Goal: Task Accomplishment & Management: Manage account settings

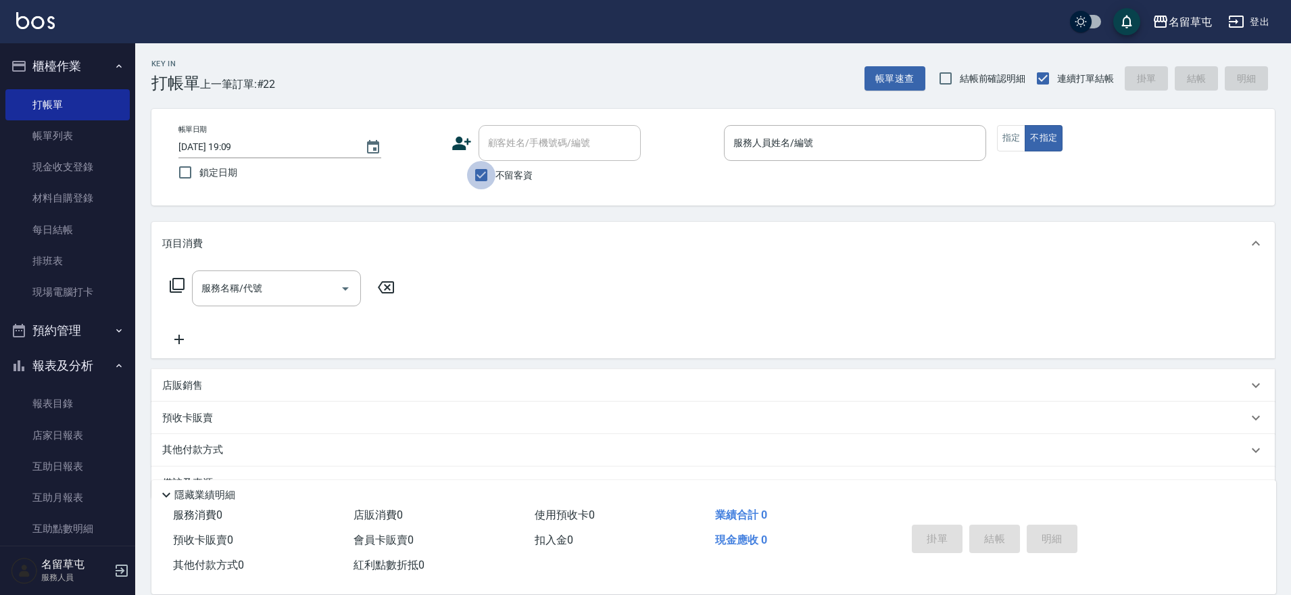
click at [481, 174] on input "不留客資" at bounding box center [481, 175] width 28 height 28
checkbox input "false"
click at [512, 134] on input "顧客姓名/手機號碼/編號" at bounding box center [550, 143] width 130 height 24
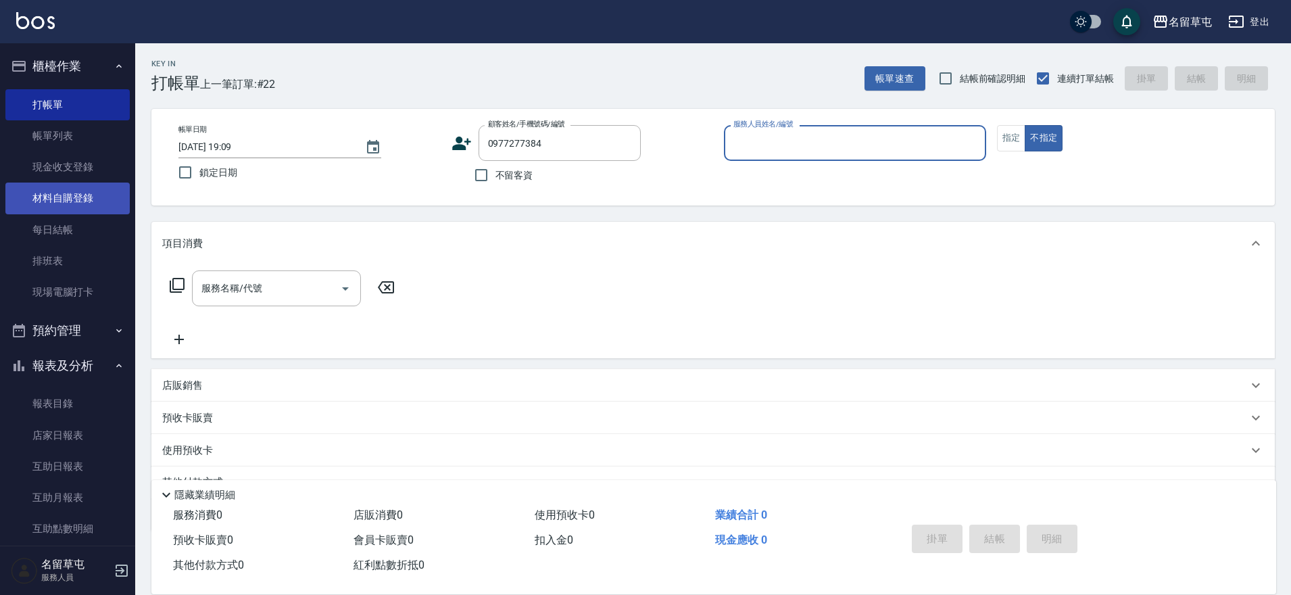
type input "[PERSON_NAME]/0977277384/"
type input "[PERSON_NAME]-7"
type button "false"
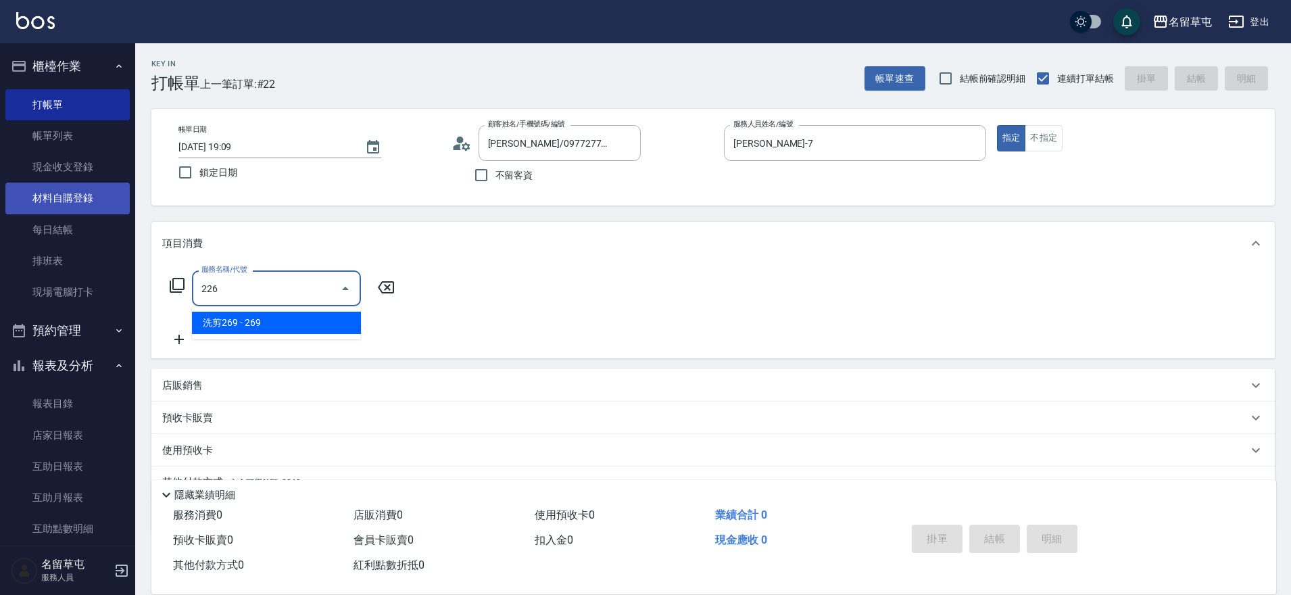
type input "洗剪269(226)"
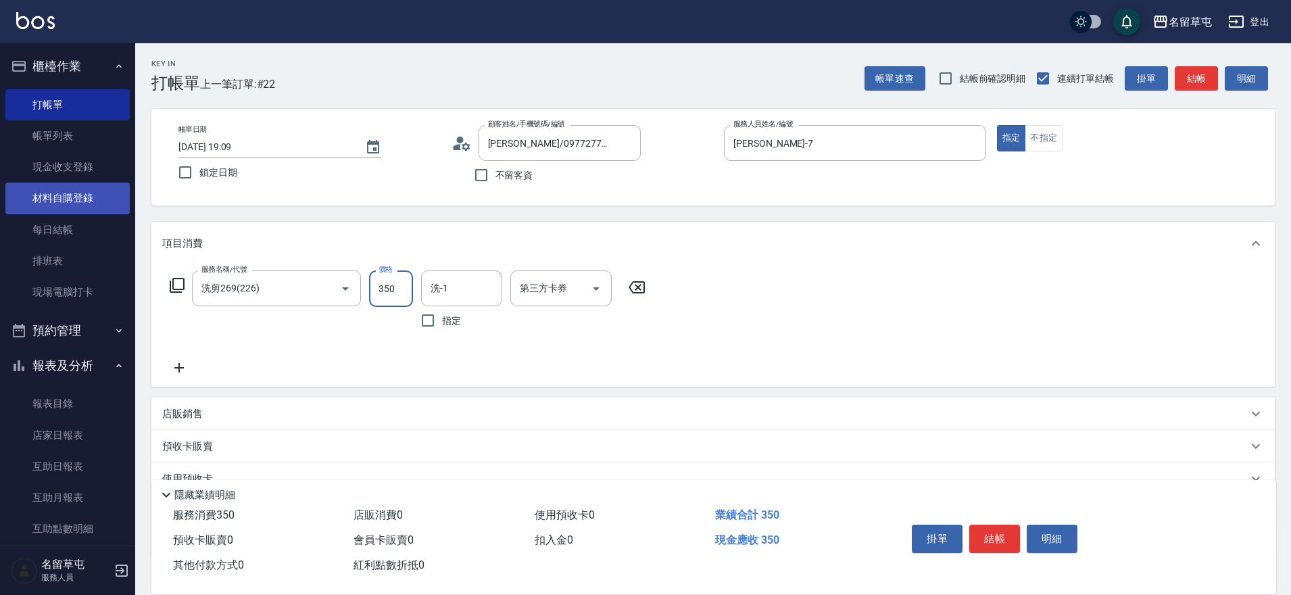
type input "350"
type input "[PERSON_NAME]-31"
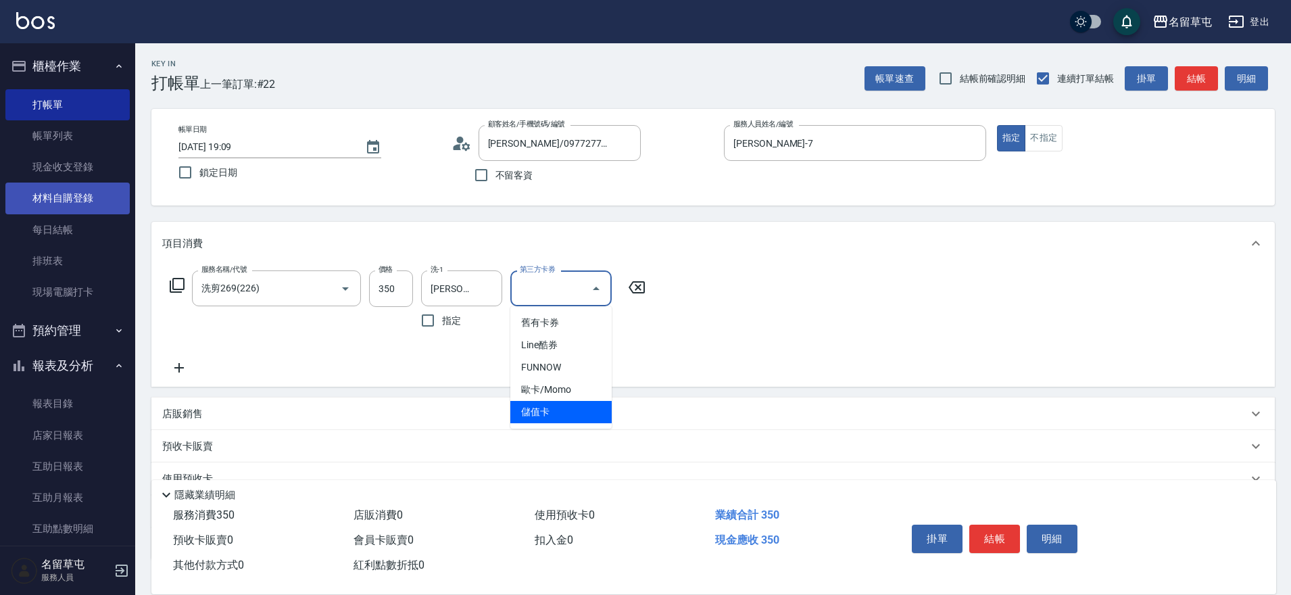
type input "儲值卡"
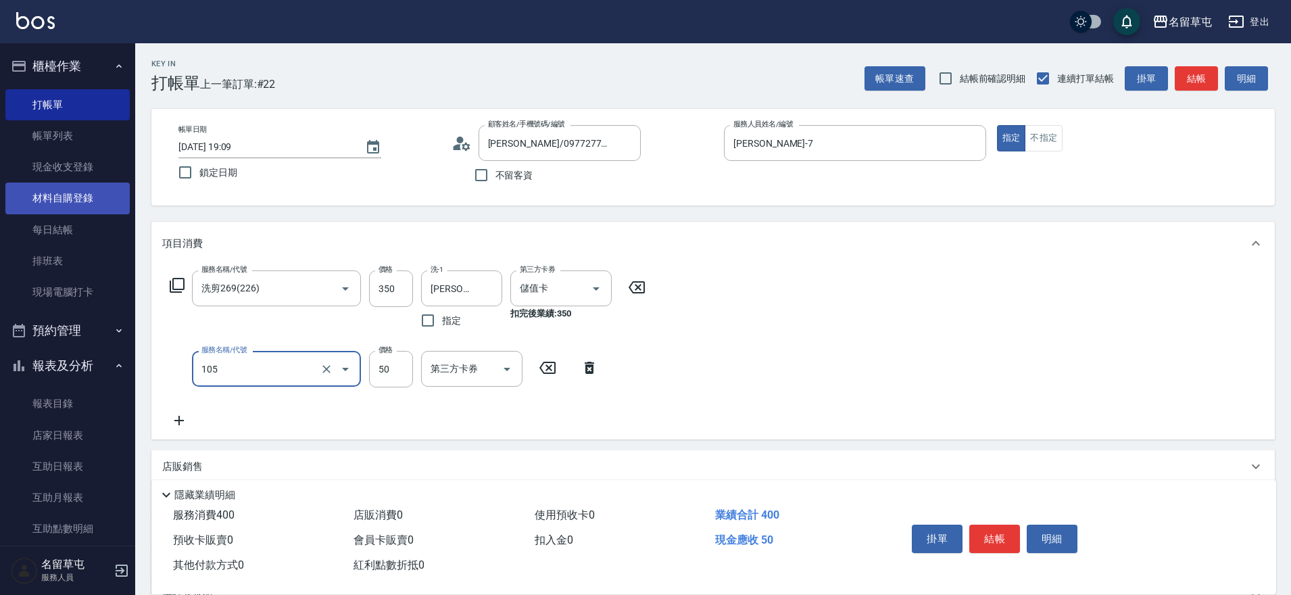
type input "精油50(105)"
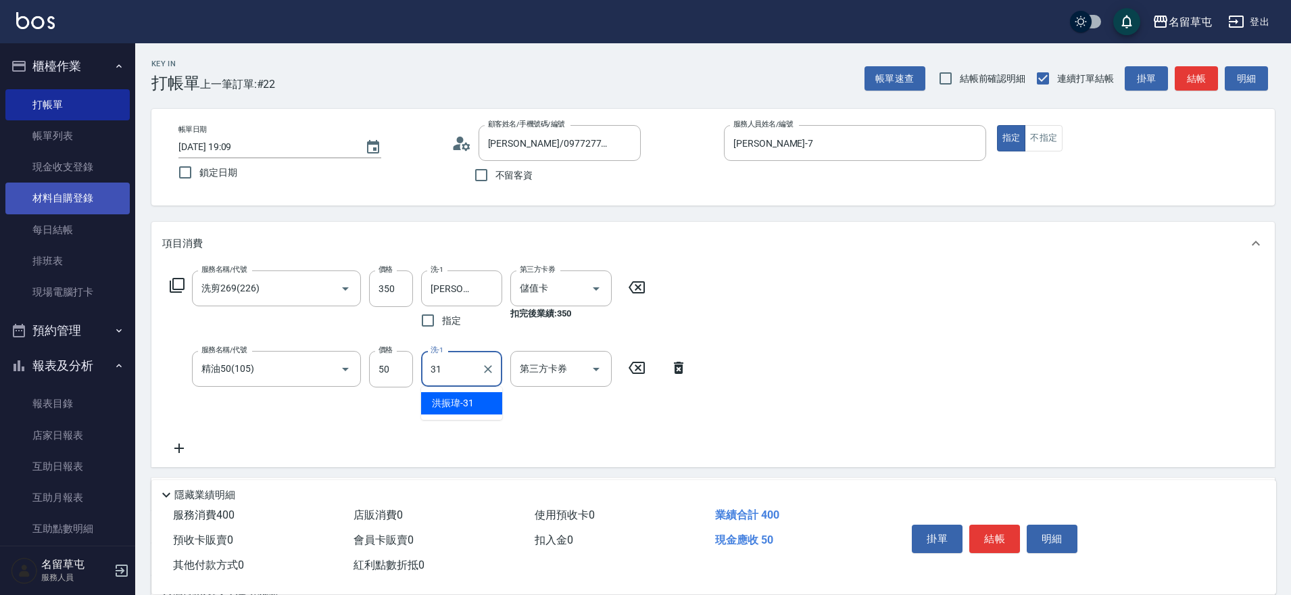
type input "[PERSON_NAME]-31"
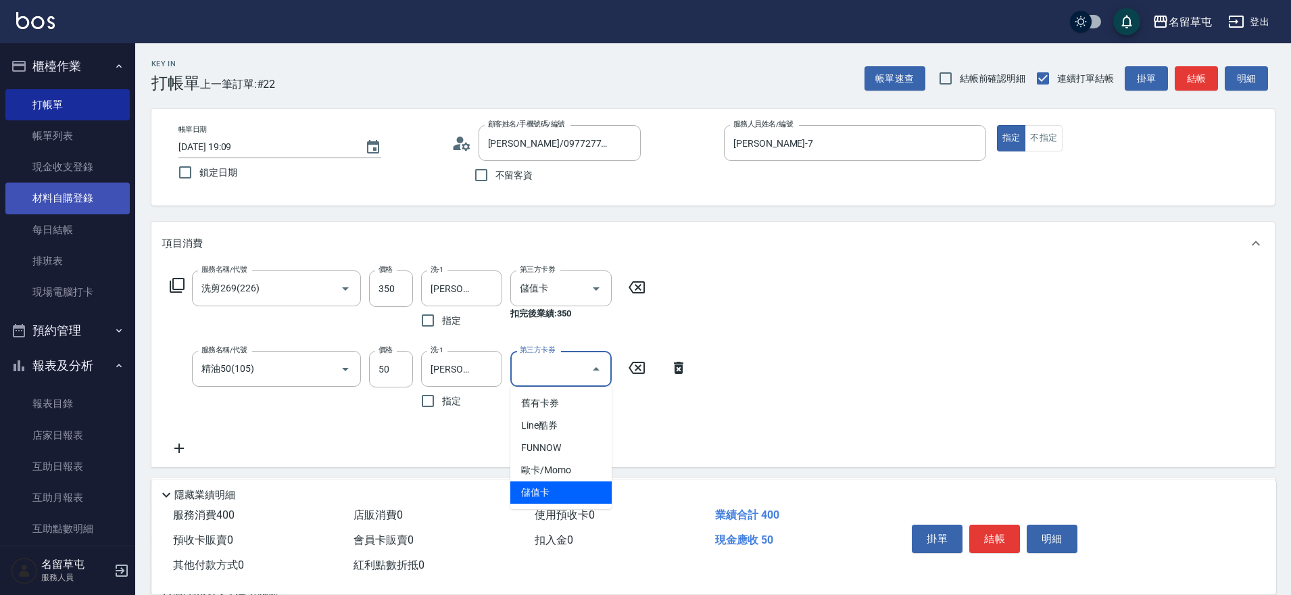
type input "儲值卡"
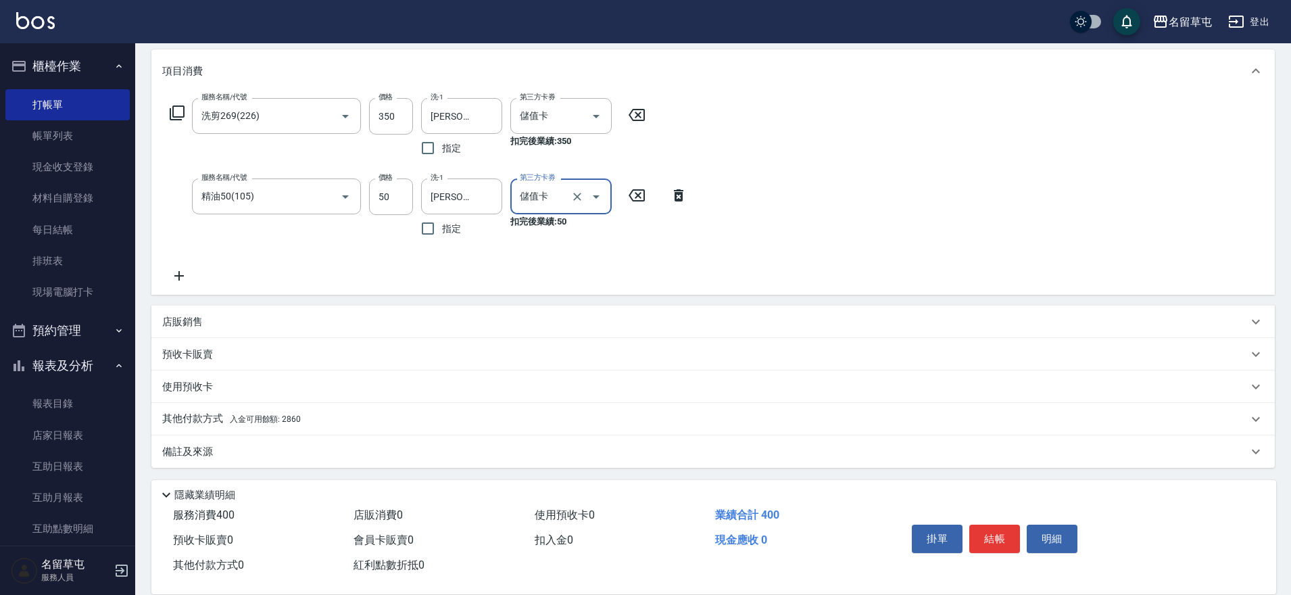
scroll to position [175, 0]
click at [217, 418] on p "其他付款方式 入金可用餘額: 2860" at bounding box center [231, 416] width 139 height 15
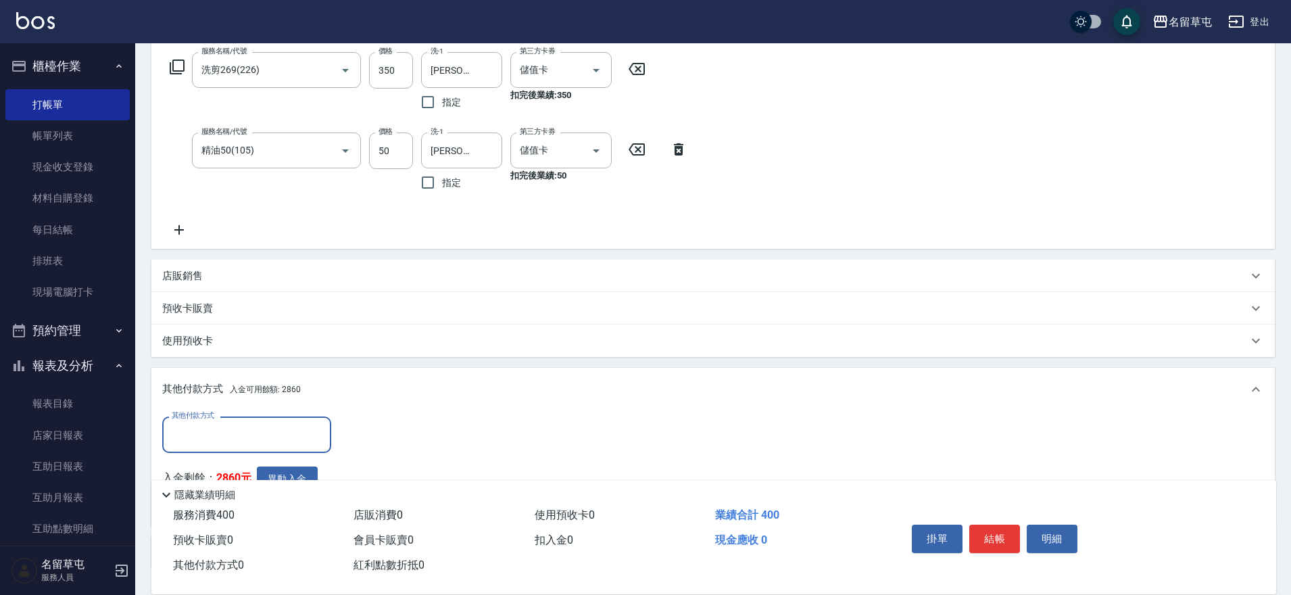
scroll to position [1, 0]
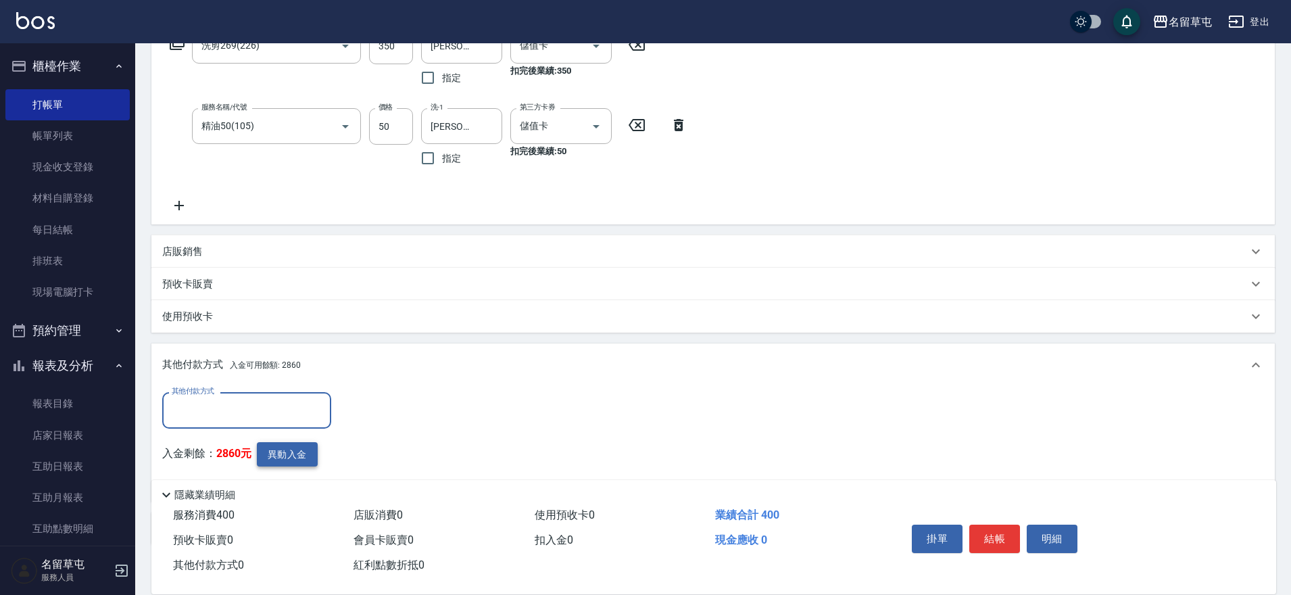
click at [289, 446] on button "異動入金" at bounding box center [287, 454] width 61 height 25
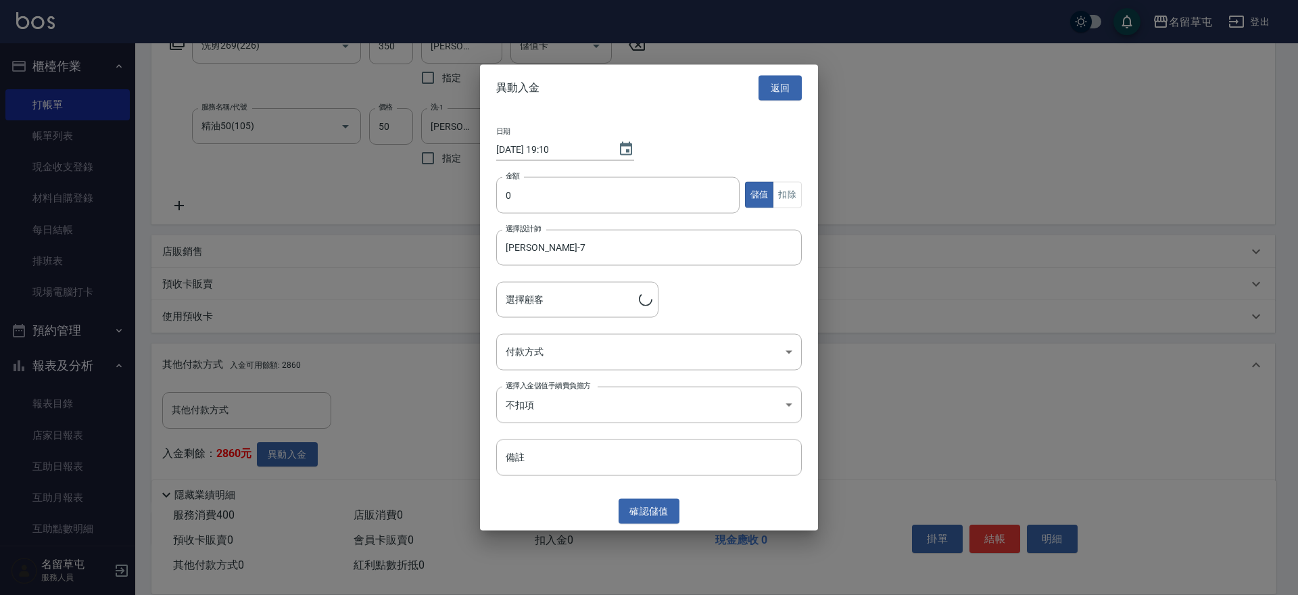
type input "[PERSON_NAME]/0977277384/"
click at [544, 207] on input "0" at bounding box center [617, 194] width 243 height 36
type input "400"
click at [794, 203] on button "扣除" at bounding box center [786, 195] width 29 height 26
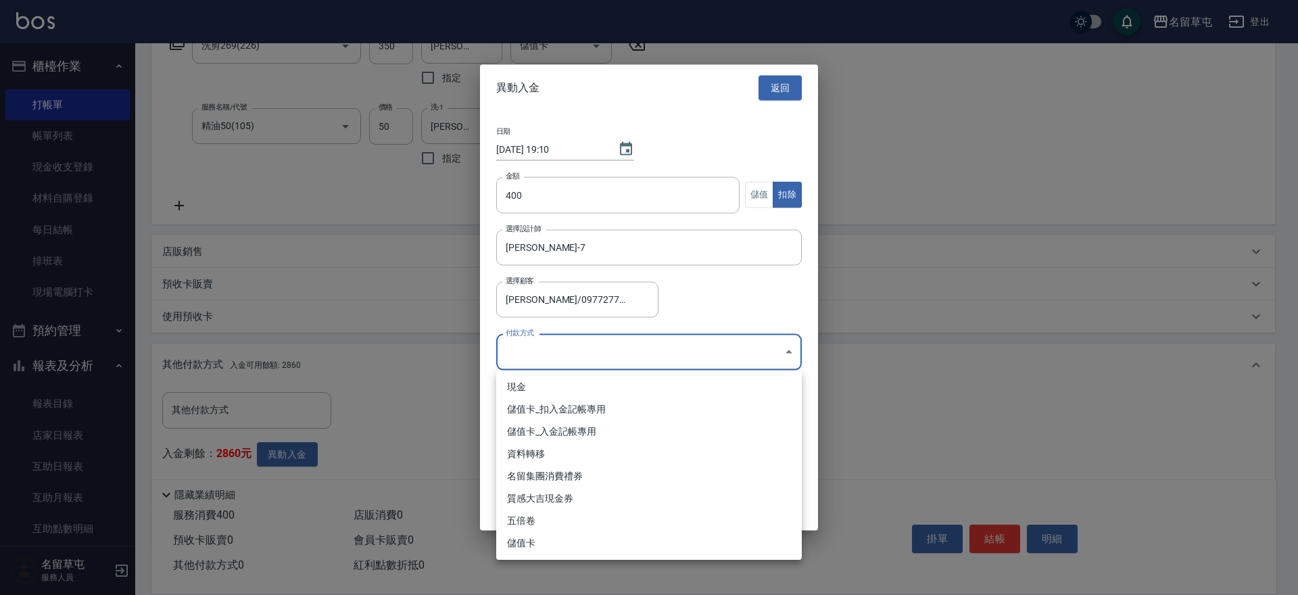
click at [576, 353] on body "名留草屯 登出 櫃檯作業 打帳單 帳單列表 現金收支登錄 材料自購登錄 每日結帳 排班表 現場電腦打卡 預約管理 預約管理 單日預約紀錄 單週預約紀錄 報表及…" at bounding box center [649, 215] width 1298 height 917
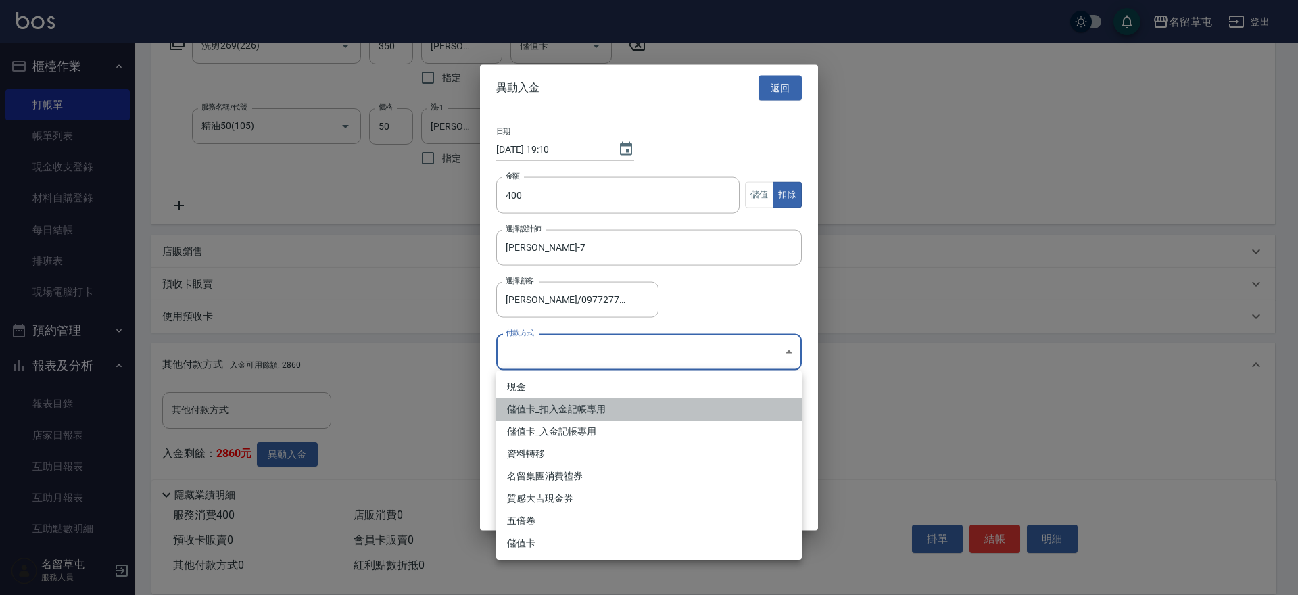
click at [539, 408] on li "儲值卡_扣入金記帳專用" at bounding box center [648, 409] width 305 height 22
type input "儲值卡_扣入金記帳專用"
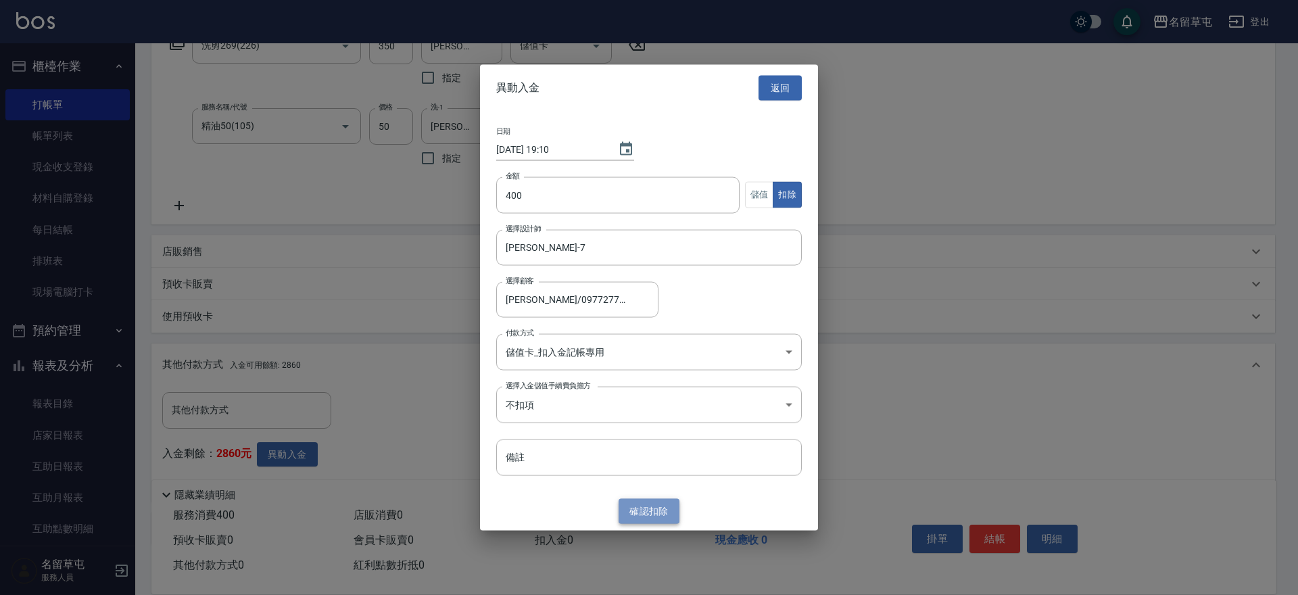
click at [648, 512] on button "確認 扣除" at bounding box center [648, 511] width 61 height 25
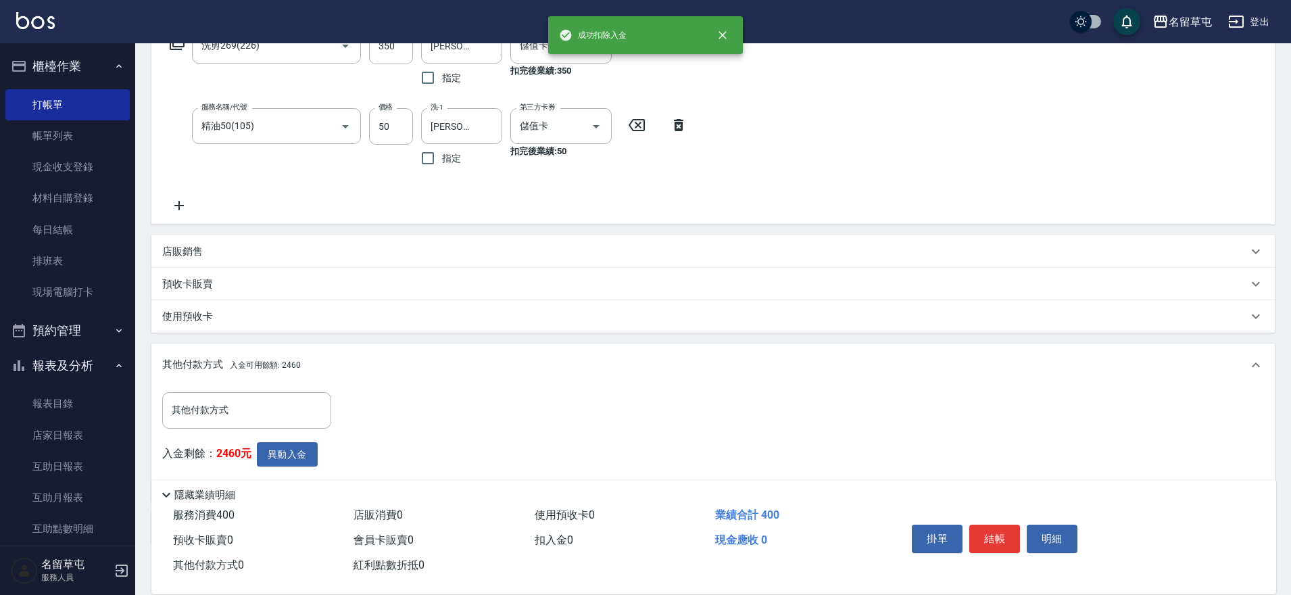
click at [1012, 547] on div "掛單 結帳 明細" at bounding box center [994, 540] width 176 height 43
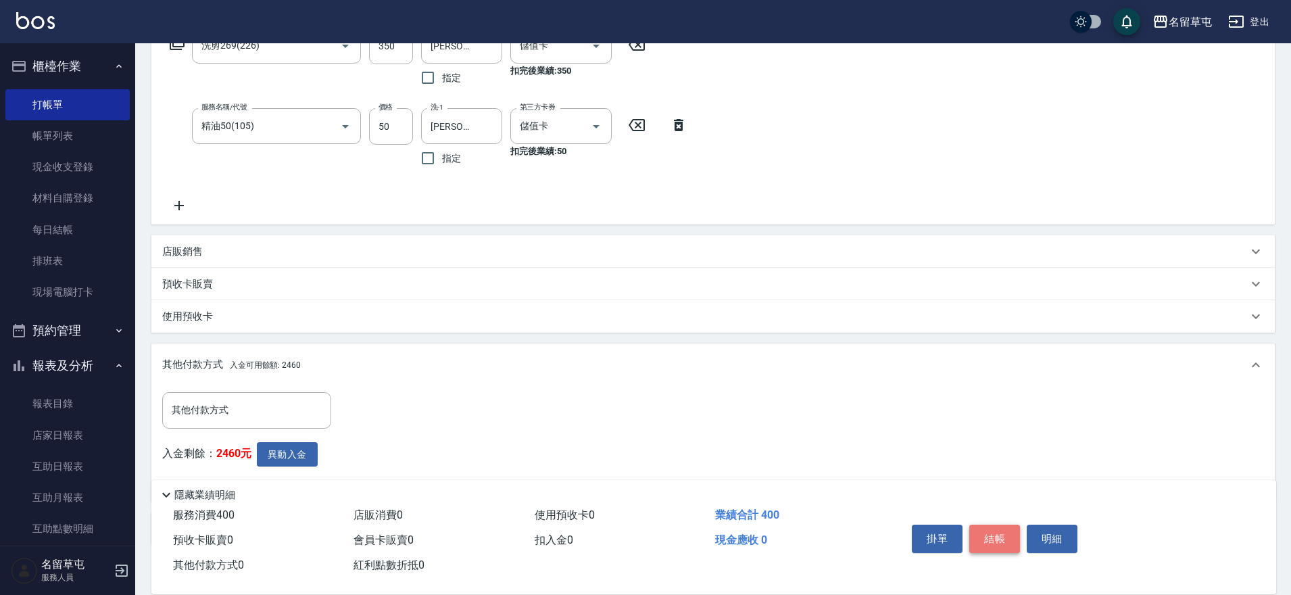
click at [999, 537] on button "結帳" at bounding box center [994, 538] width 51 height 28
type input "[DATE] 19:10"
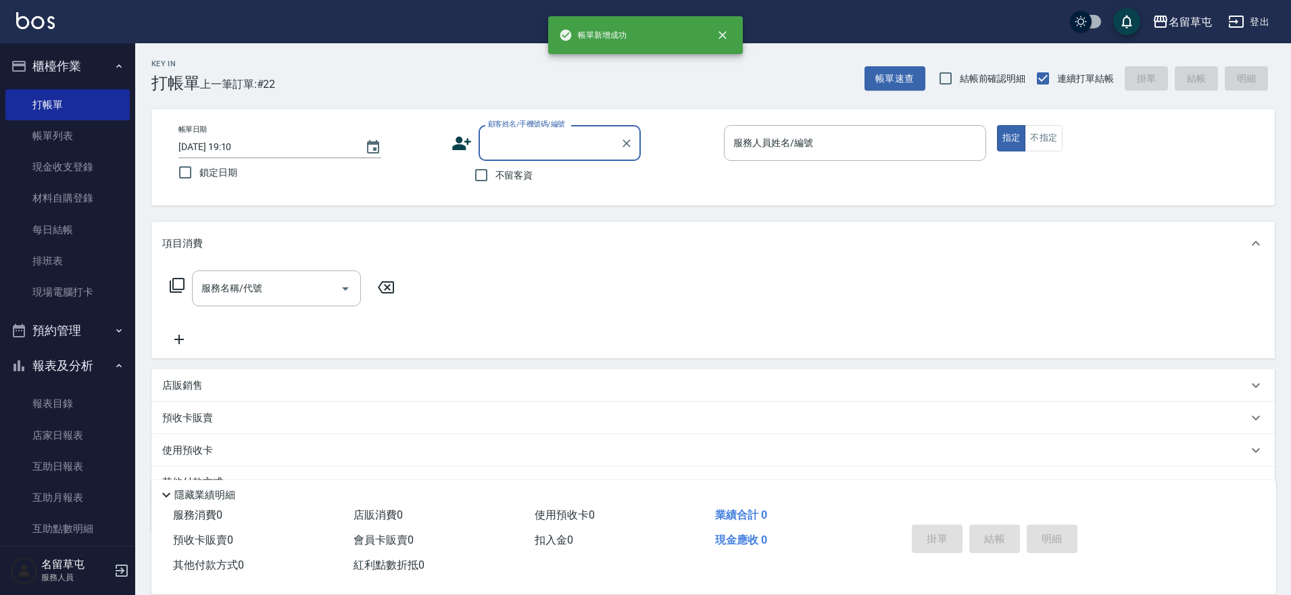
scroll to position [0, 0]
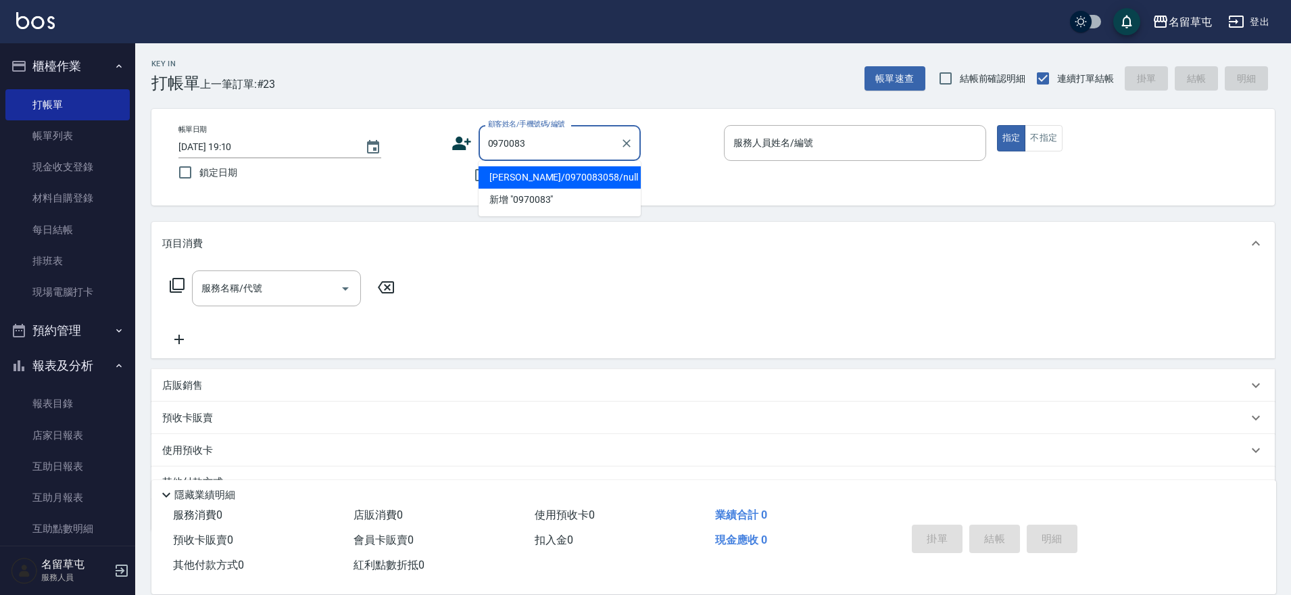
type input "[PERSON_NAME]/0970083058/null"
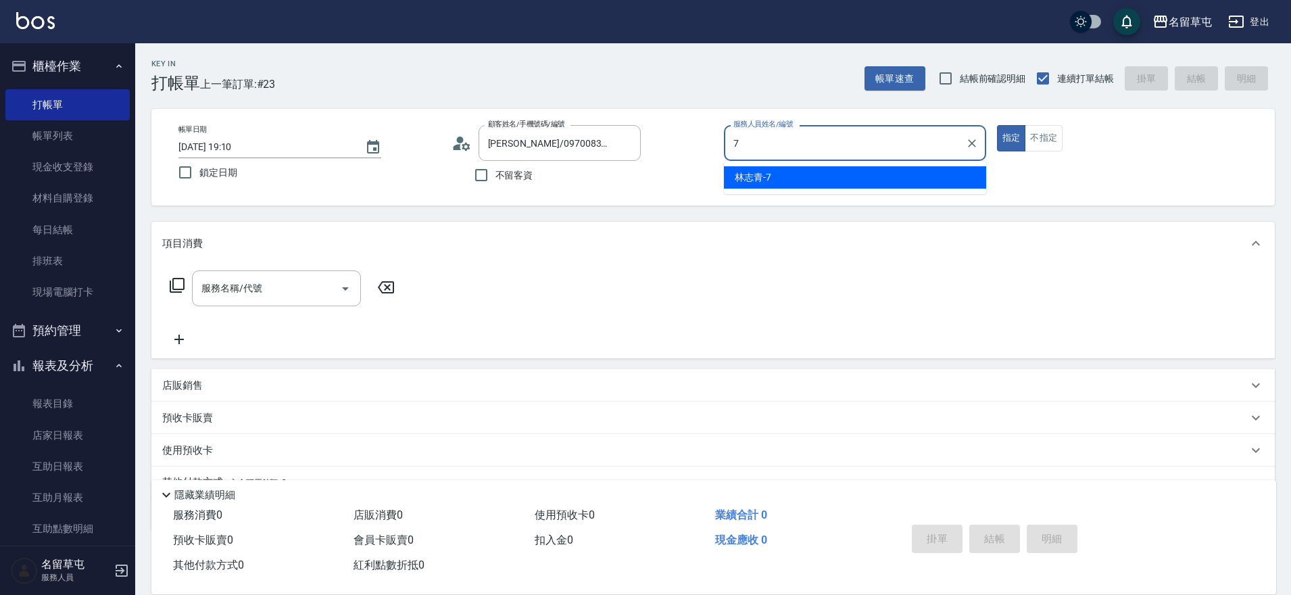
type input "[PERSON_NAME]-7"
type button "true"
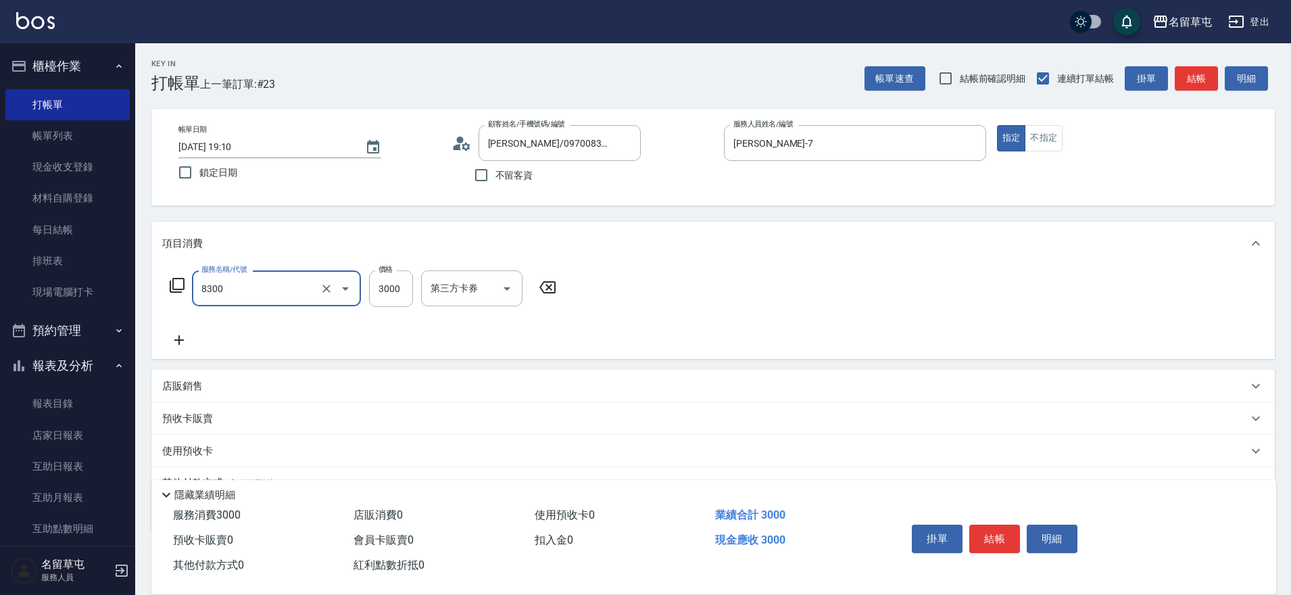
type input "儲3000(8300)"
type input "4000"
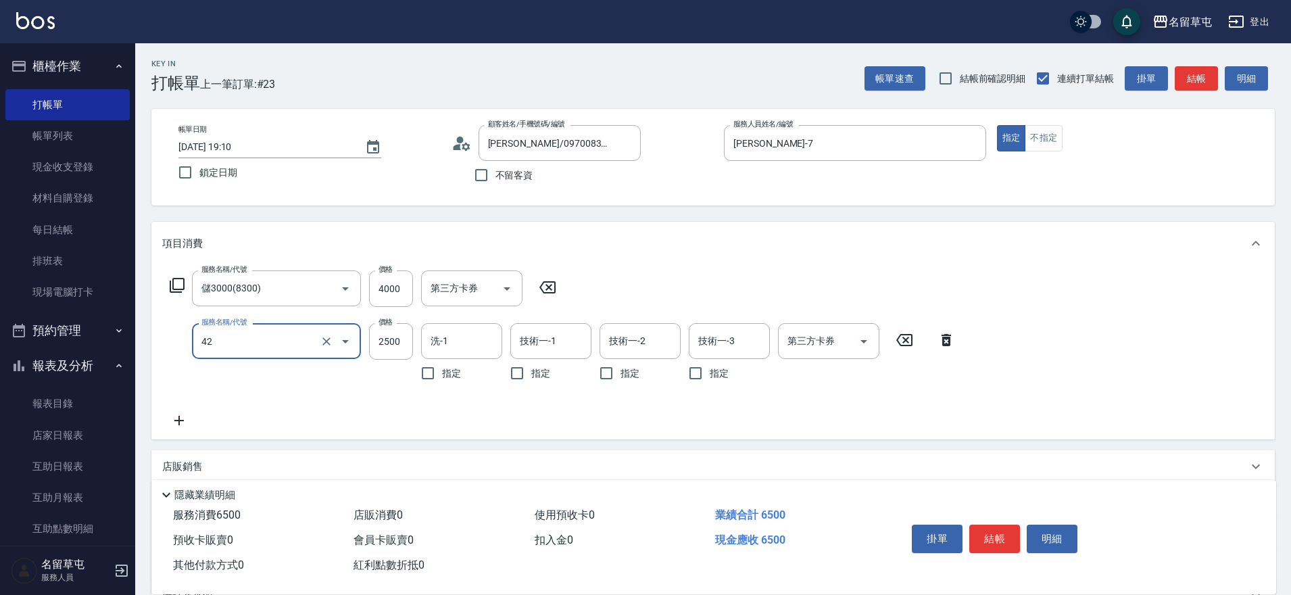
type input "染B2599(42)"
type input "2699"
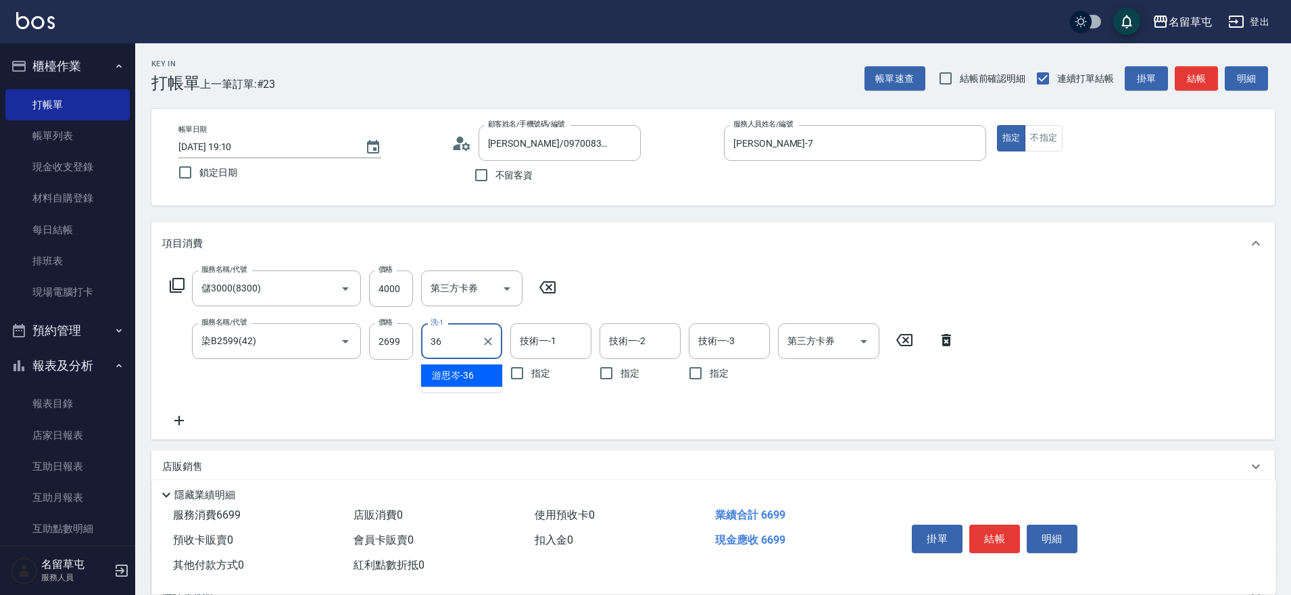
type input "[PERSON_NAME]-36"
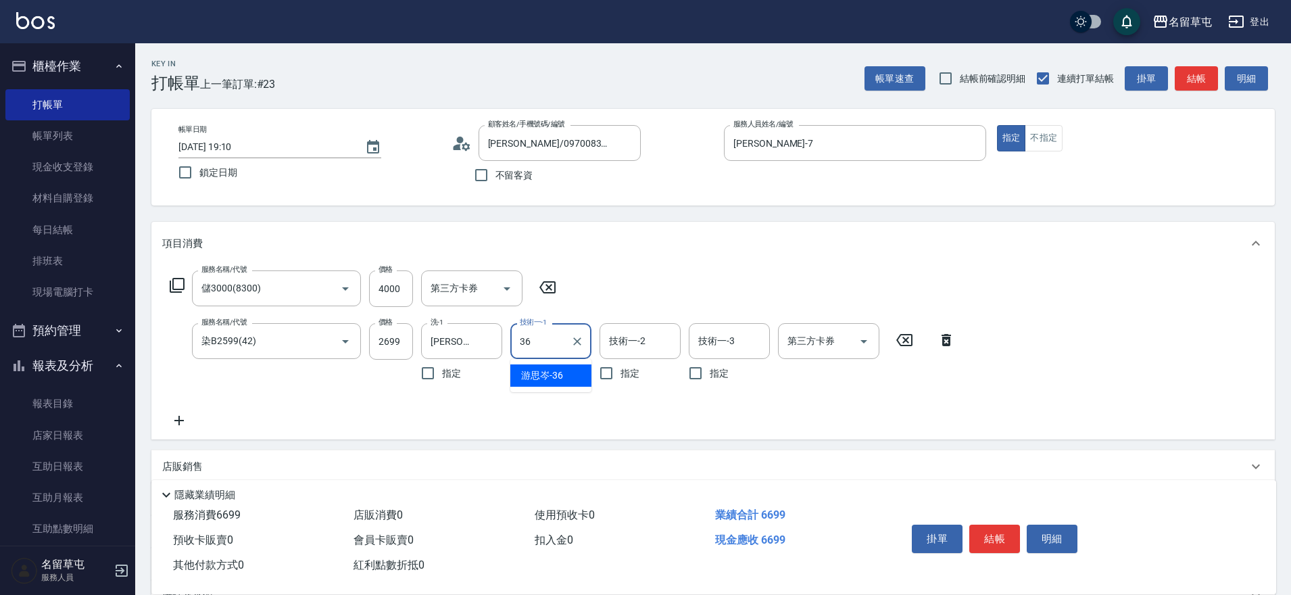
type input "[PERSON_NAME]-36"
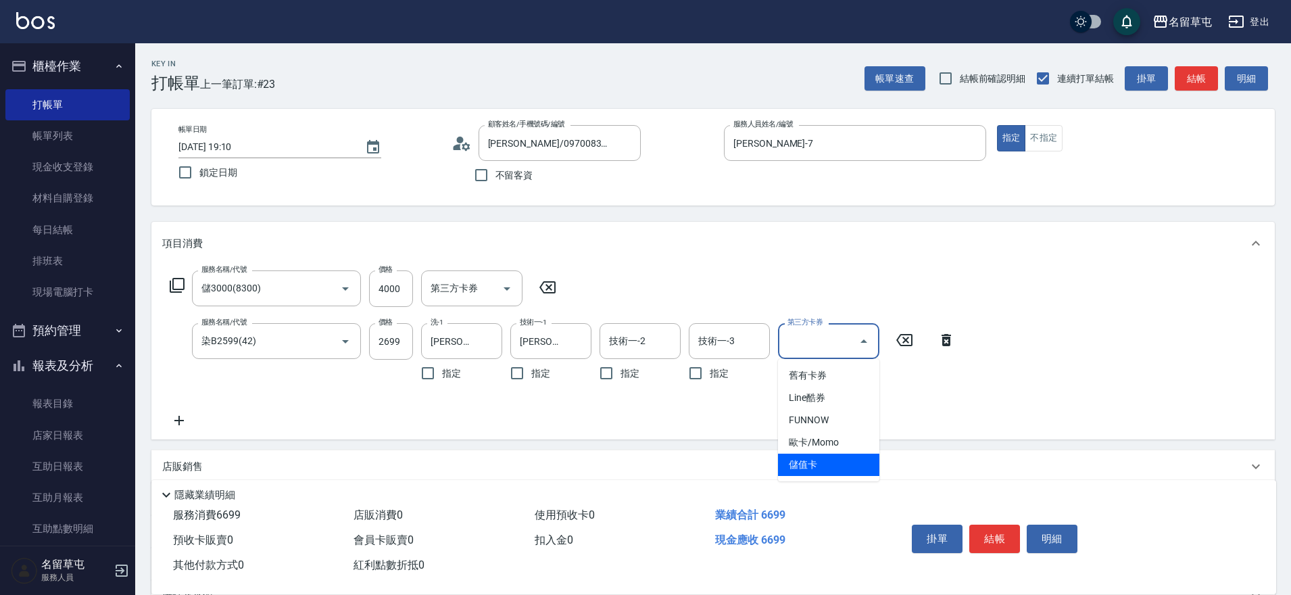
type input "儲值卡"
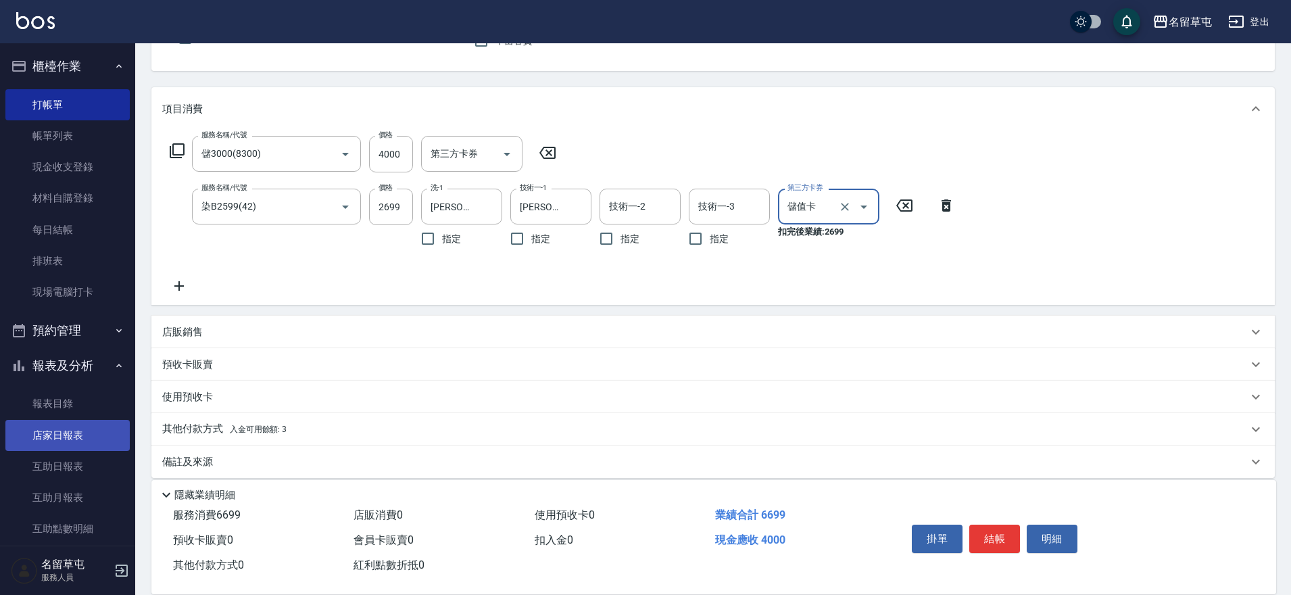
scroll to position [135, 0]
click at [209, 434] on p "其他付款方式 入金可用餘額: 3" at bounding box center [224, 428] width 124 height 15
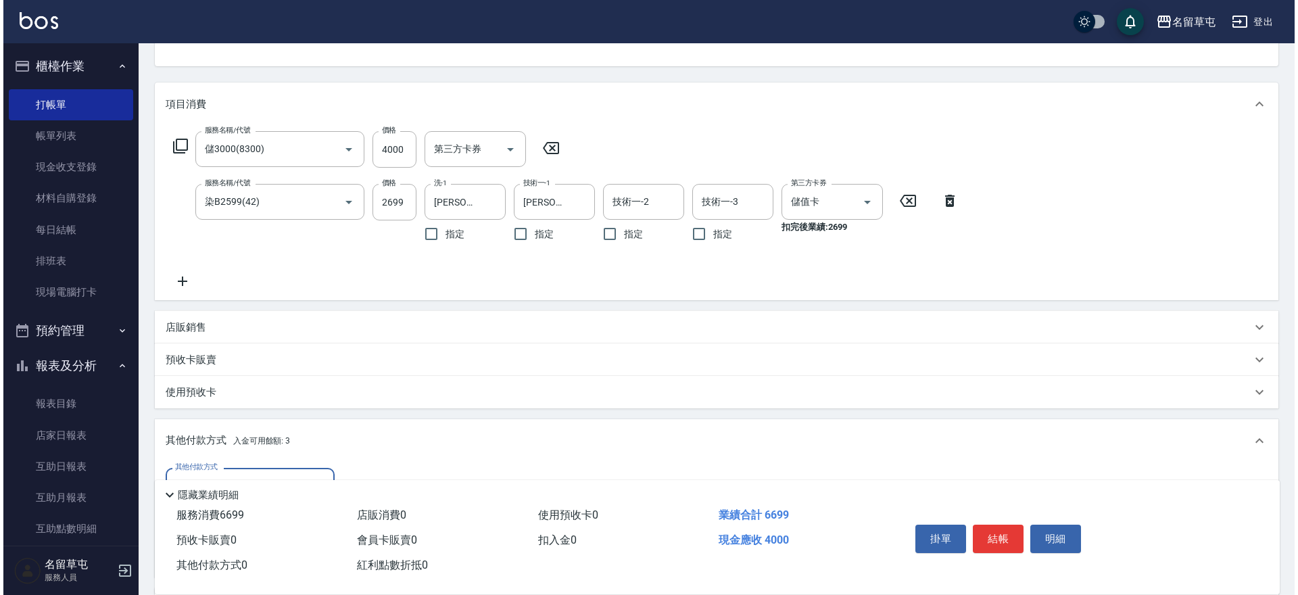
scroll to position [0, 0]
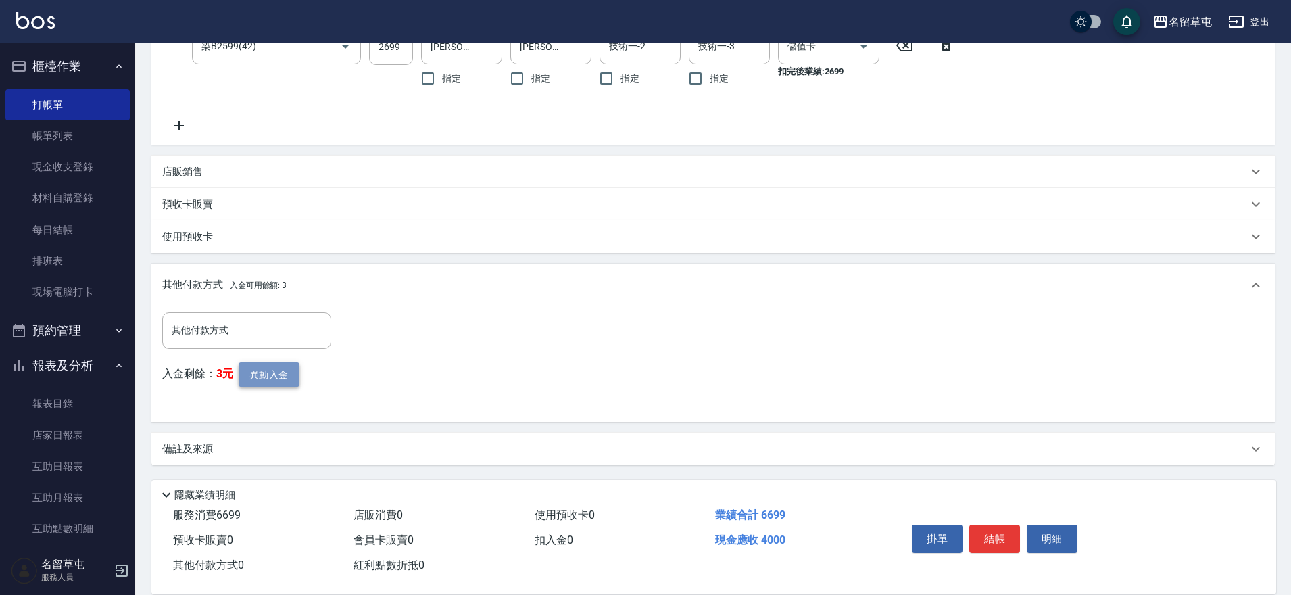
click at [280, 379] on button "異動入金" at bounding box center [269, 374] width 61 height 25
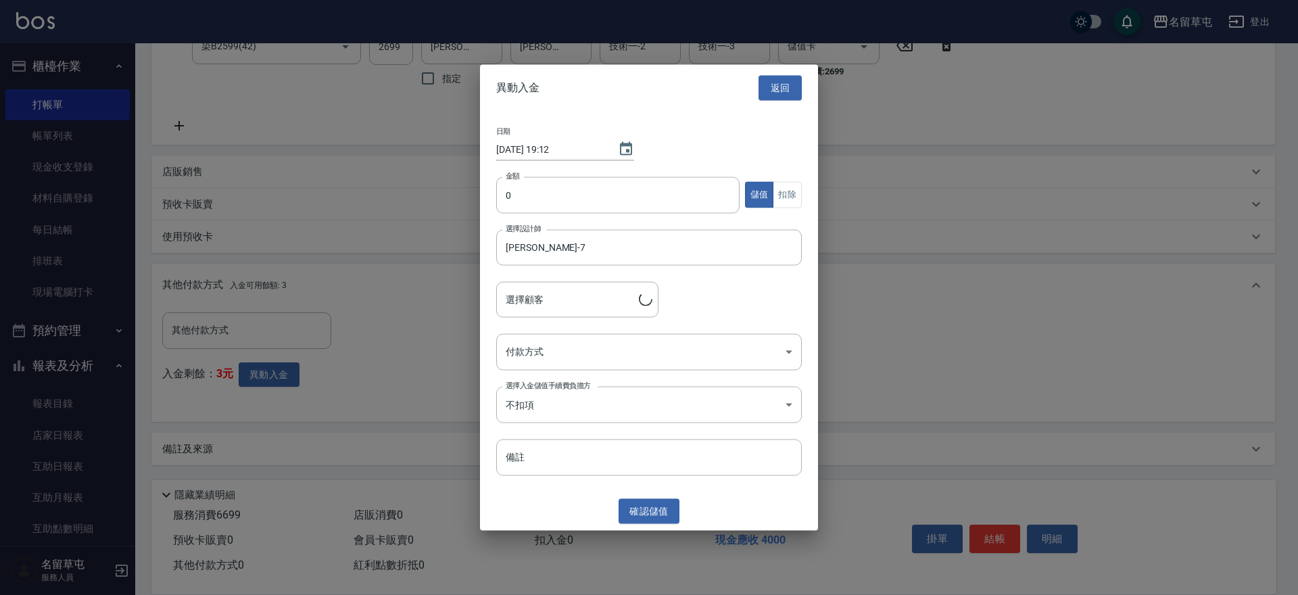
type input "[PERSON_NAME]/0970083058"
click at [528, 201] on input "0" at bounding box center [617, 194] width 243 height 36
type input "4000"
click at [605, 356] on body "名留草屯 登出 櫃檯作業 打帳單 帳單列表 現金收支登錄 材料自購登錄 每日結帳 排班表 現場電腦打卡 預約管理 預約管理 單日預約紀錄 單週預約紀錄 報表及…" at bounding box center [649, 149] width 1298 height 889
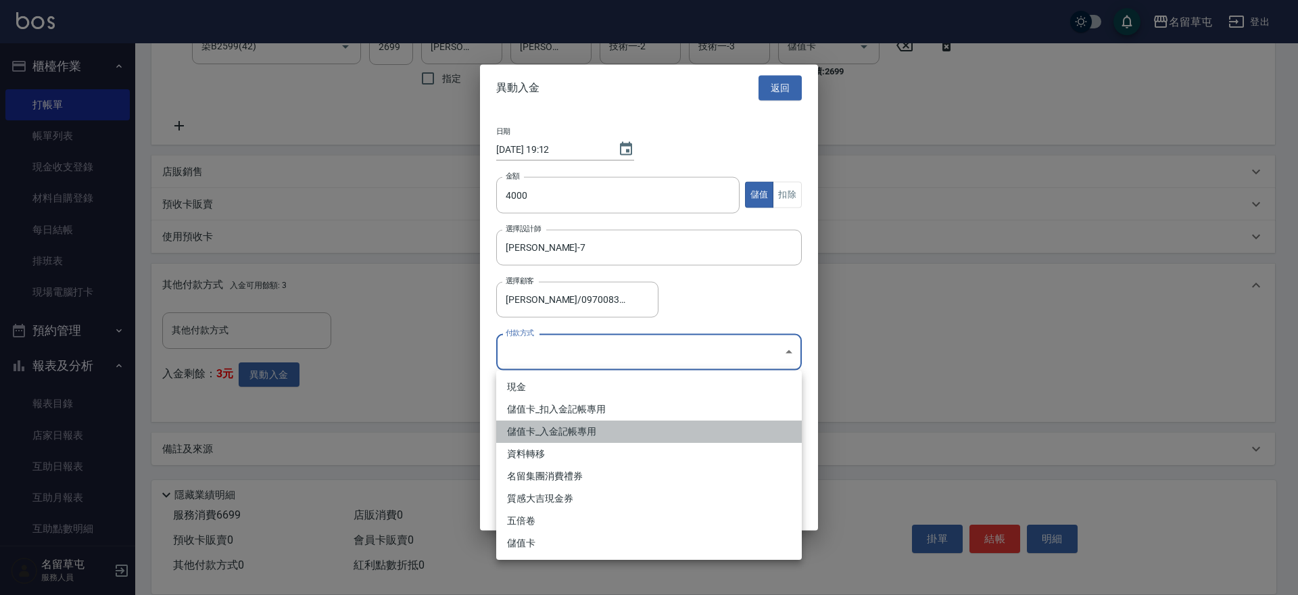
click at [536, 438] on li "儲值卡_入金記帳專用" at bounding box center [648, 431] width 305 height 22
type input "儲值卡_入金記帳專用"
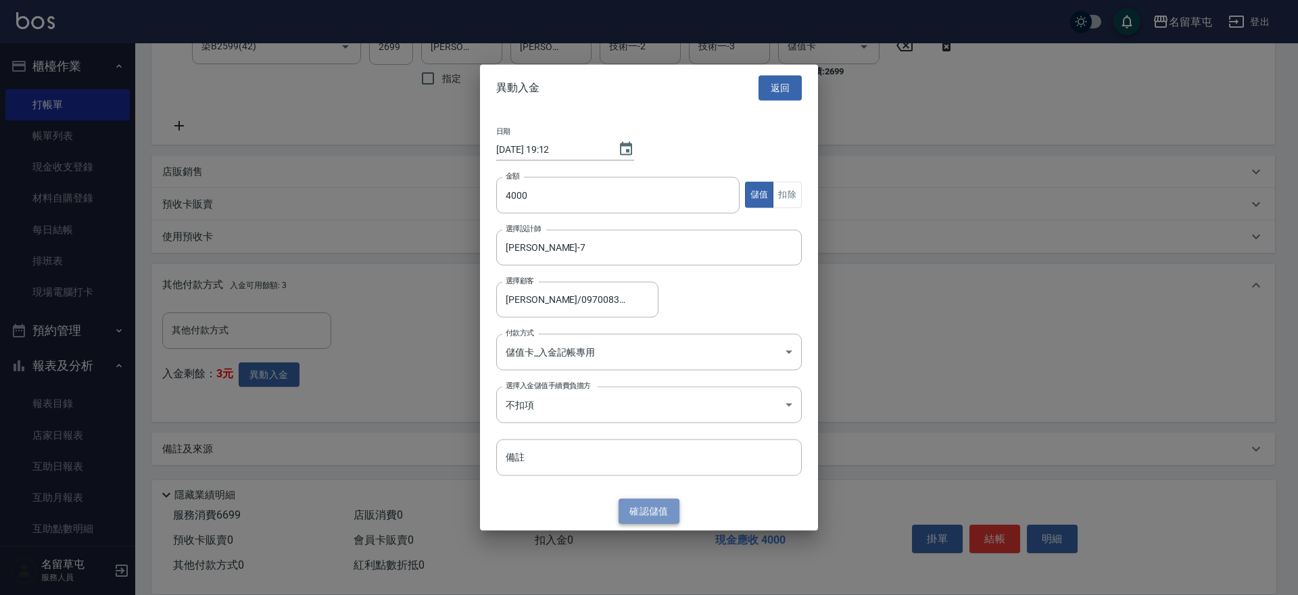
click at [664, 518] on button "確認 儲值" at bounding box center [648, 511] width 61 height 25
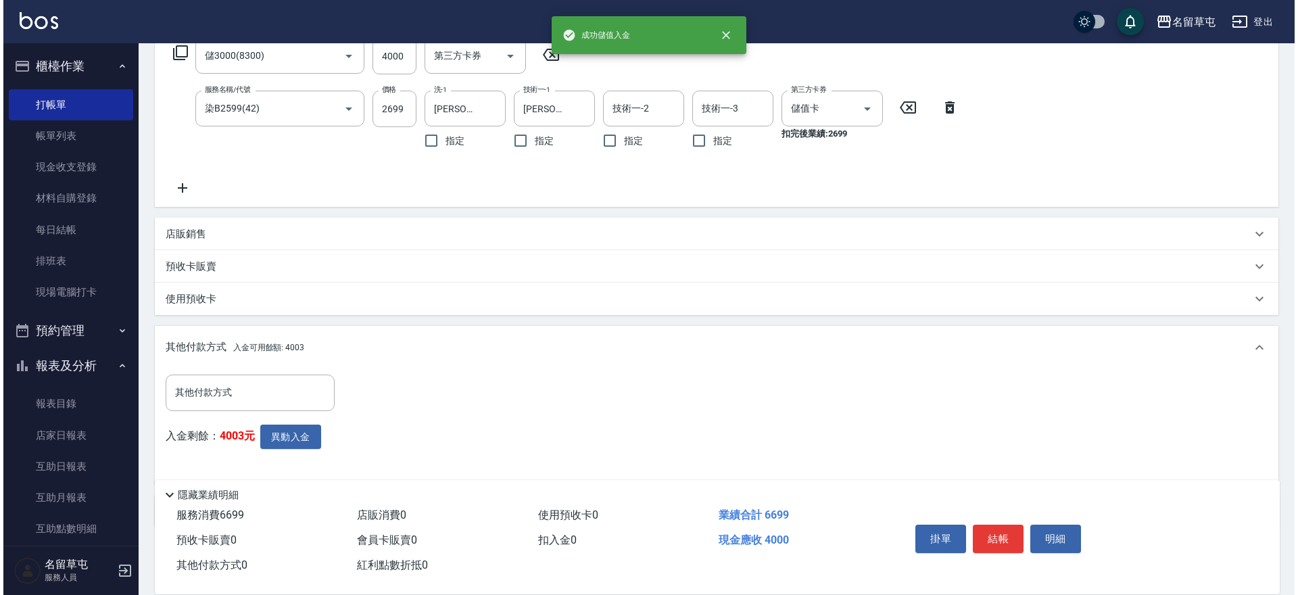
scroll to position [295, 0]
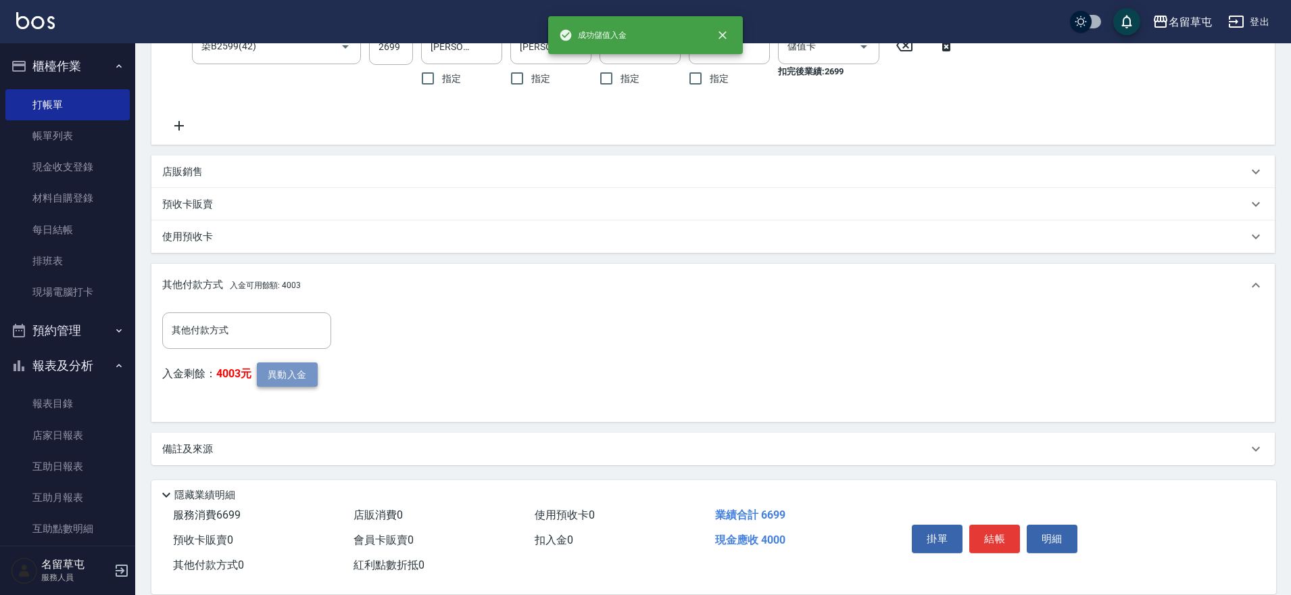
click at [316, 377] on button "異動入金" at bounding box center [287, 374] width 61 height 25
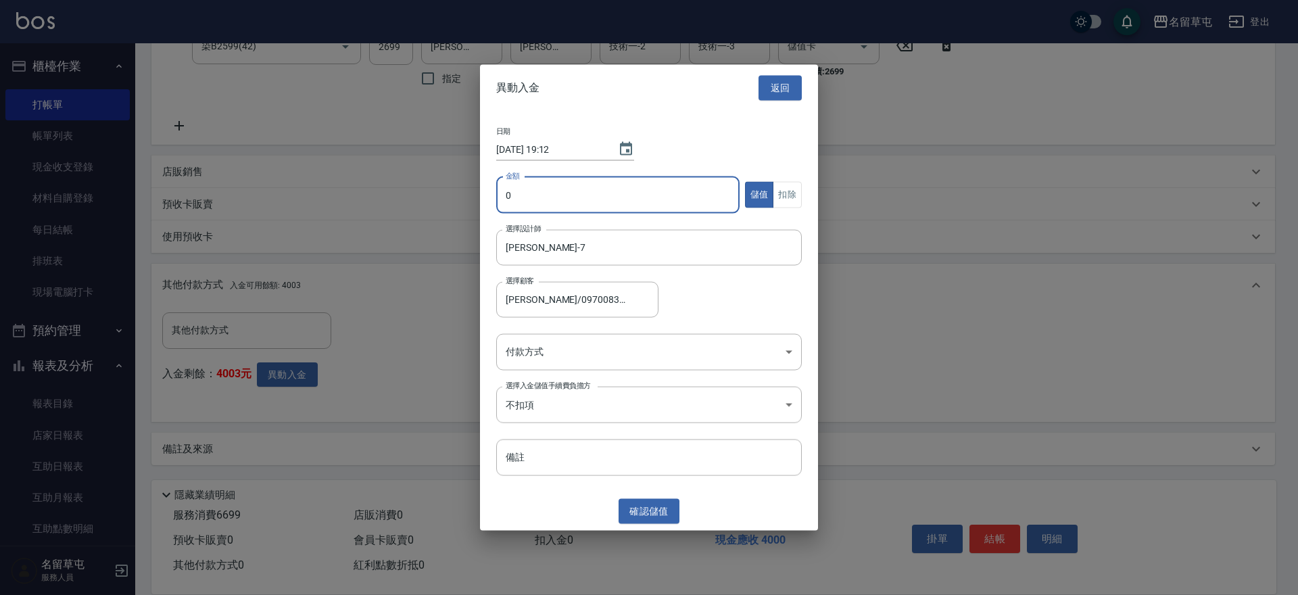
click at [576, 191] on input "0" at bounding box center [617, 194] width 243 height 36
type input "2699"
click at [793, 184] on button "扣除" at bounding box center [786, 195] width 29 height 26
click at [546, 347] on body "名留草屯 登出 櫃檯作業 打帳單 帳單列表 現金收支登錄 材料自購登錄 每日結帳 排班表 現場電腦打卡 預約管理 預約管理 單日預約紀錄 單週預約紀錄 報表及…" at bounding box center [649, 149] width 1298 height 889
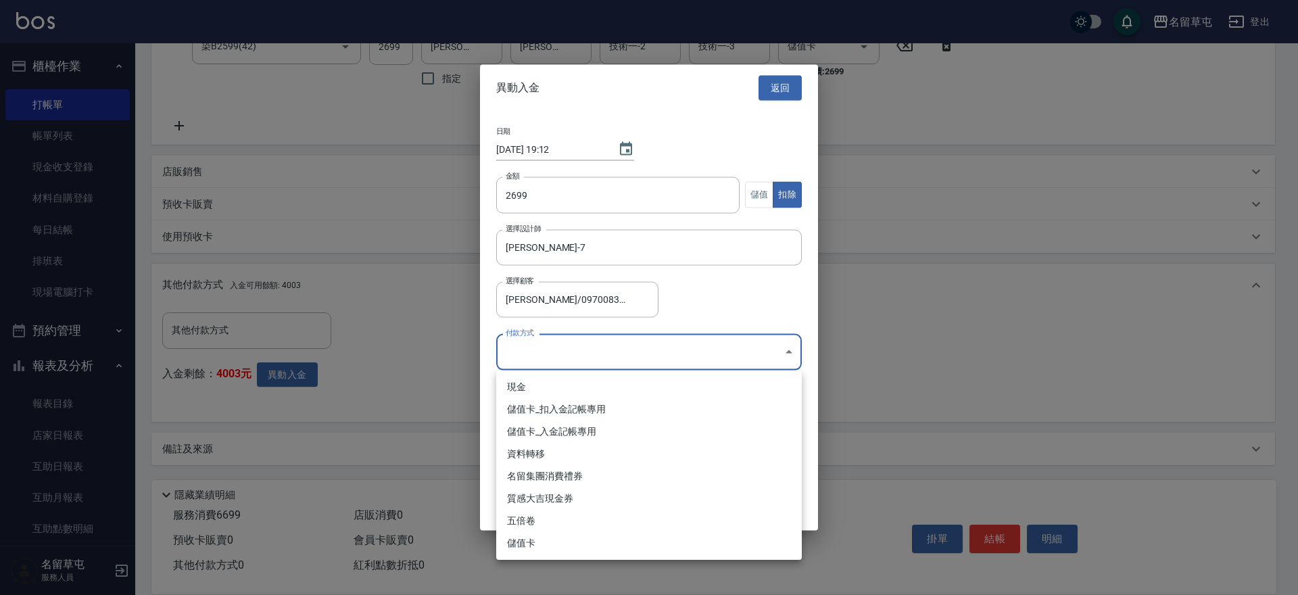
click at [528, 417] on li "儲值卡_扣入金記帳專用" at bounding box center [648, 409] width 305 height 22
type input "儲值卡_扣入金記帳專用"
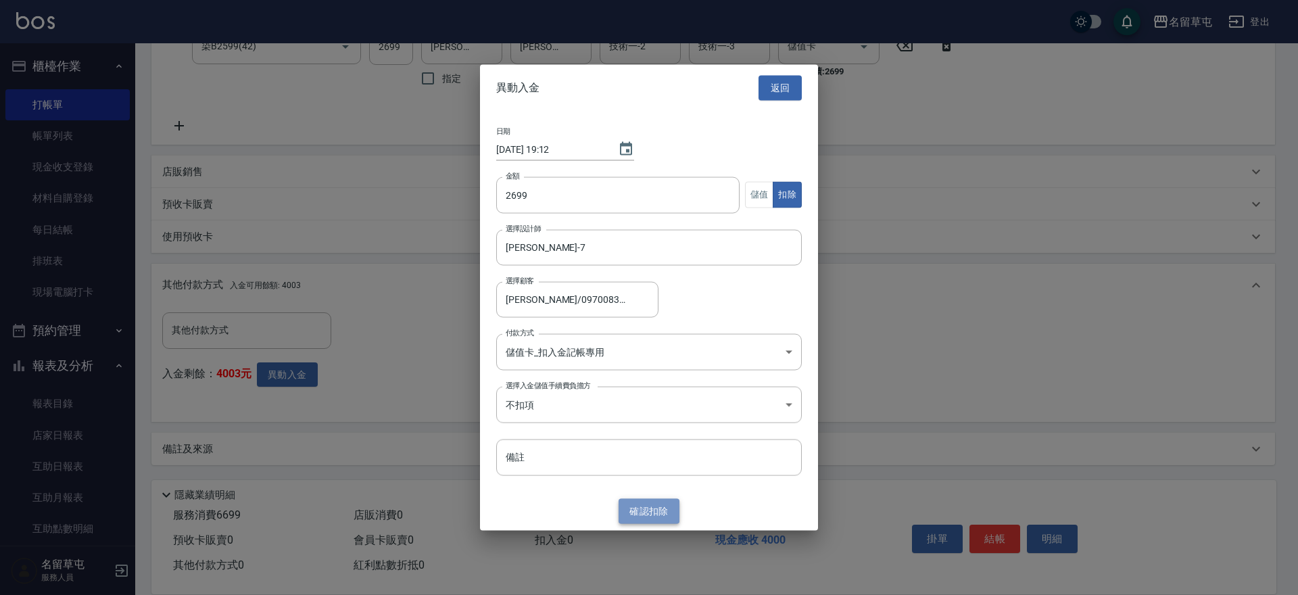
click at [638, 512] on button "確認 扣除" at bounding box center [648, 511] width 61 height 25
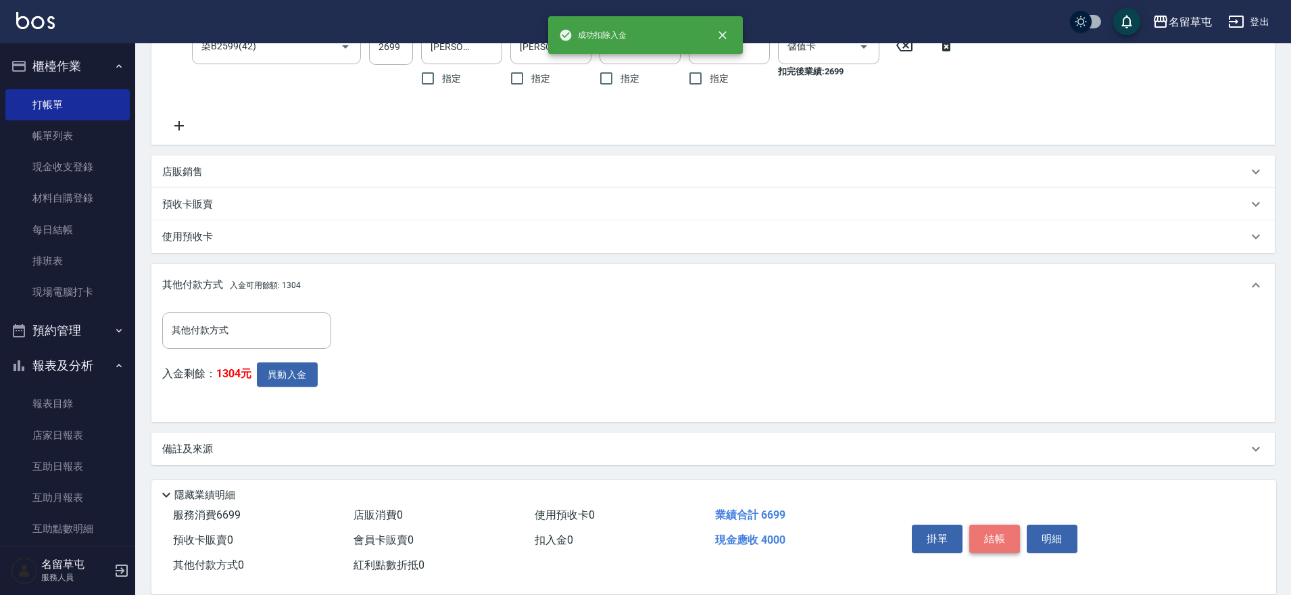
click at [995, 531] on button "結帳" at bounding box center [994, 538] width 51 height 28
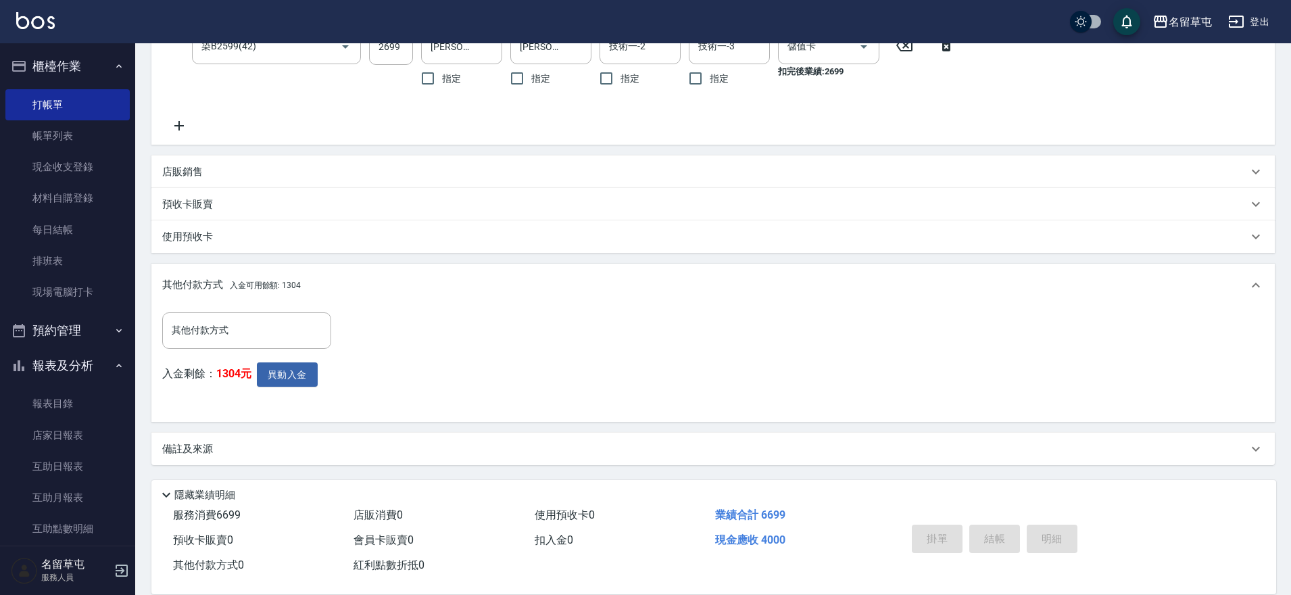
type input "[DATE] 19:12"
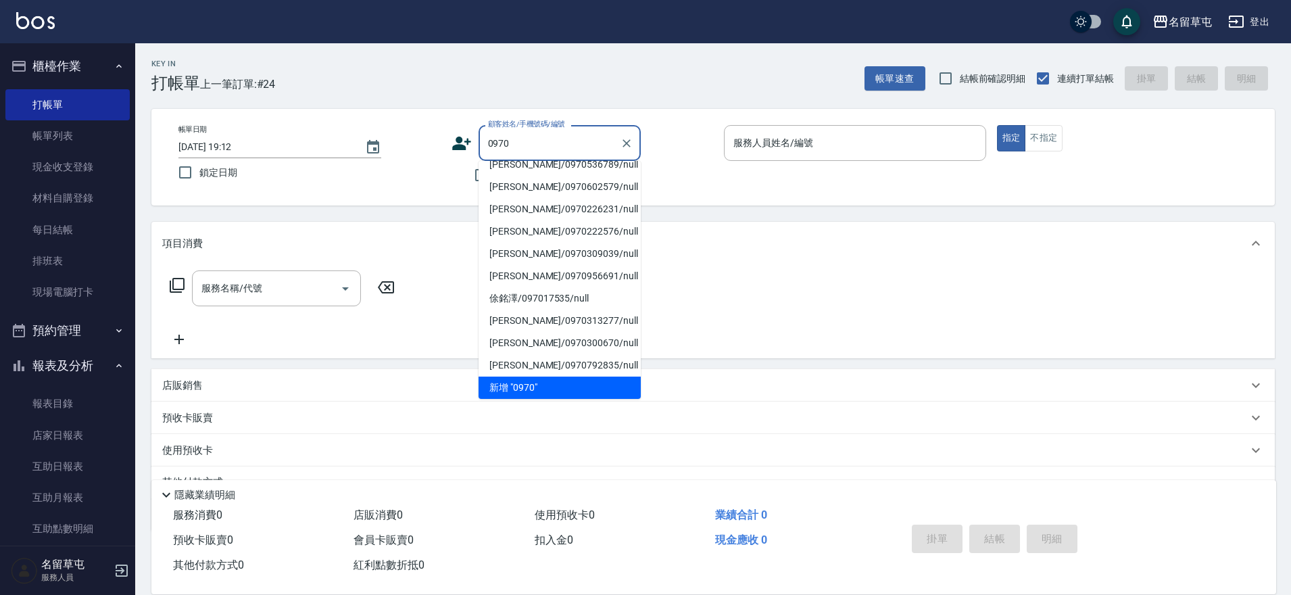
scroll to position [5, 0]
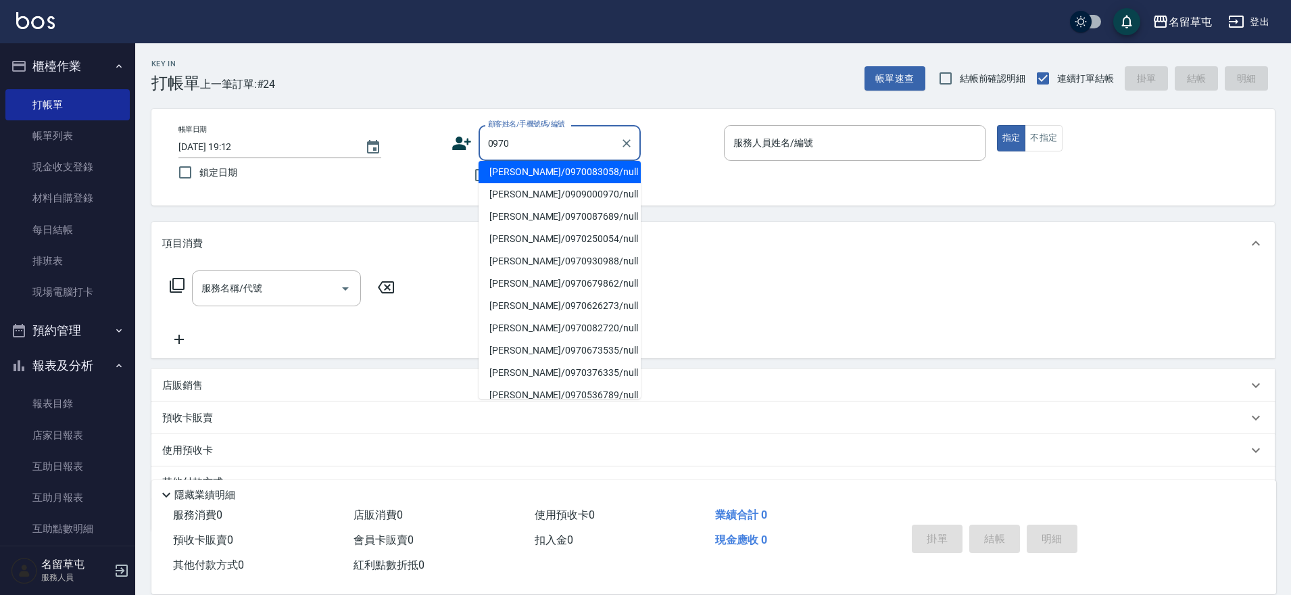
type input "[PERSON_NAME]/0970083058/null"
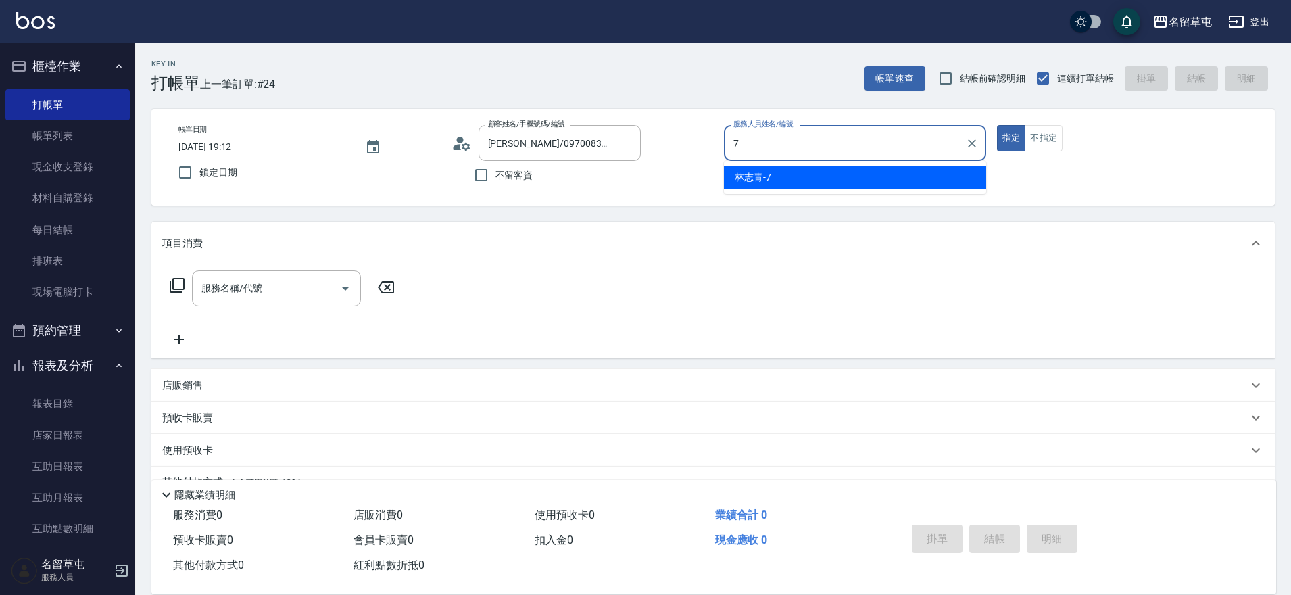
type input "[PERSON_NAME]-7"
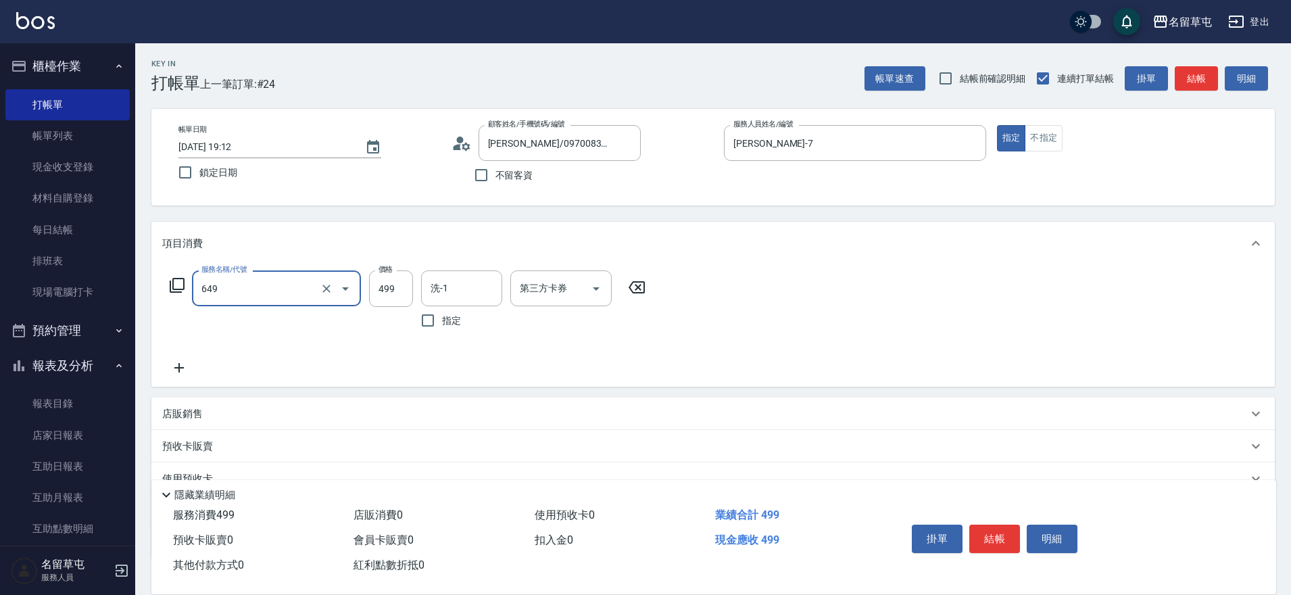
type input "角質499(649)"
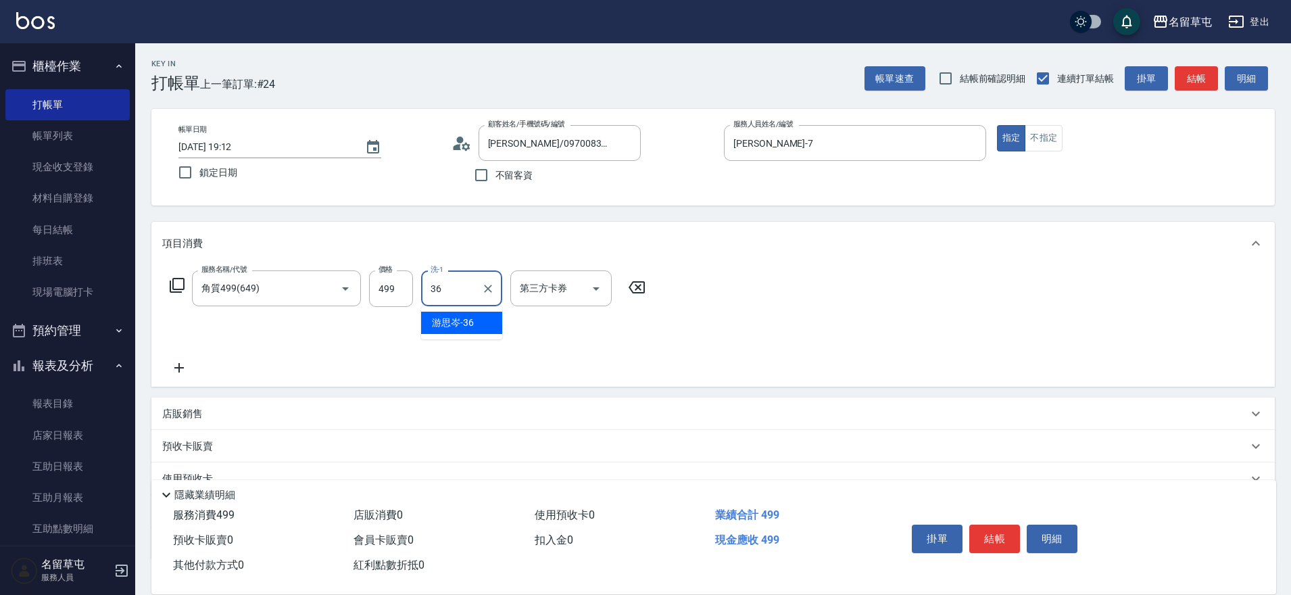
type input "[PERSON_NAME]-36"
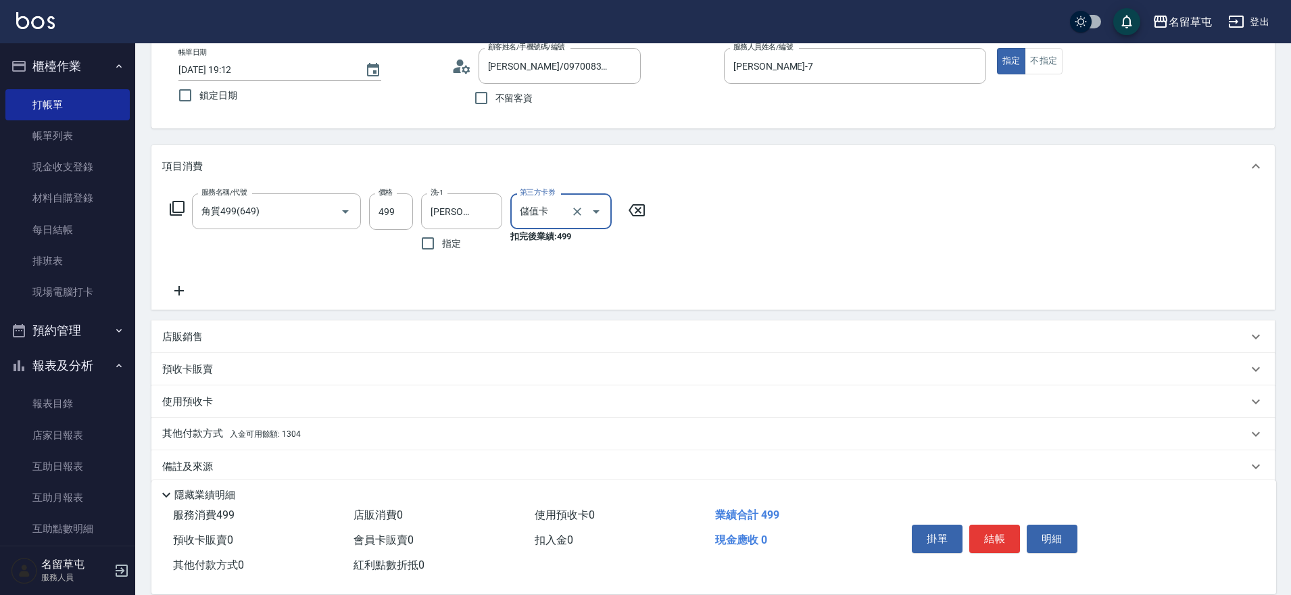
scroll to position [95, 0]
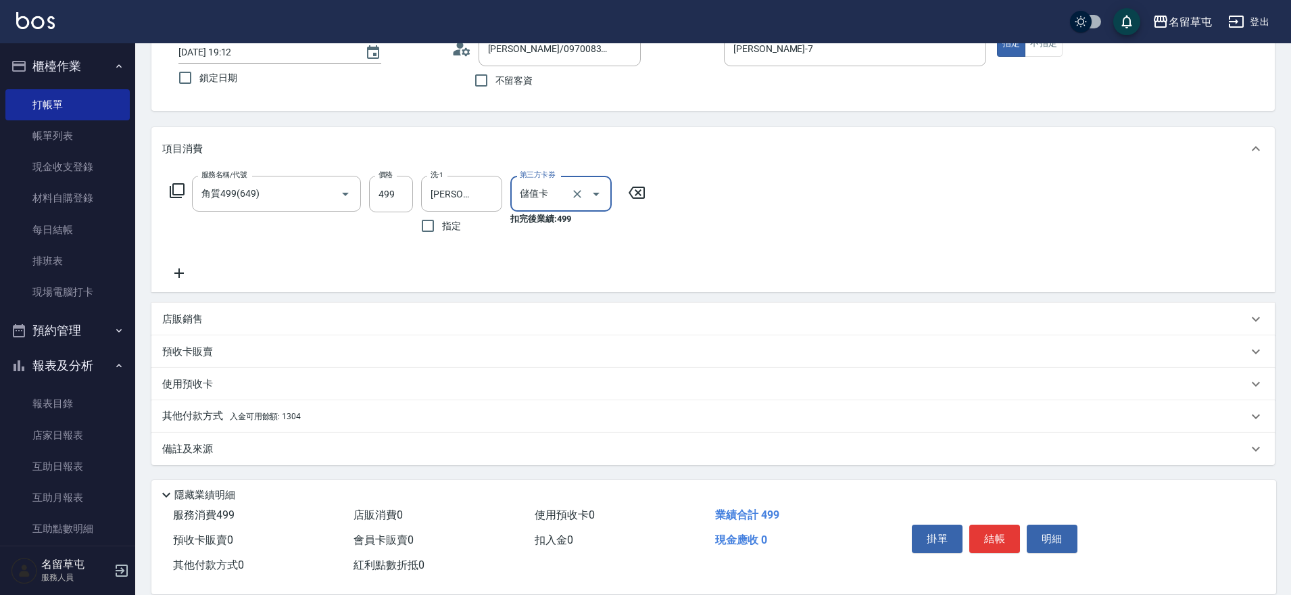
type input "儲值卡"
click at [214, 414] on p "其他付款方式 入金可用餘額: 1304" at bounding box center [231, 416] width 139 height 15
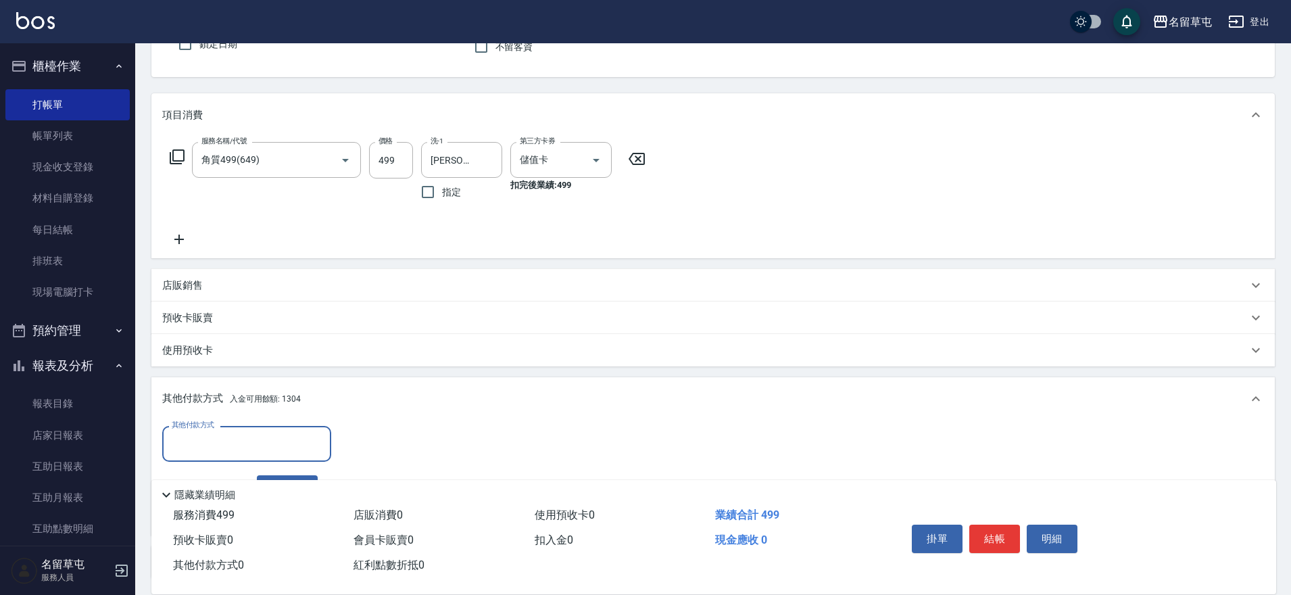
scroll to position [162, 0]
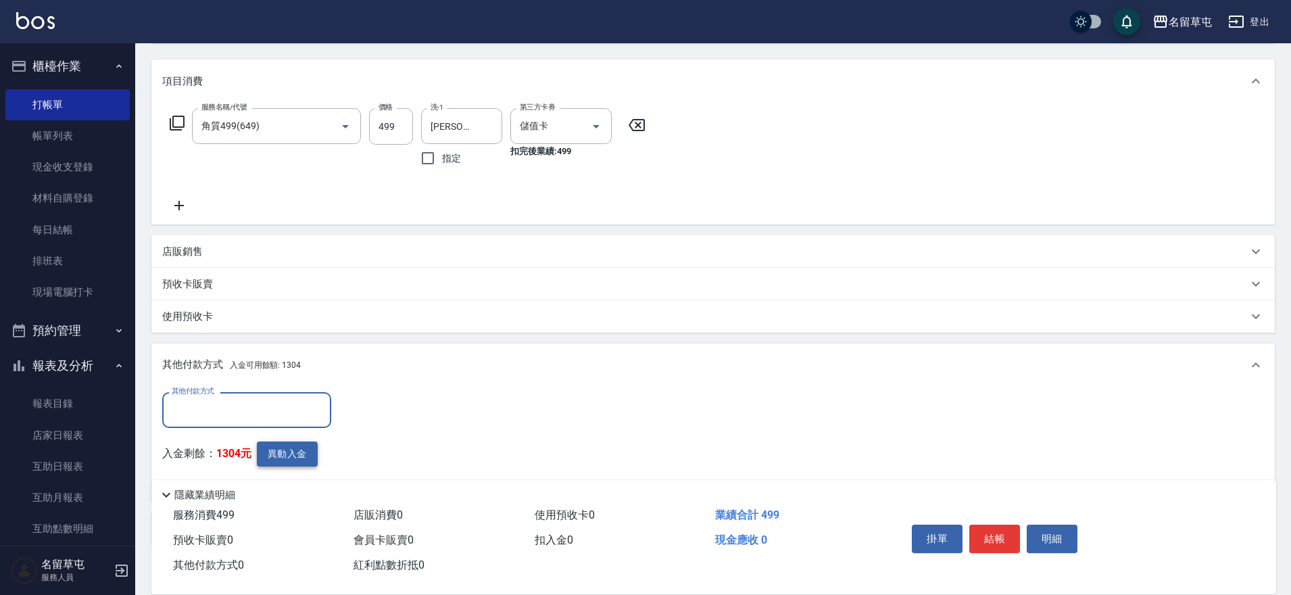
click at [295, 458] on button "異動入金" at bounding box center [287, 453] width 61 height 25
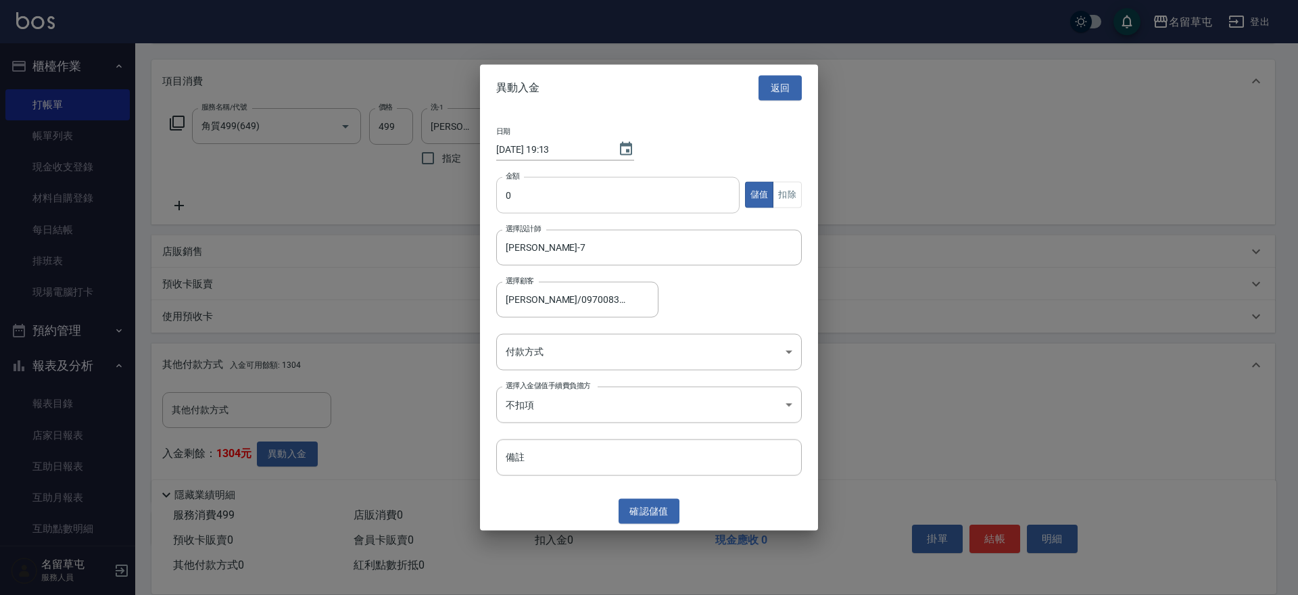
click at [560, 190] on input "0" at bounding box center [617, 194] width 243 height 36
type input "499"
drag, startPoint x: 781, startPoint y: 200, endPoint x: 708, endPoint y: 264, distance: 97.2
click at [781, 199] on button "扣除" at bounding box center [786, 195] width 29 height 26
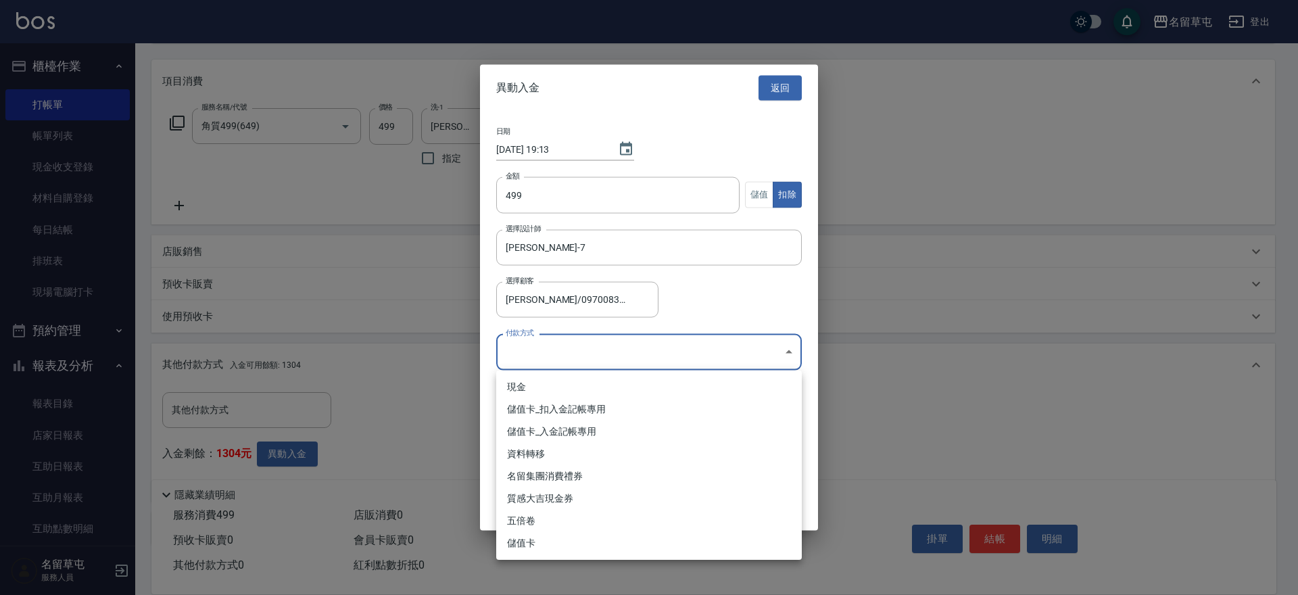
click at [616, 346] on body "名留草屯 登出 櫃檯作業 打帳單 帳單列表 現金收支登錄 材料自購登錄 每日結帳 排班表 現場電腦打卡 預約管理 預約管理 單日預約紀錄 單週預約紀錄 報表及…" at bounding box center [649, 256] width 1298 height 837
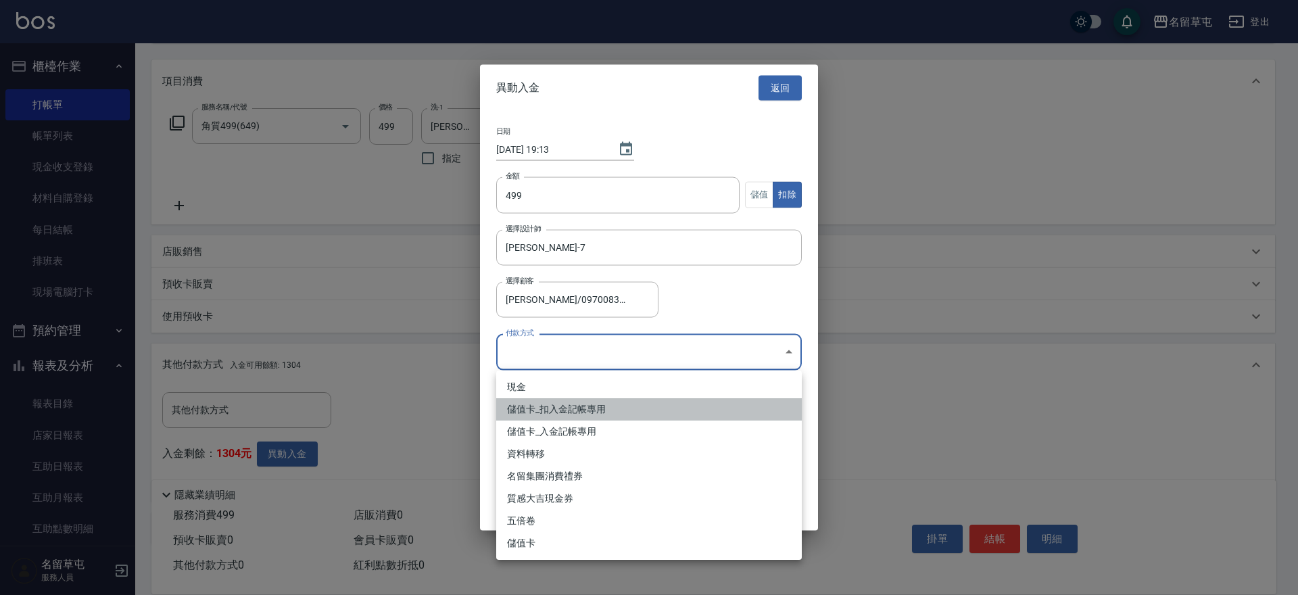
click at [564, 417] on li "儲值卡_扣入金記帳專用" at bounding box center [648, 409] width 305 height 22
type input "儲值卡_扣入金記帳專用"
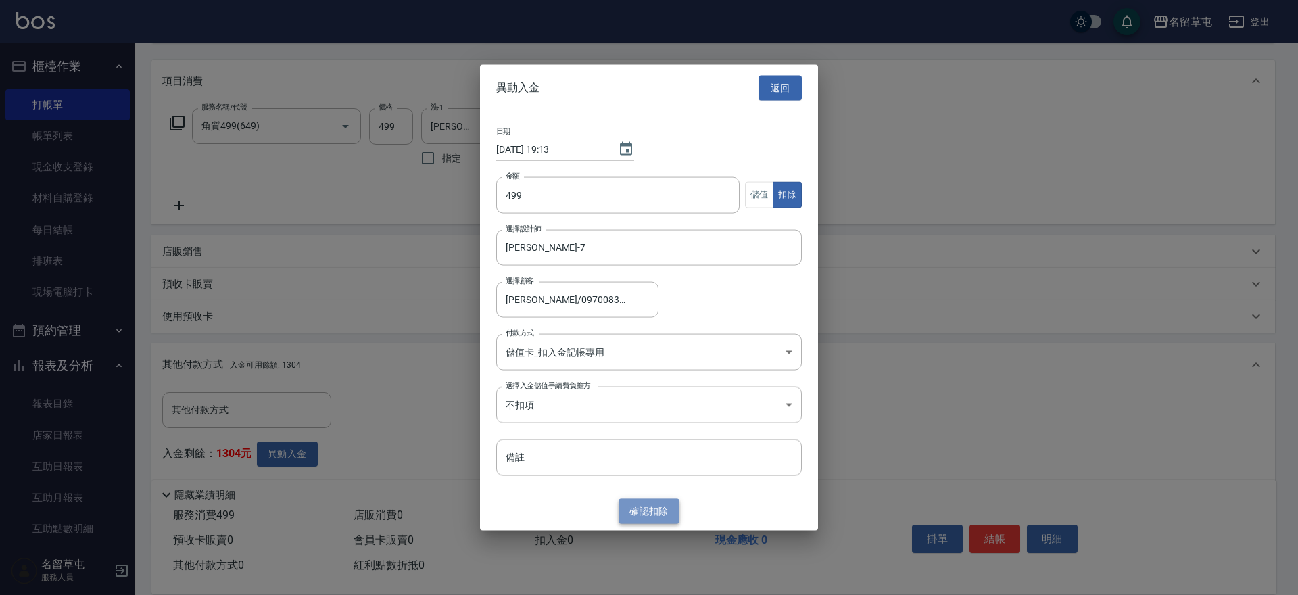
click at [647, 512] on button "確認 扣除" at bounding box center [648, 511] width 61 height 25
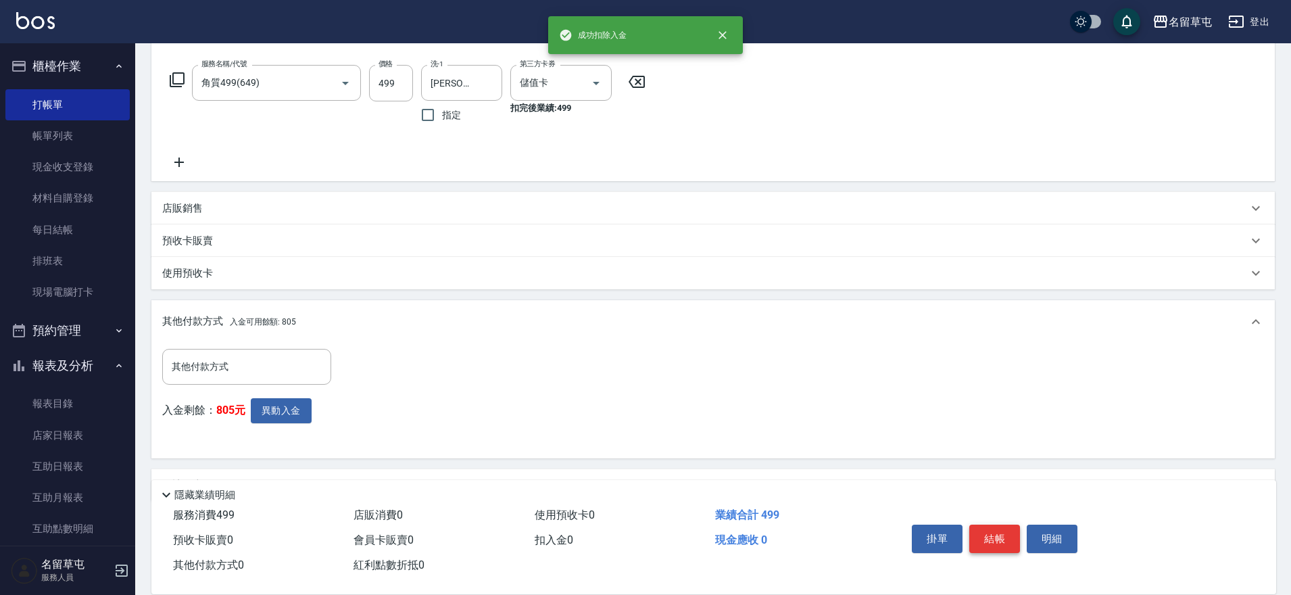
scroll to position [230, 0]
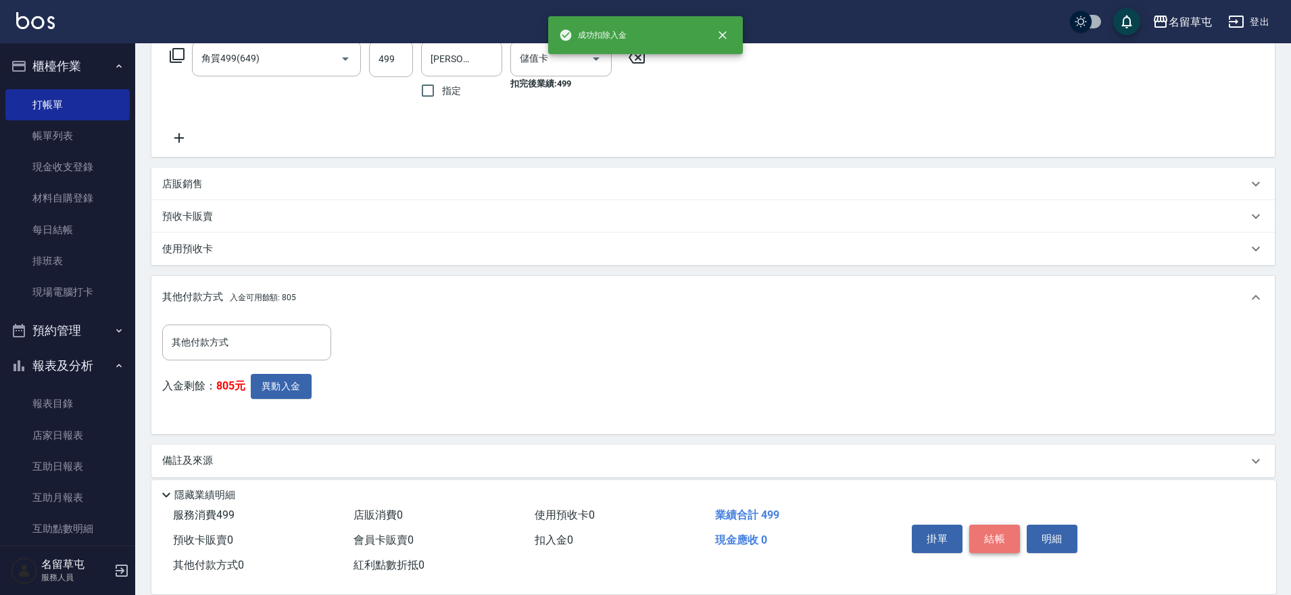
click at [984, 527] on button "結帳" at bounding box center [994, 538] width 51 height 28
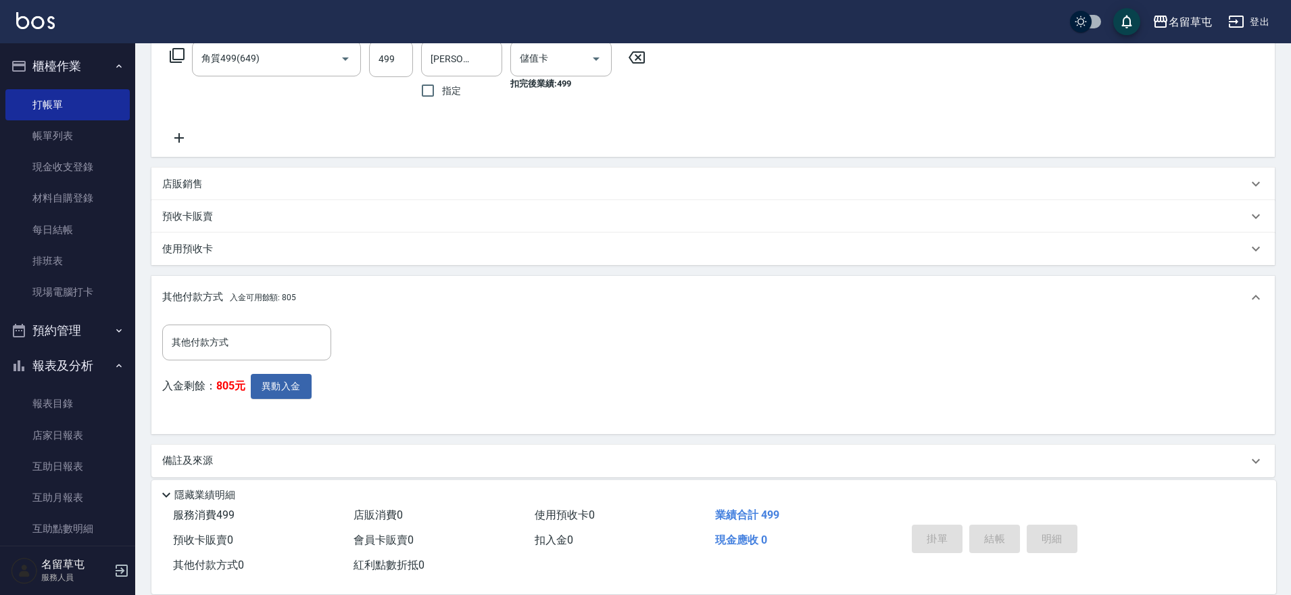
type input "[DATE] 19:13"
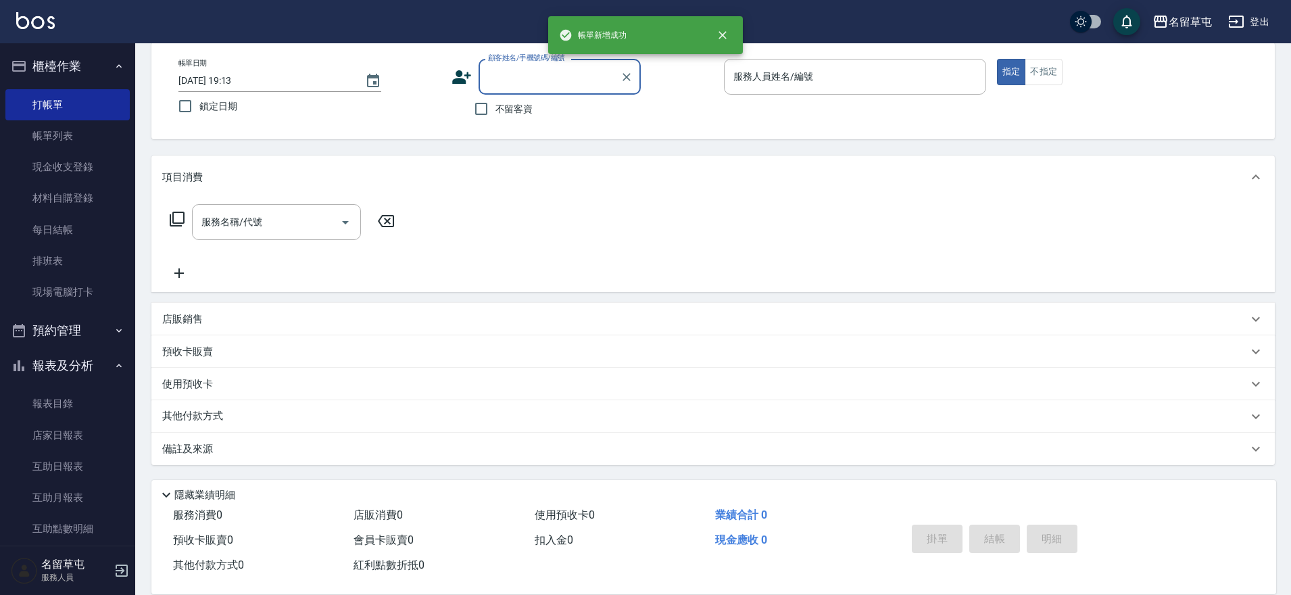
scroll to position [0, 0]
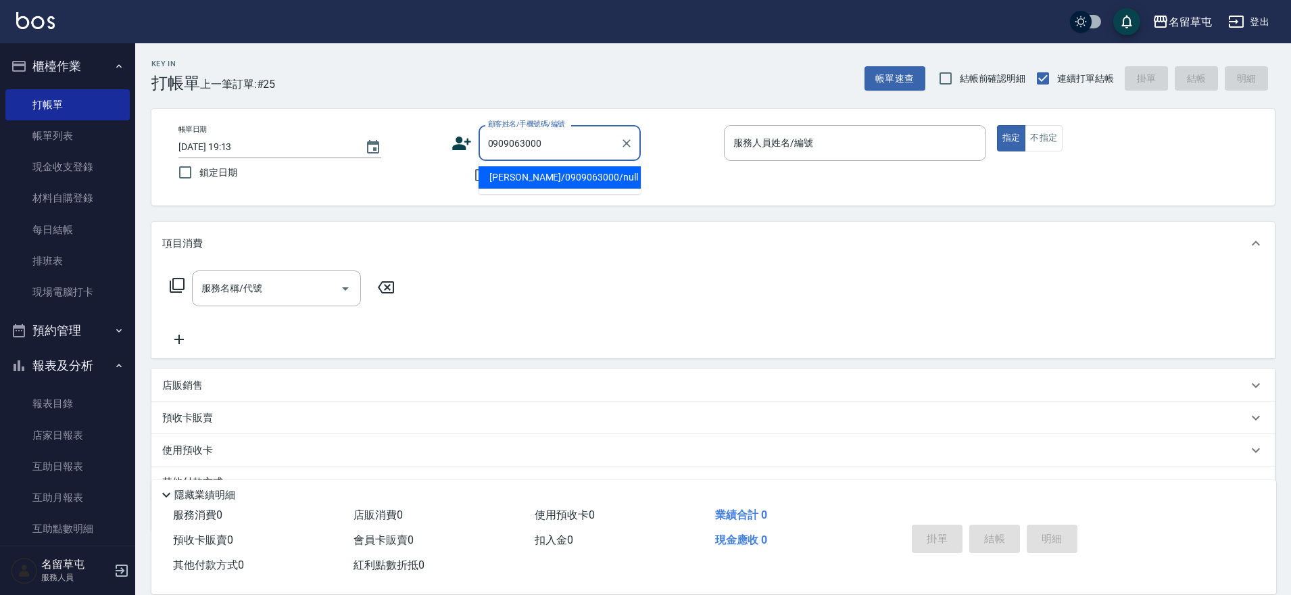
type input "[PERSON_NAME]/0909063000/null"
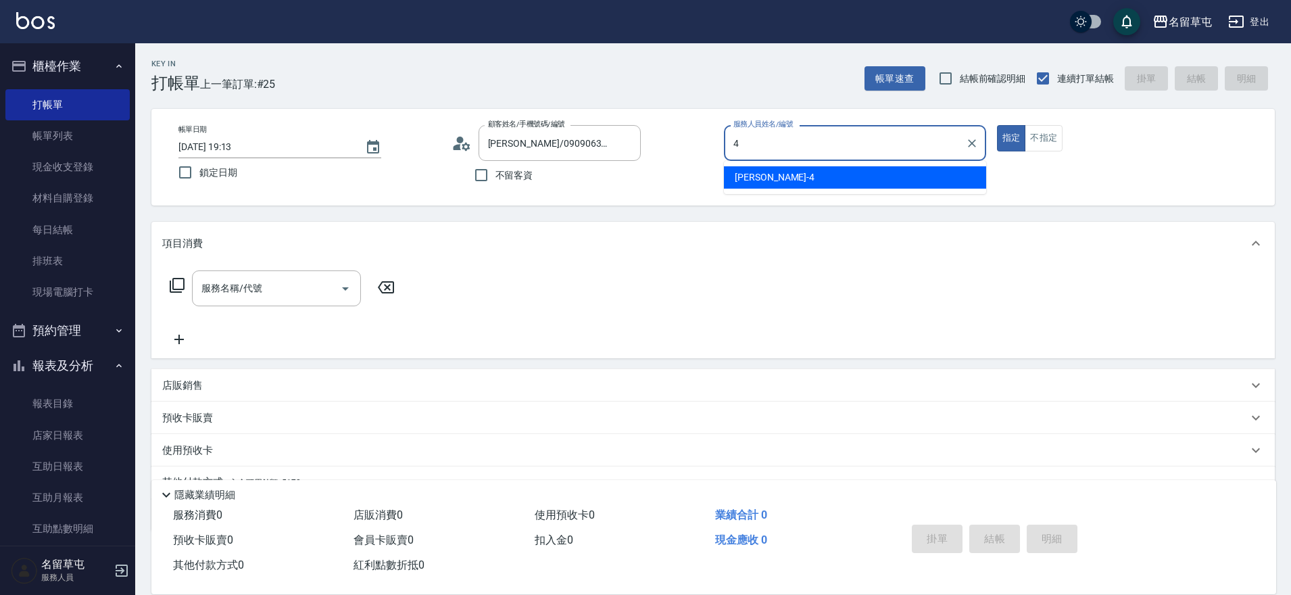
type input "[PERSON_NAME]-4"
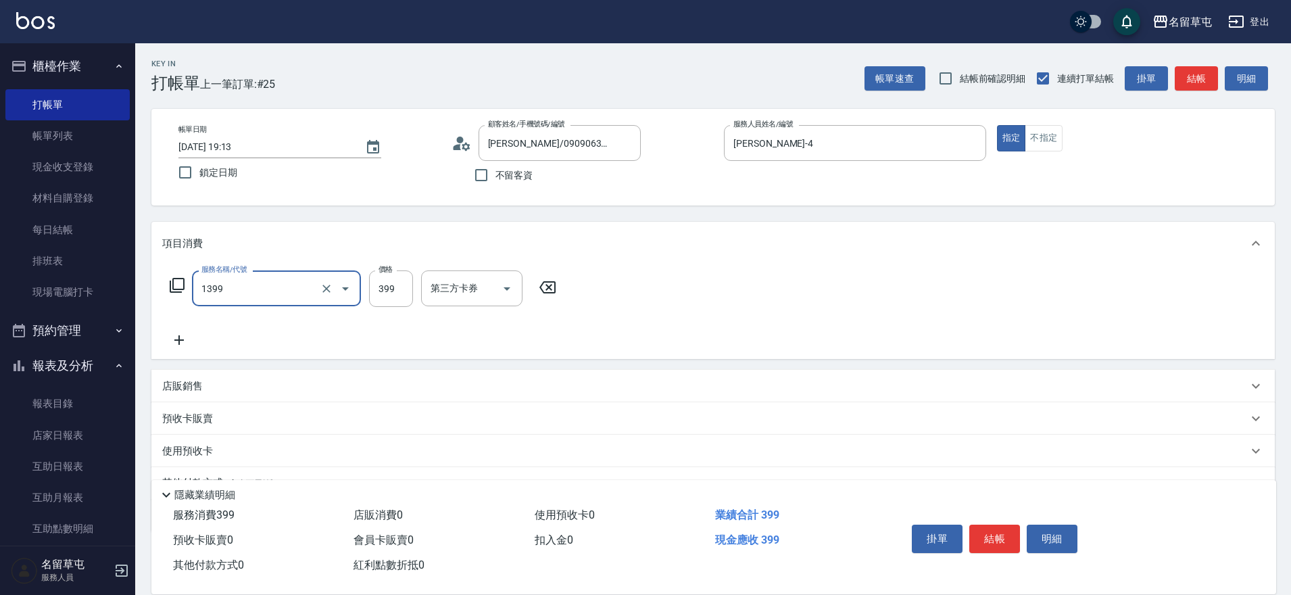
type input "海鹽洗髮399(1399)"
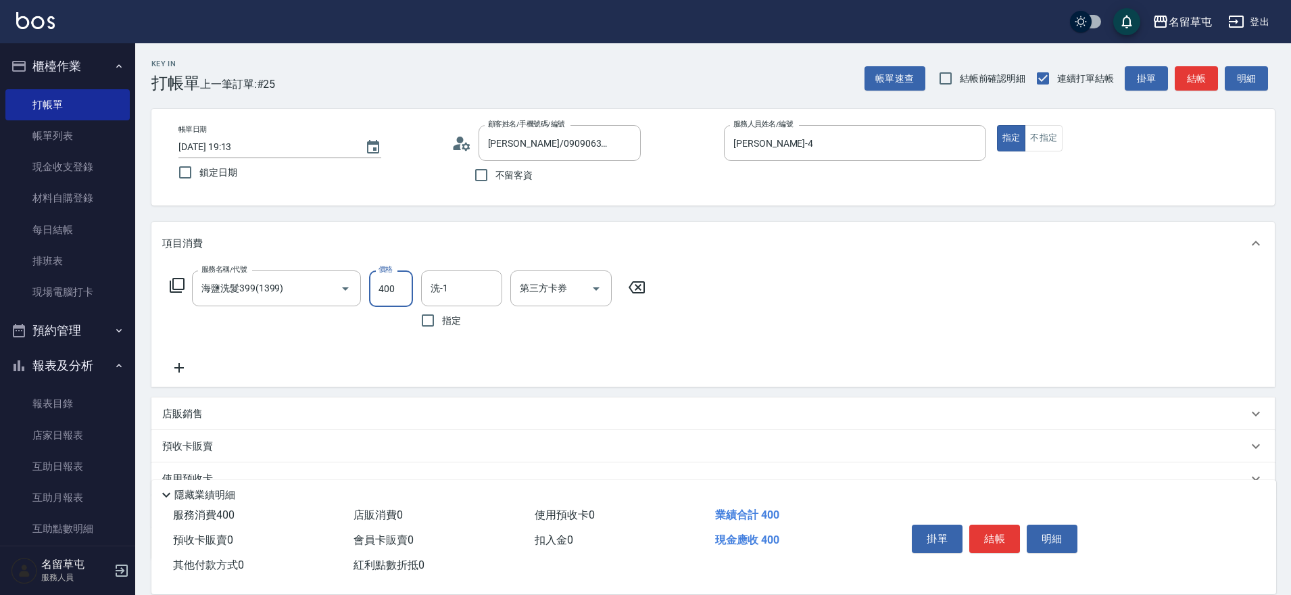
type input "400"
type input "[PERSON_NAME]-31"
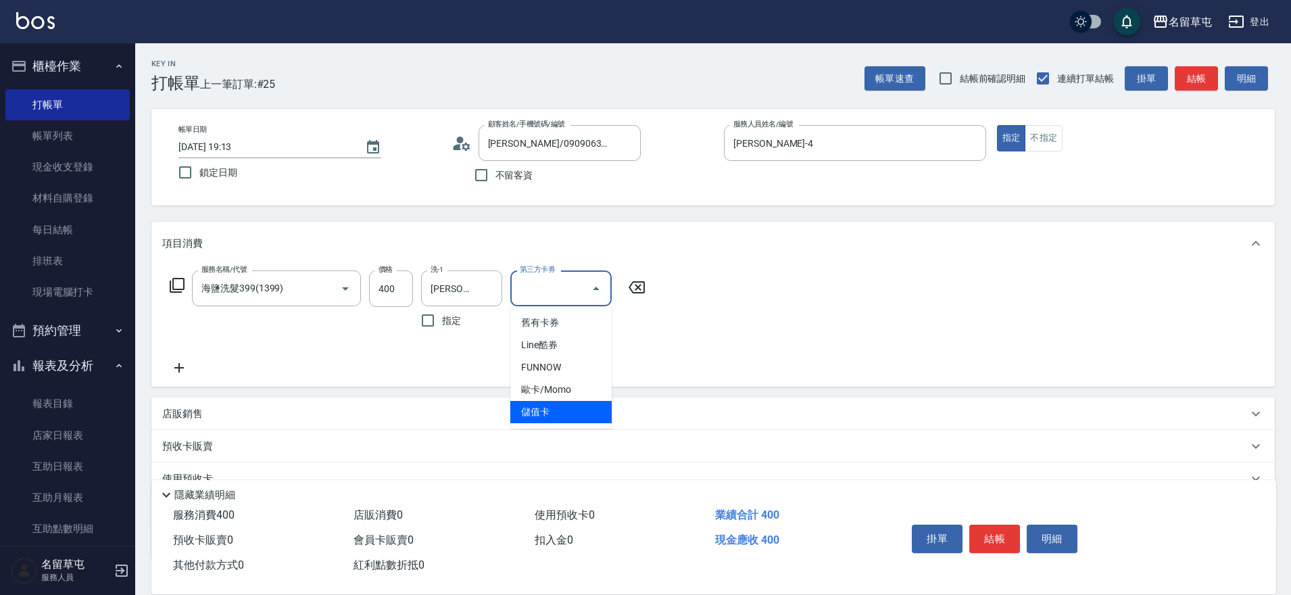
type input "儲值卡"
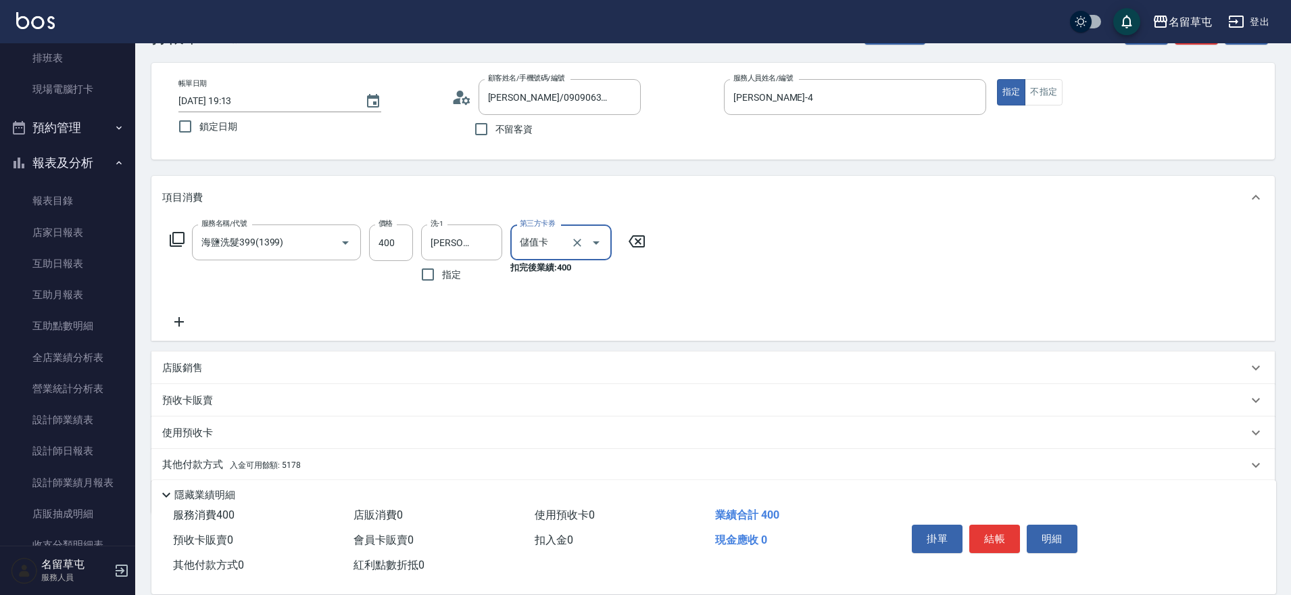
scroll to position [95, 0]
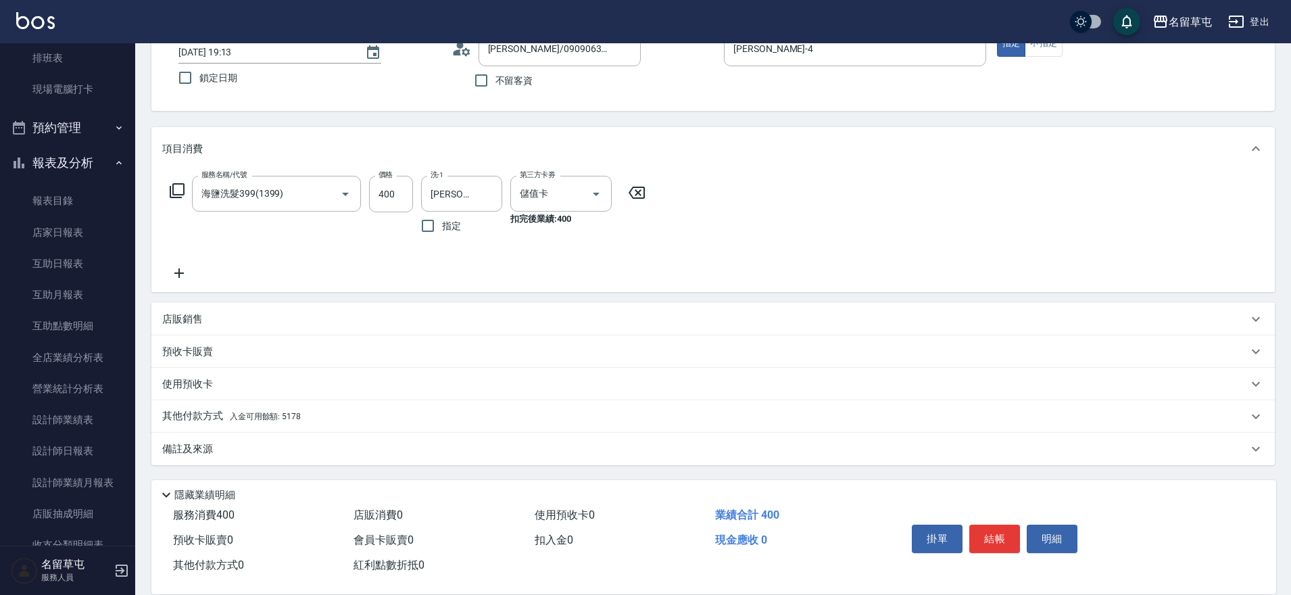
click at [214, 419] on p "其他付款方式 入金可用餘額: 5178" at bounding box center [231, 416] width 139 height 15
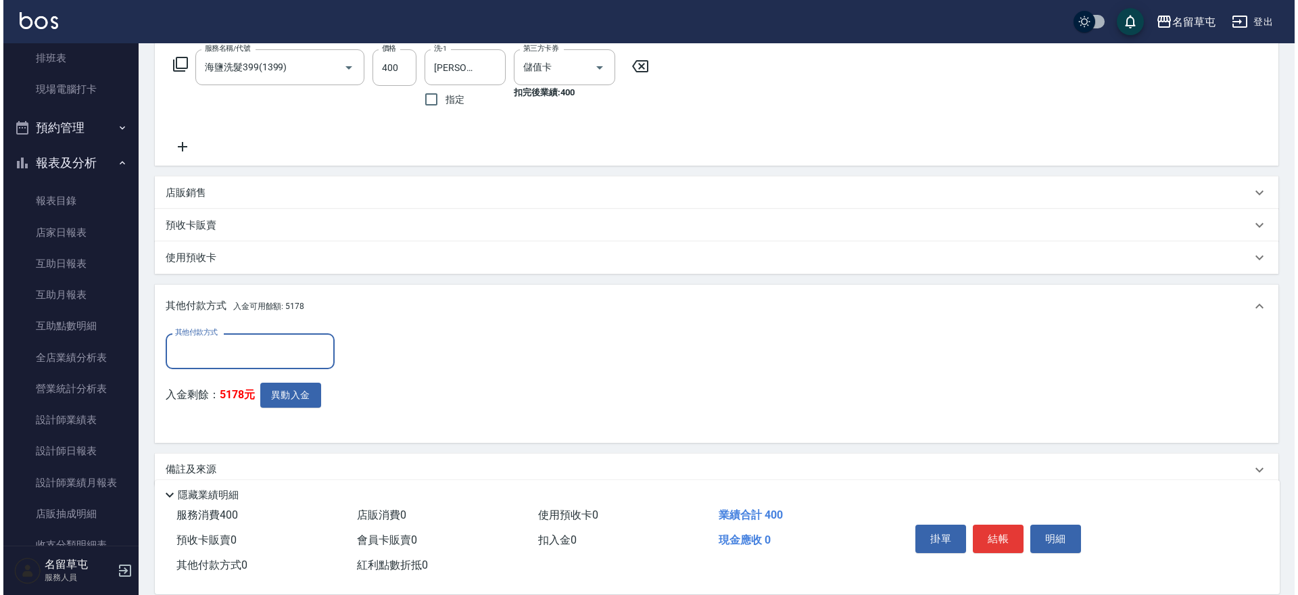
scroll to position [230, 0]
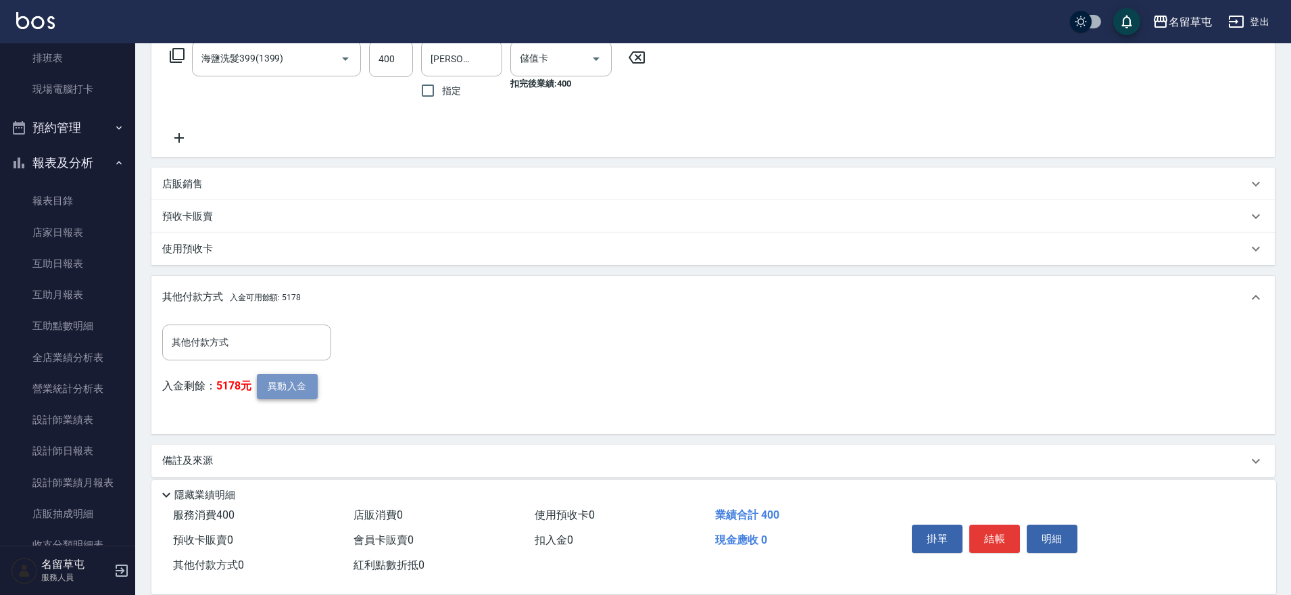
click at [299, 397] on button "異動入金" at bounding box center [287, 386] width 61 height 25
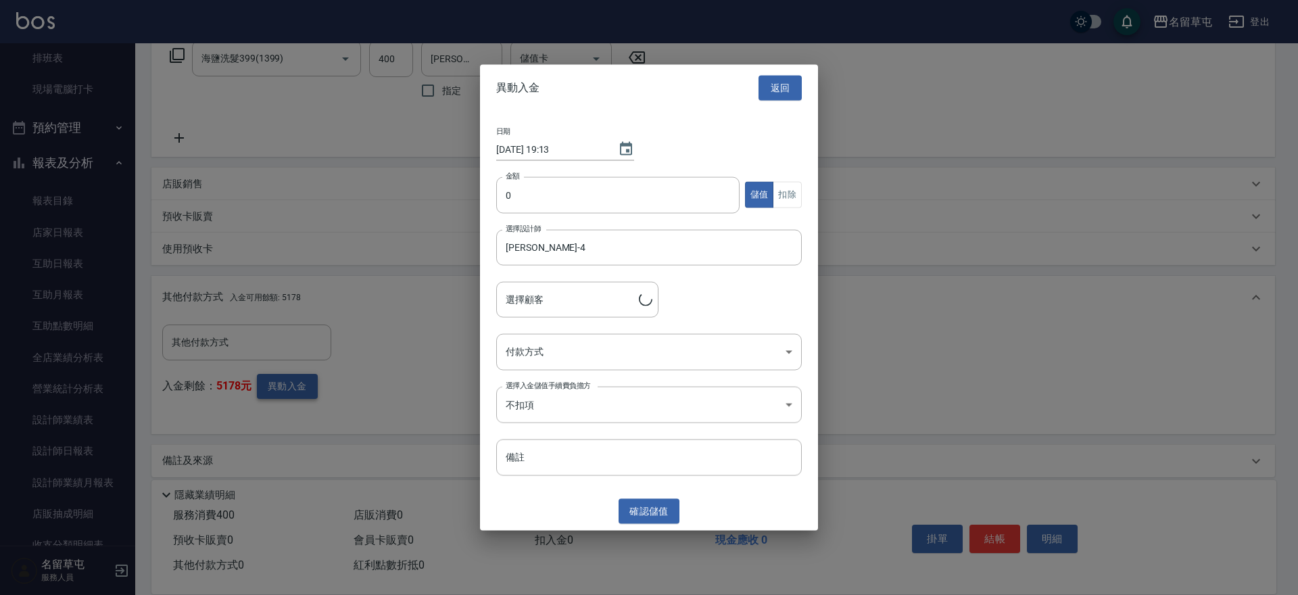
type input "[PERSON_NAME]/0909063000"
click at [295, 385] on div at bounding box center [649, 297] width 1298 height 595
click at [543, 202] on input "0" at bounding box center [617, 194] width 243 height 36
type input "400"
click at [800, 192] on button "扣除" at bounding box center [786, 195] width 29 height 26
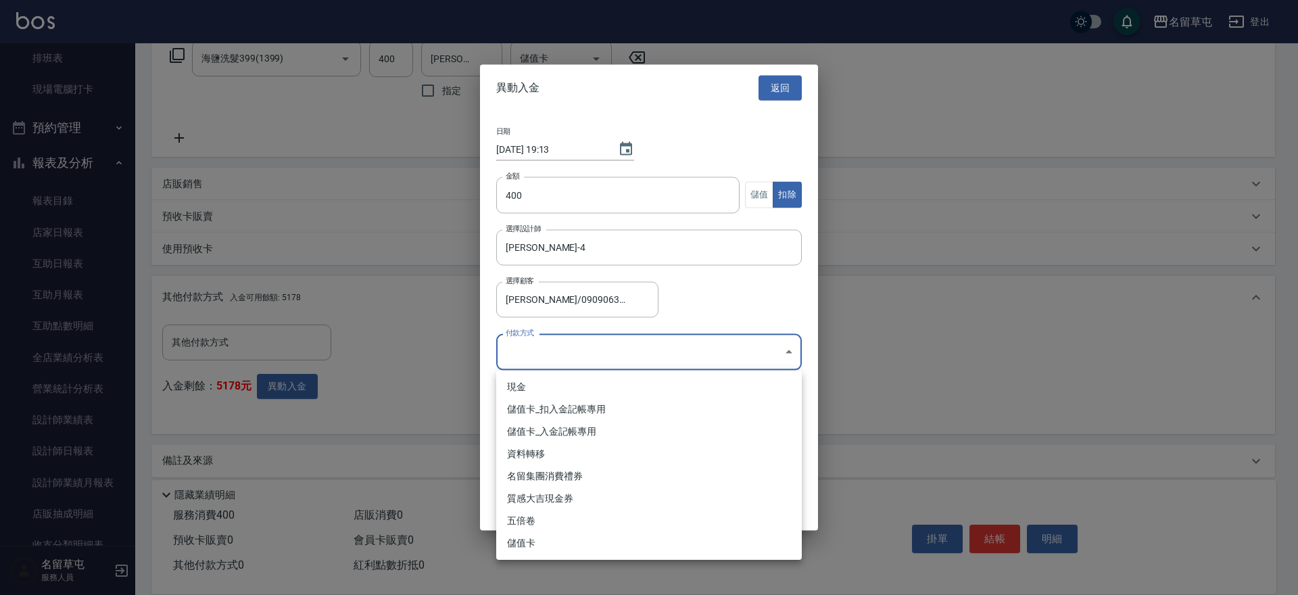
click at [620, 356] on body "名留草屯 登出 櫃檯作業 打帳單 帳單列表 現金收支登錄 材料自購登錄 每日結帳 排班表 現場電腦打卡 預約管理 預約管理 單日預約紀錄 單週預約紀錄 報表及…" at bounding box center [649, 188] width 1298 height 837
click at [533, 410] on li "儲值卡_扣入金記帳專用" at bounding box center [648, 409] width 305 height 22
type input "儲值卡_扣入金記帳專用"
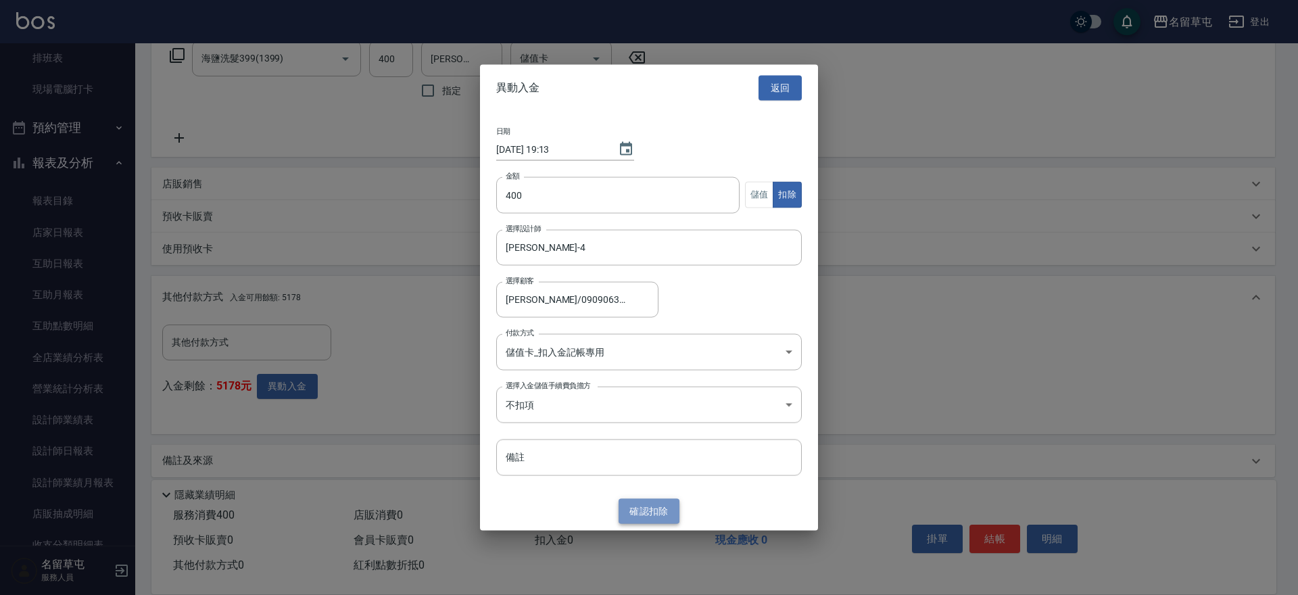
click at [645, 507] on button "確認 扣除" at bounding box center [648, 511] width 61 height 25
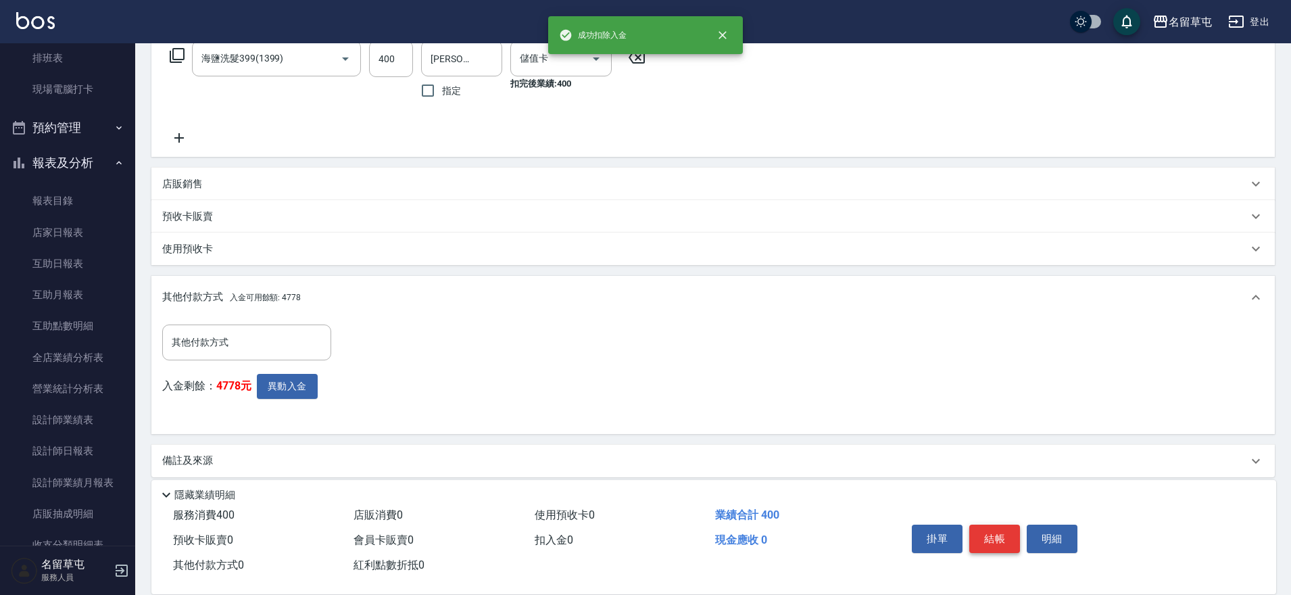
click at [1008, 531] on button "結帳" at bounding box center [994, 538] width 51 height 28
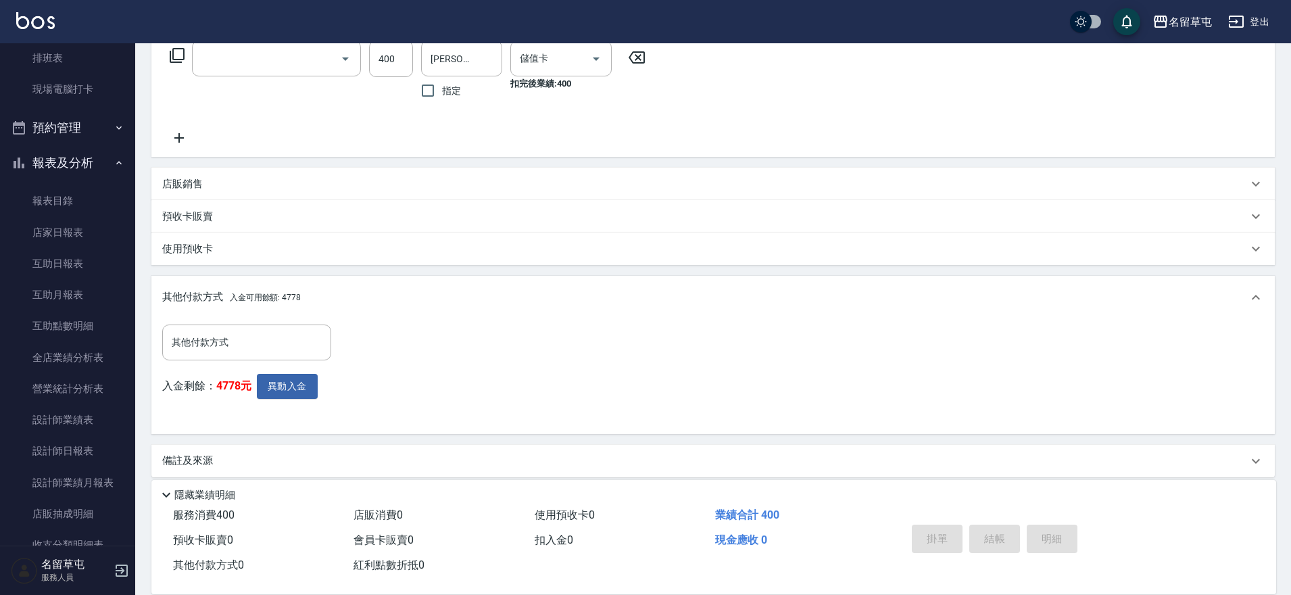
scroll to position [0, 0]
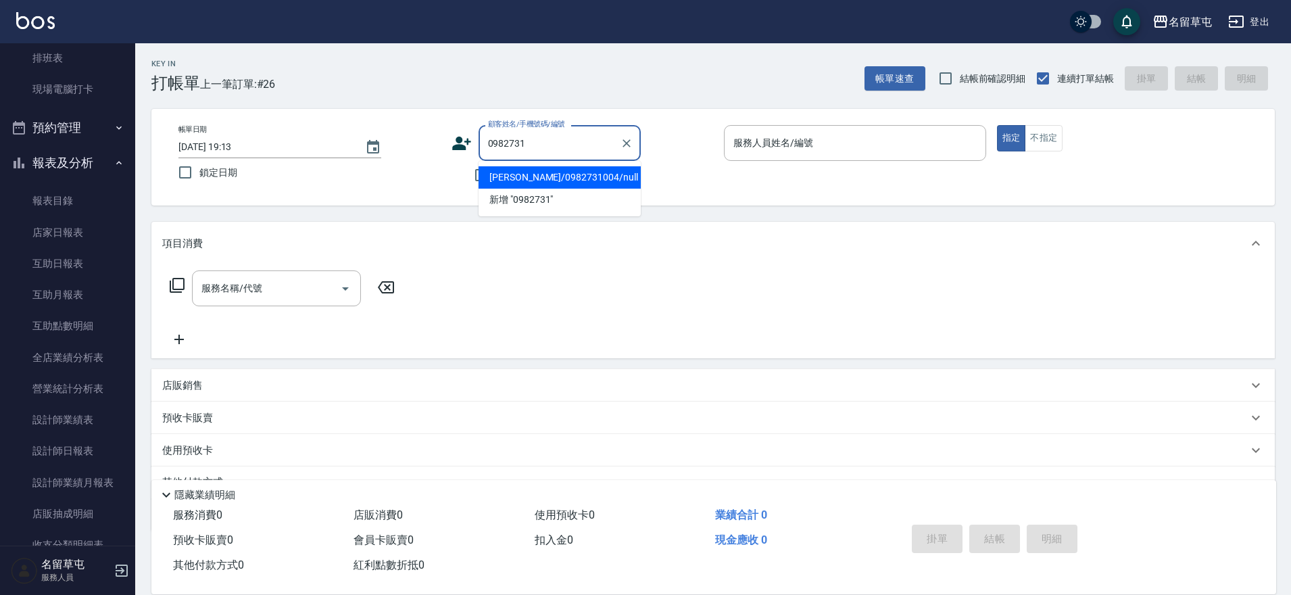
type input "[PERSON_NAME]/0982731004/null"
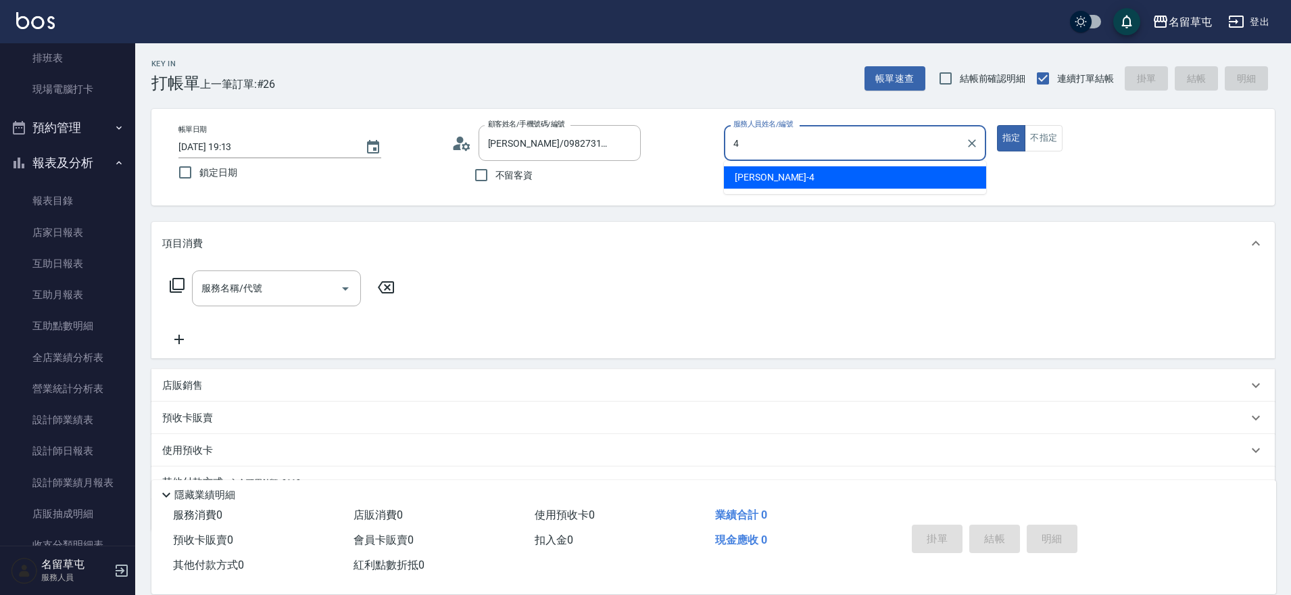
type input "[PERSON_NAME]-4"
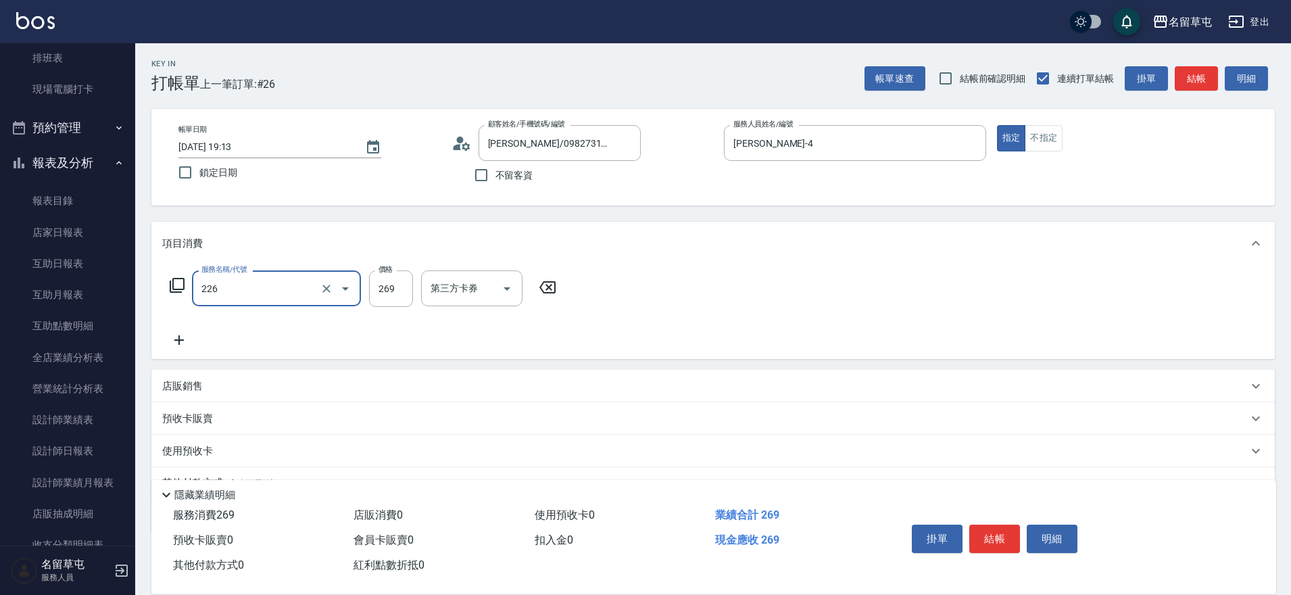
type input "洗剪269(226)"
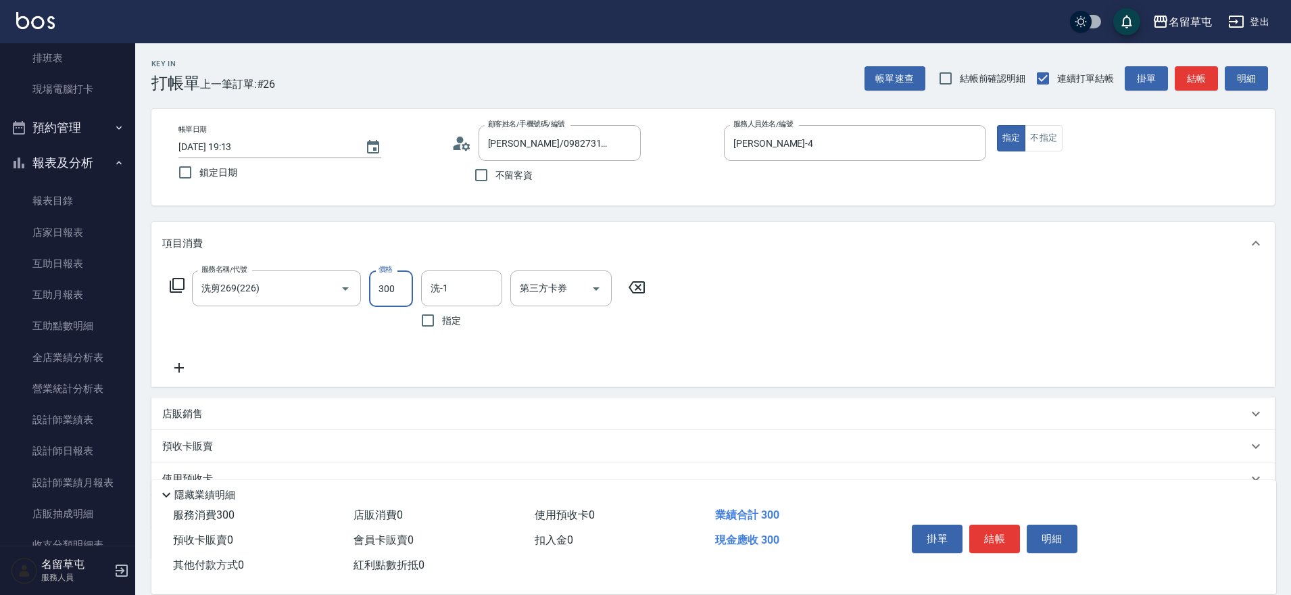
type input "300"
type input "[PERSON_NAME]-36"
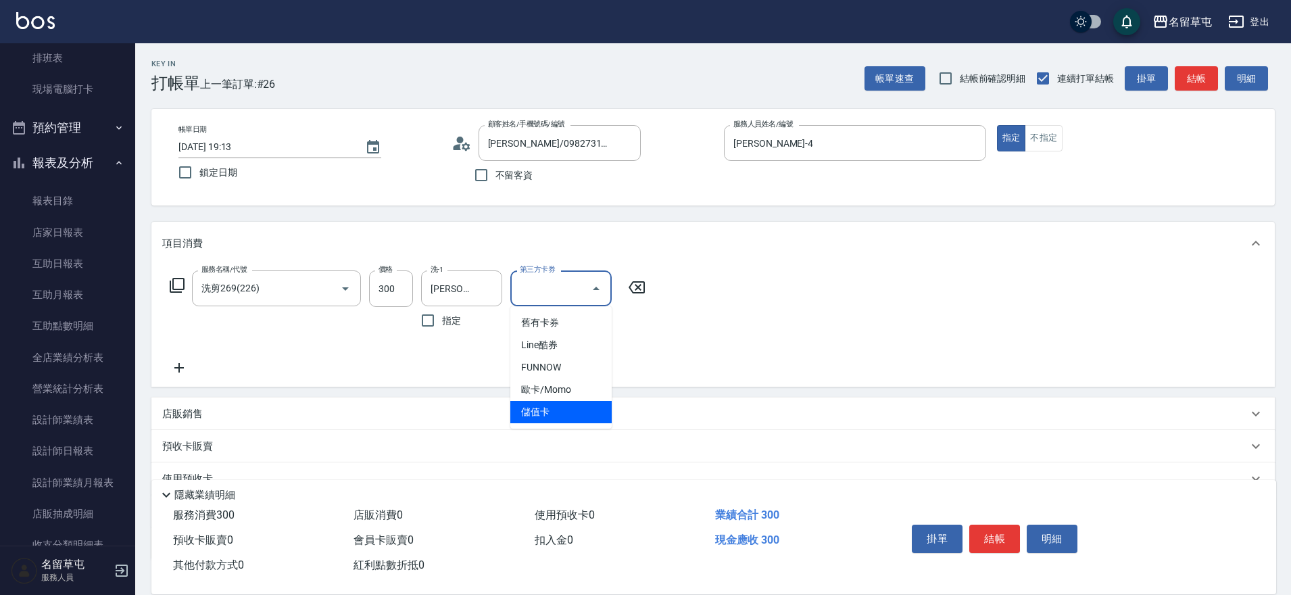
type input "儲值卡"
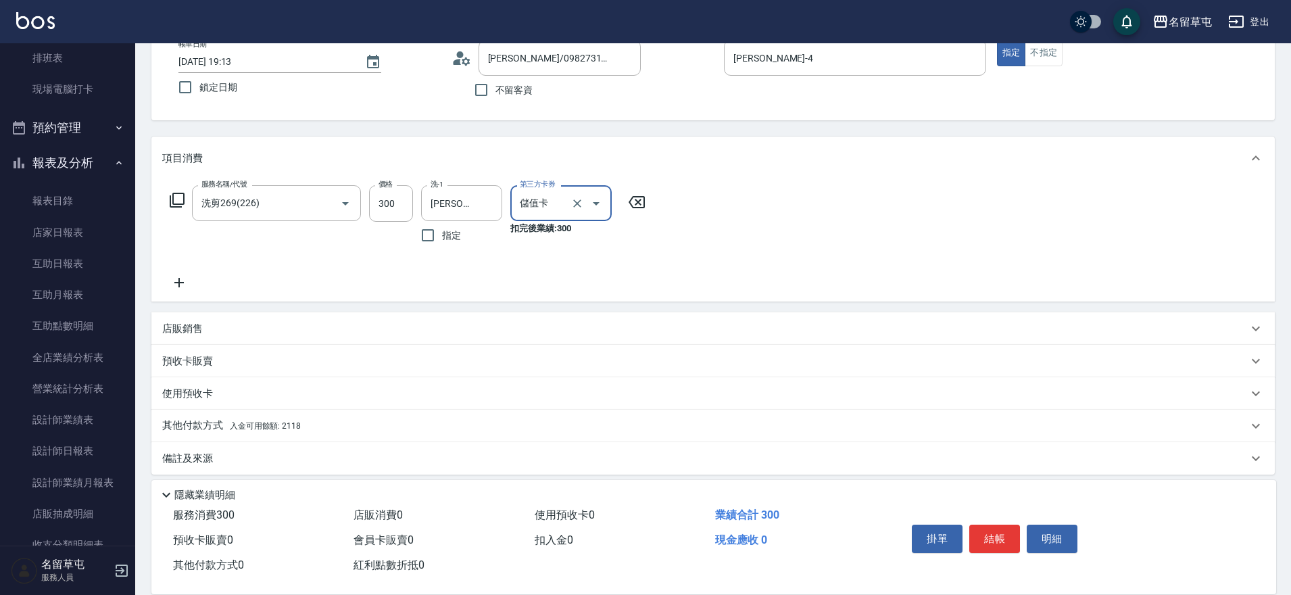
scroll to position [95, 0]
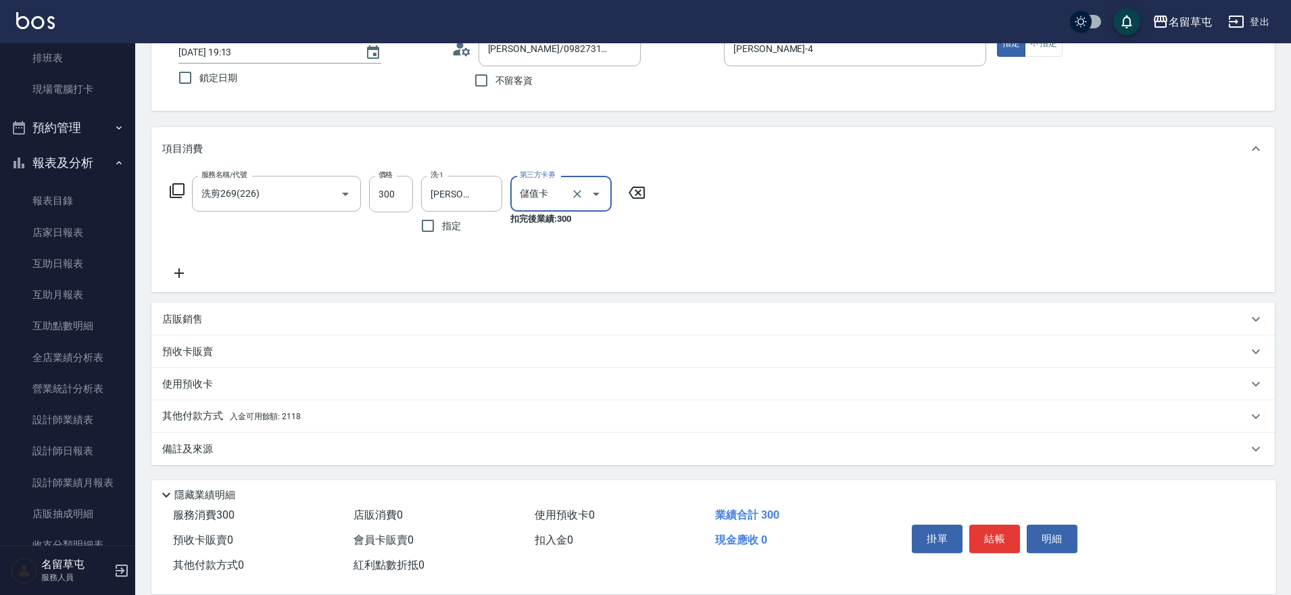
click at [187, 422] on p "其他付款方式 入金可用餘額: 2118" at bounding box center [231, 416] width 139 height 15
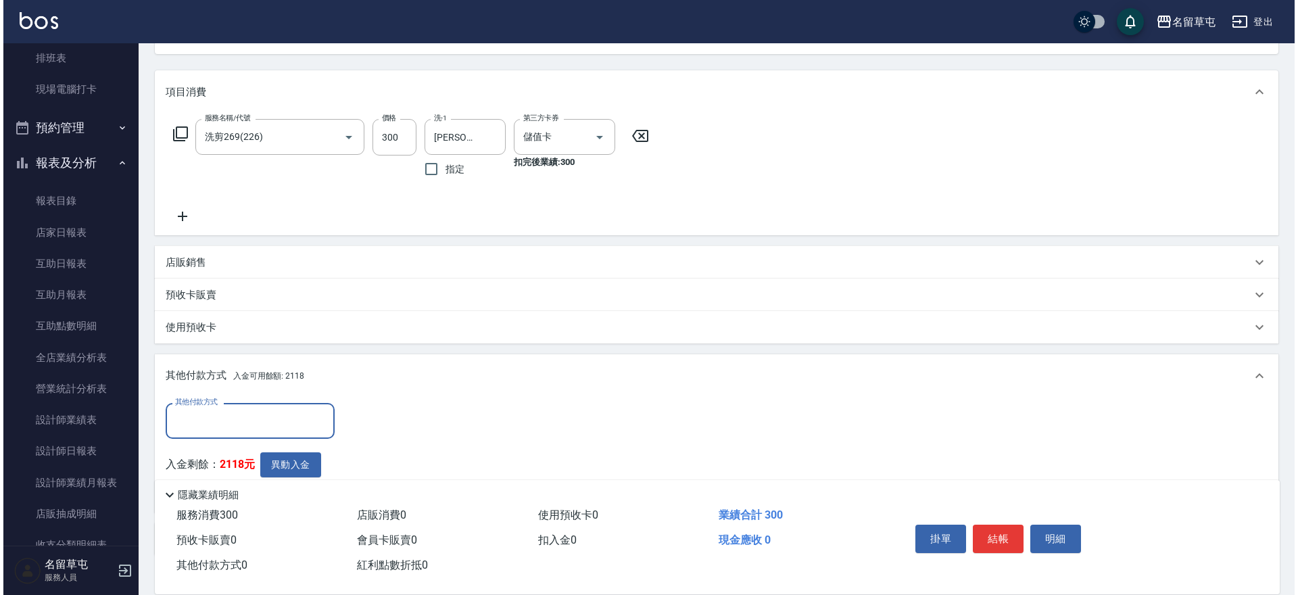
scroll to position [230, 0]
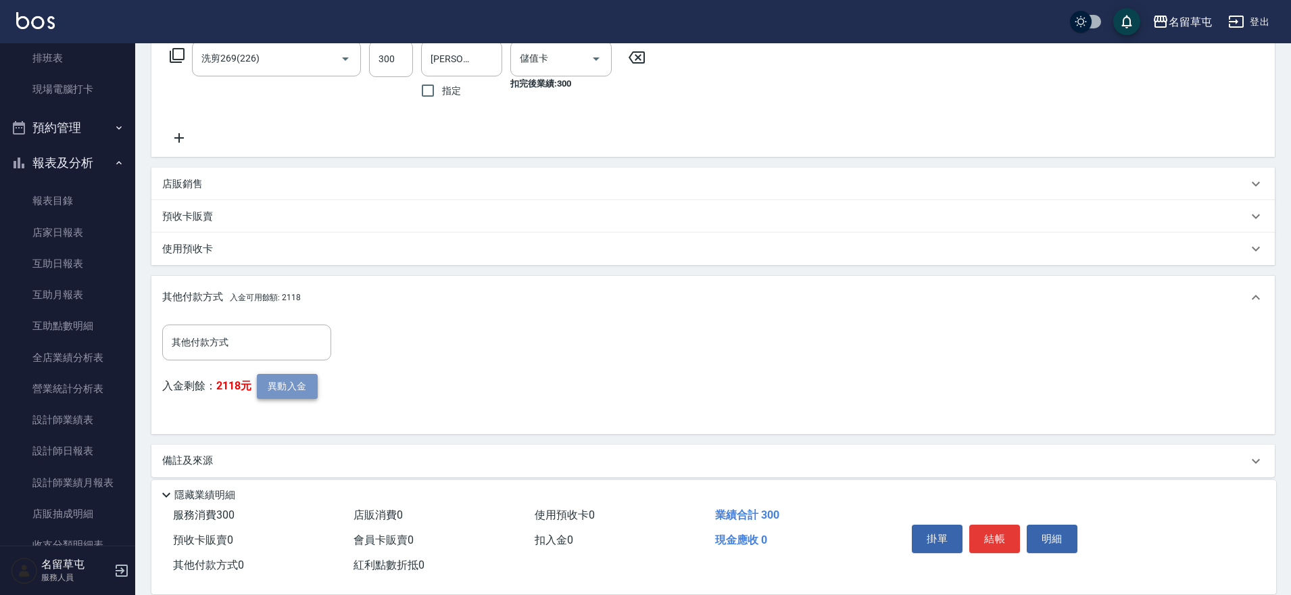
click at [275, 389] on button "異動入金" at bounding box center [287, 386] width 61 height 25
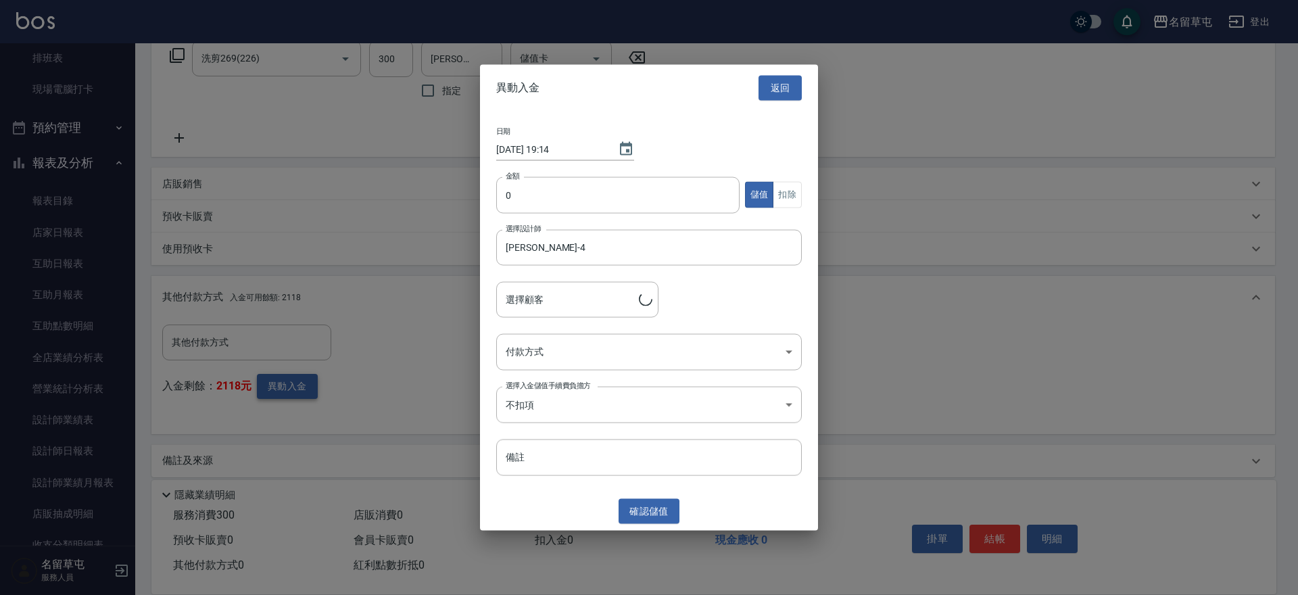
type input "[PERSON_NAME]/0982731004"
click at [547, 189] on input "0" at bounding box center [617, 194] width 243 height 36
type input "300"
click at [793, 197] on button "扣除" at bounding box center [786, 195] width 29 height 26
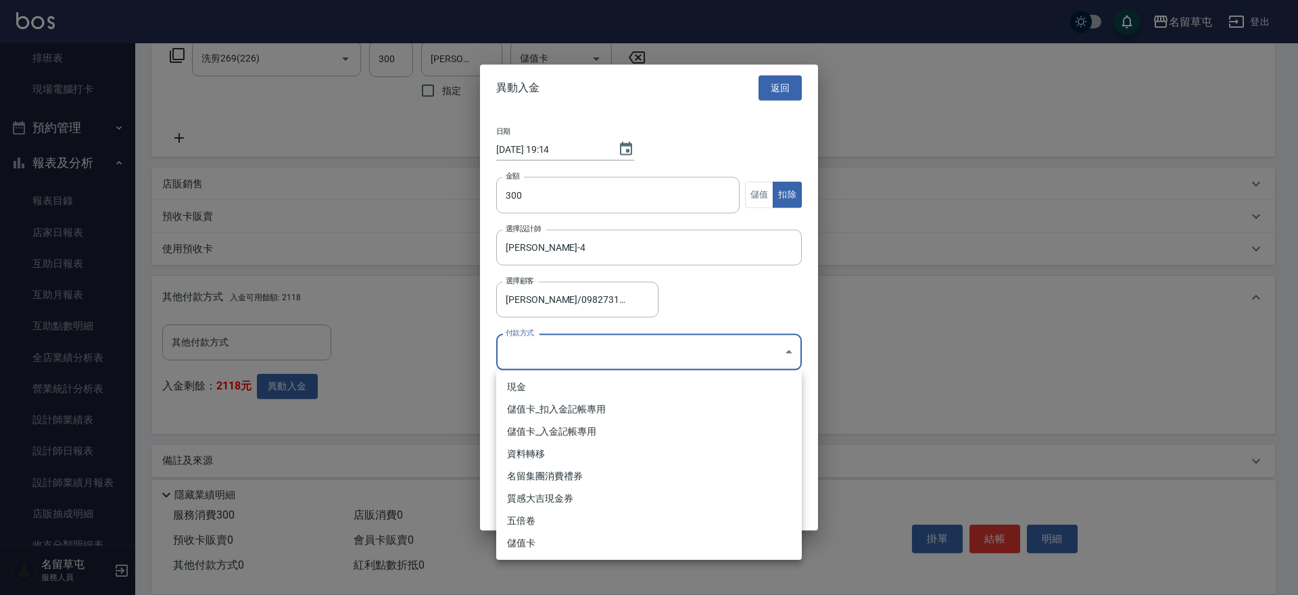
click at [610, 344] on body "名留草屯 登出 櫃檯作業 打帳單 帳單列表 現金收支登錄 材料自購登錄 每日結帳 排班表 現場電腦打卡 預約管理 預約管理 單日預約紀錄 單週預約紀錄 報表及…" at bounding box center [649, 188] width 1298 height 837
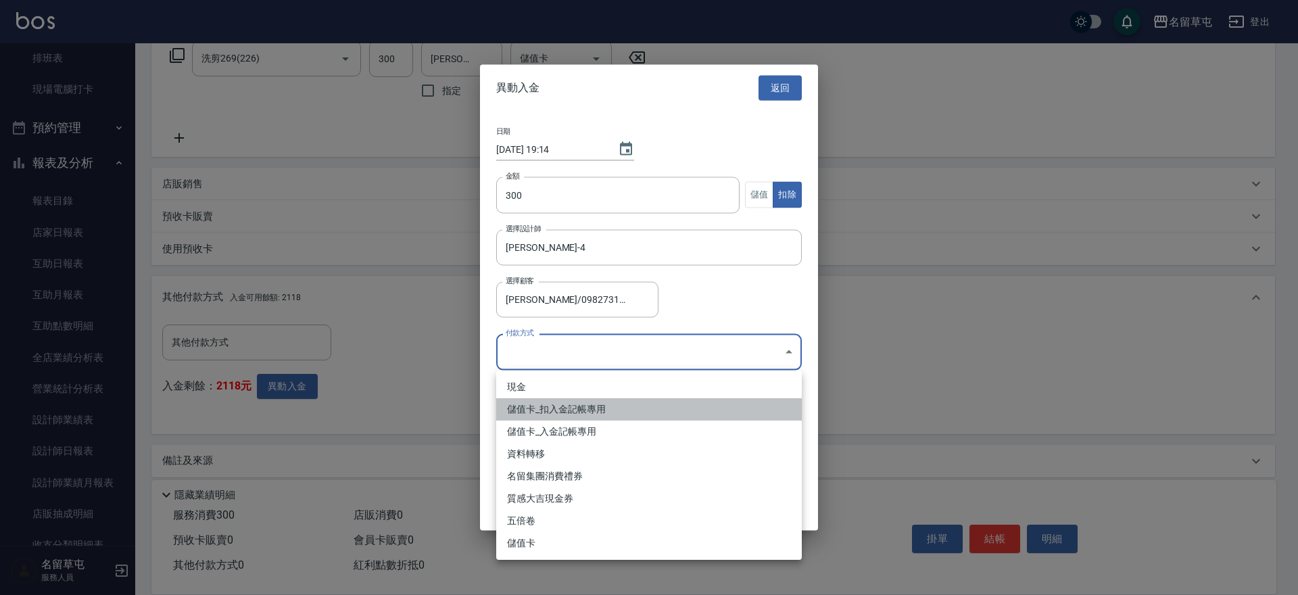
click at [539, 416] on li "儲值卡_扣入金記帳專用" at bounding box center [648, 409] width 305 height 22
type input "儲值卡_扣入金記帳專用"
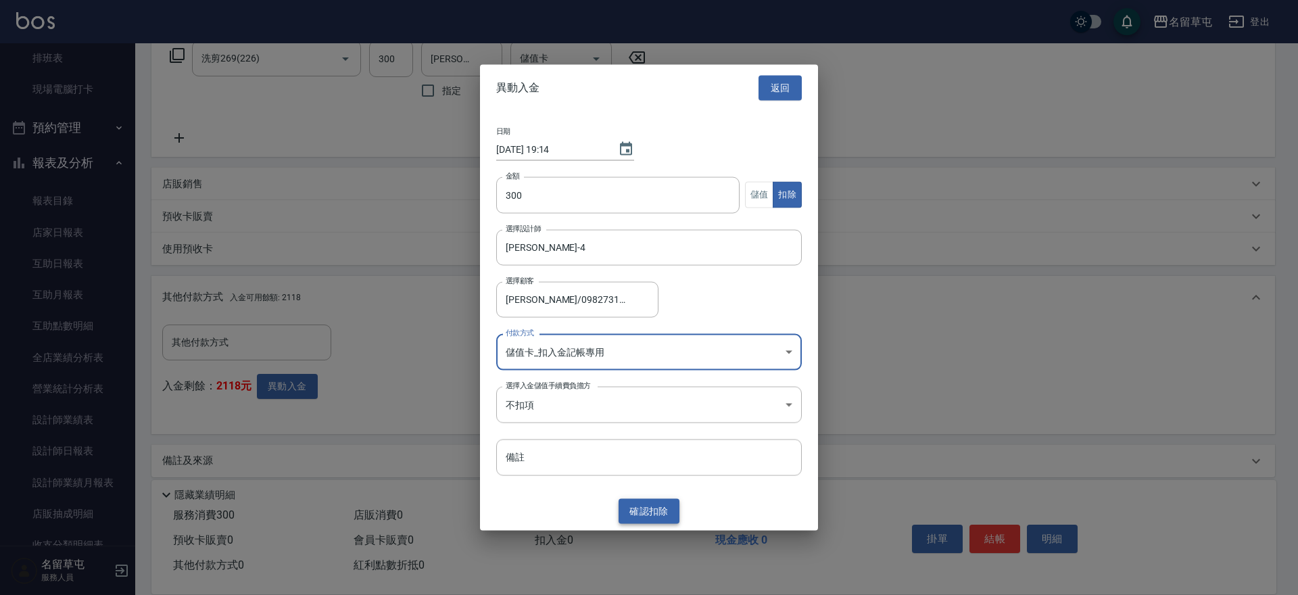
click at [639, 511] on button "確認 扣除" at bounding box center [648, 511] width 61 height 25
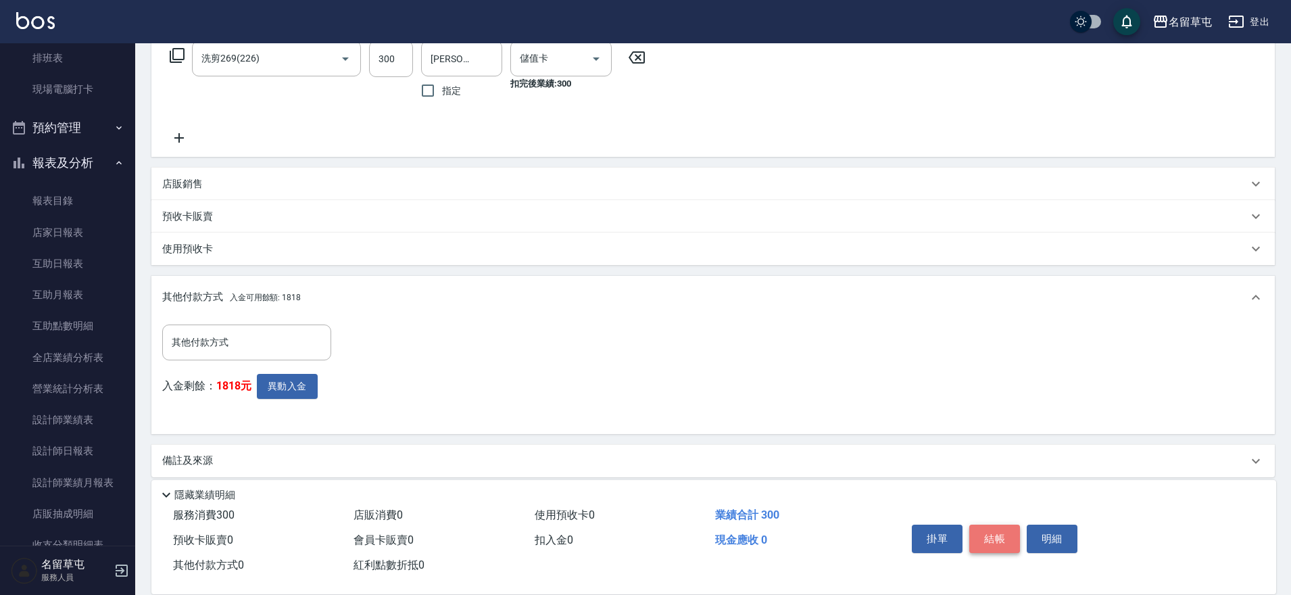
click at [1002, 532] on button "結帳" at bounding box center [994, 538] width 51 height 28
type input "[DATE] 19:14"
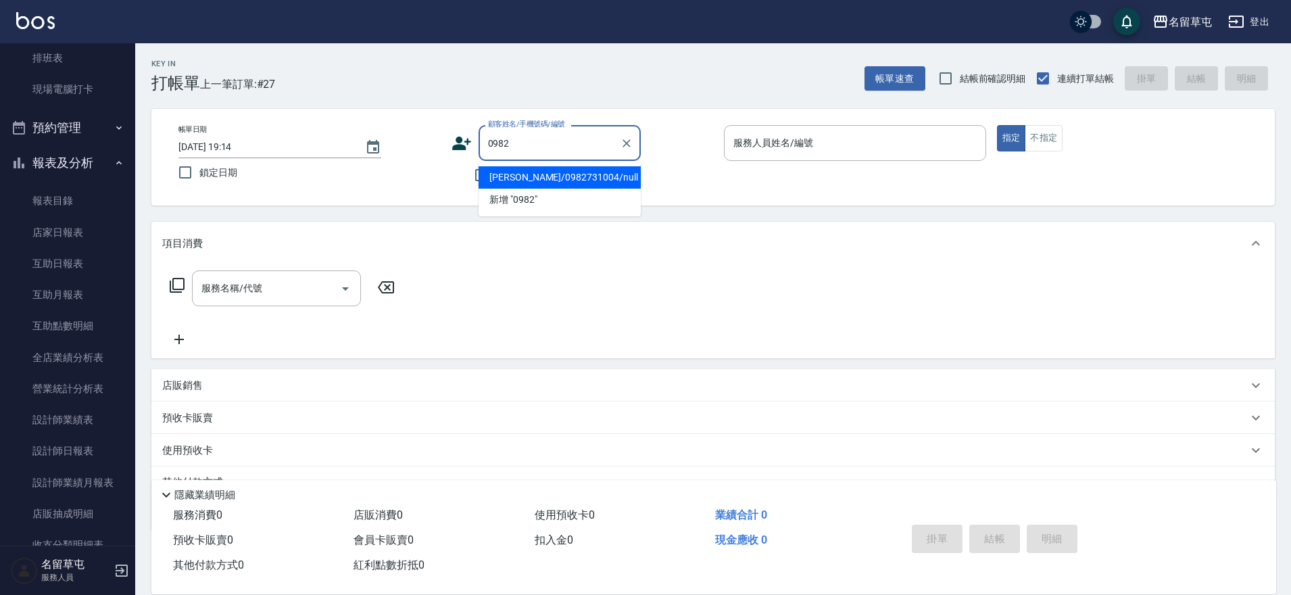
type input "[PERSON_NAME]/0982731004/null"
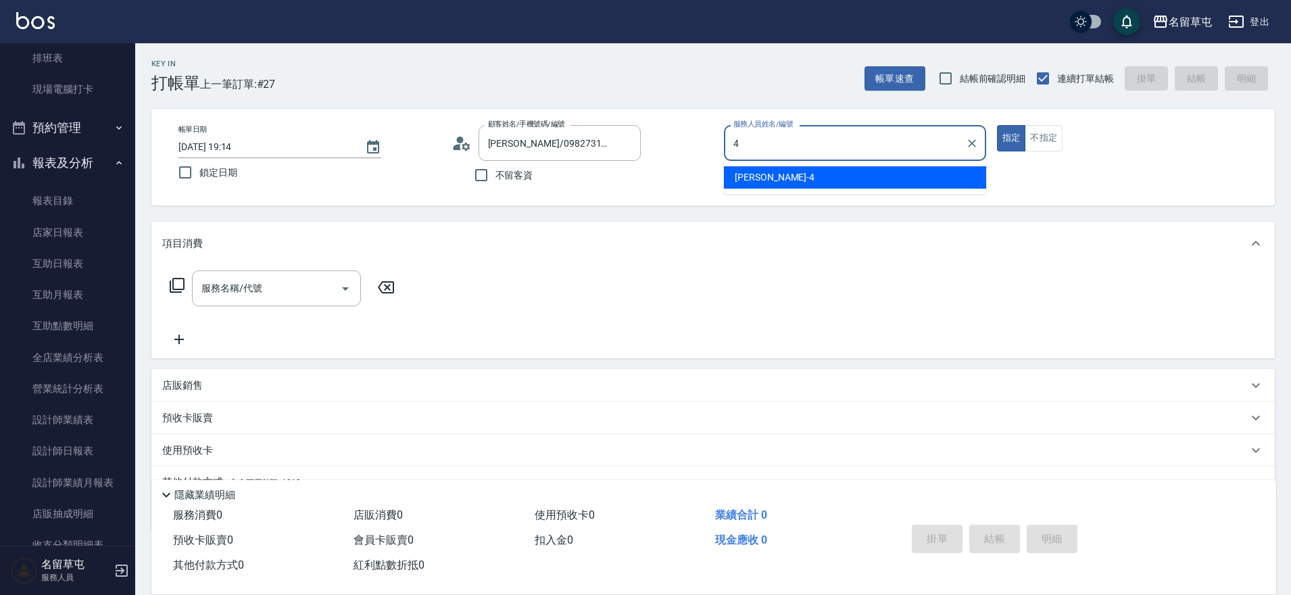
type input "[PERSON_NAME]-4"
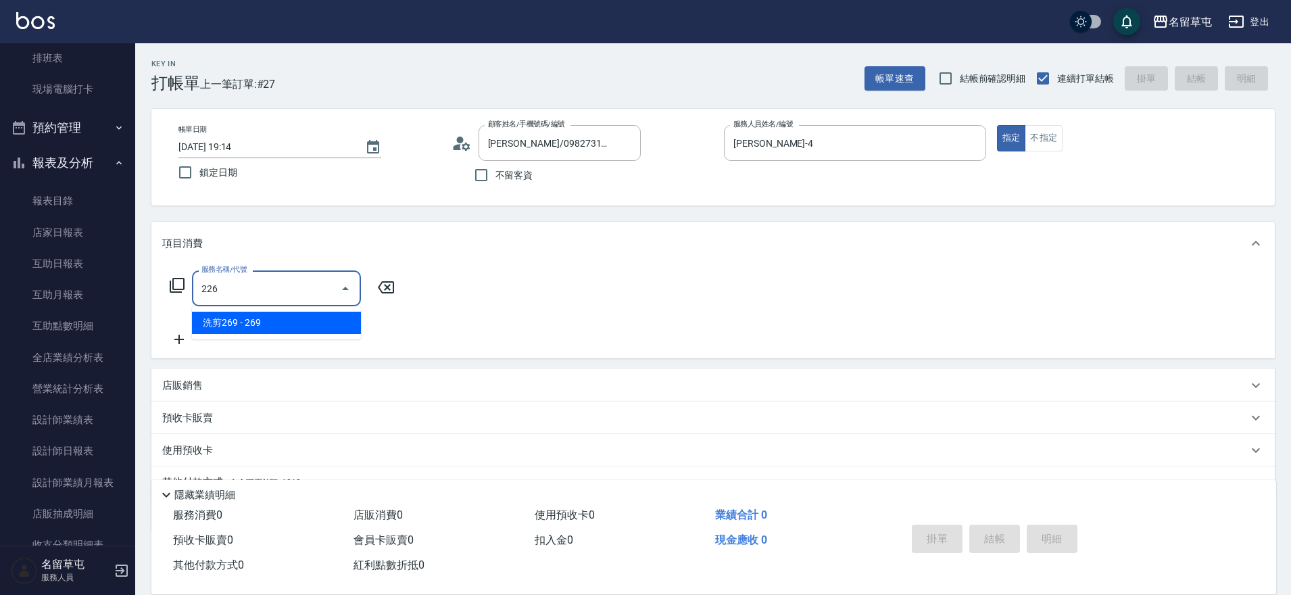
type input "洗剪269(226)"
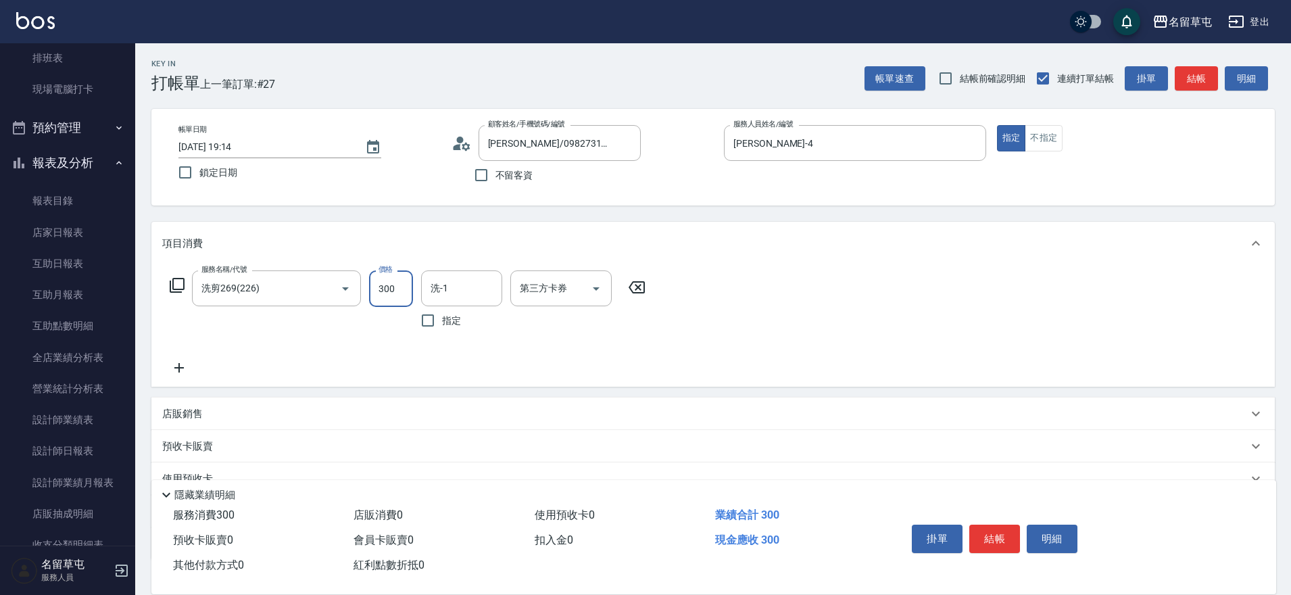
type input "300"
type input "[PERSON_NAME]-31"
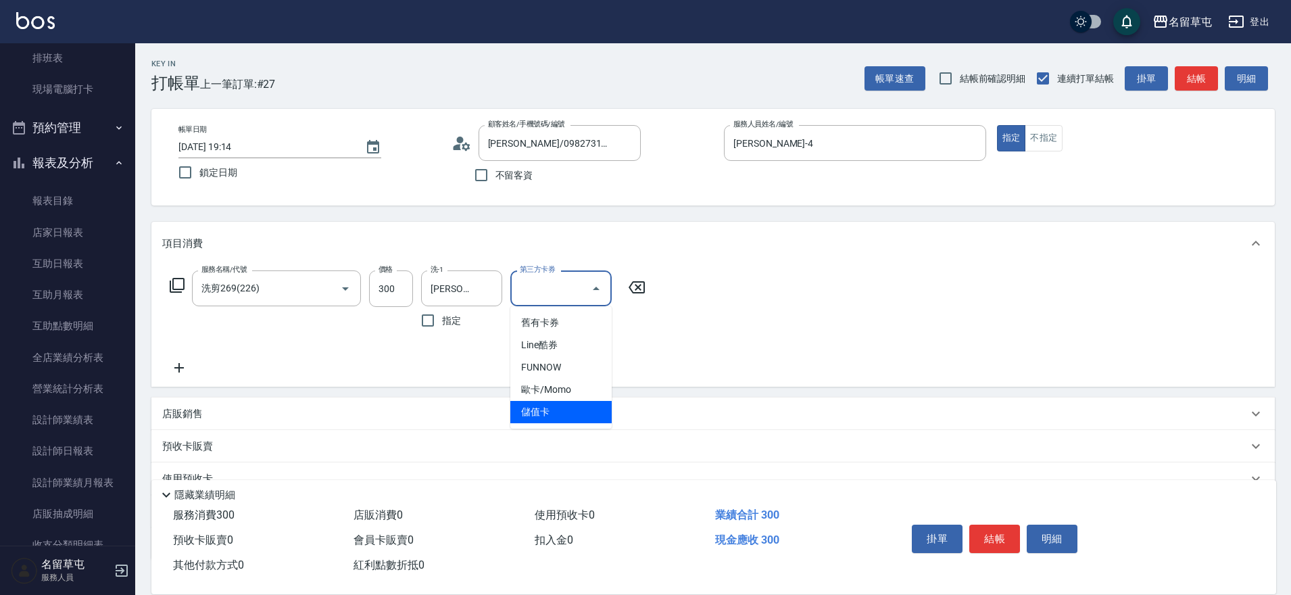
type input "儲值卡"
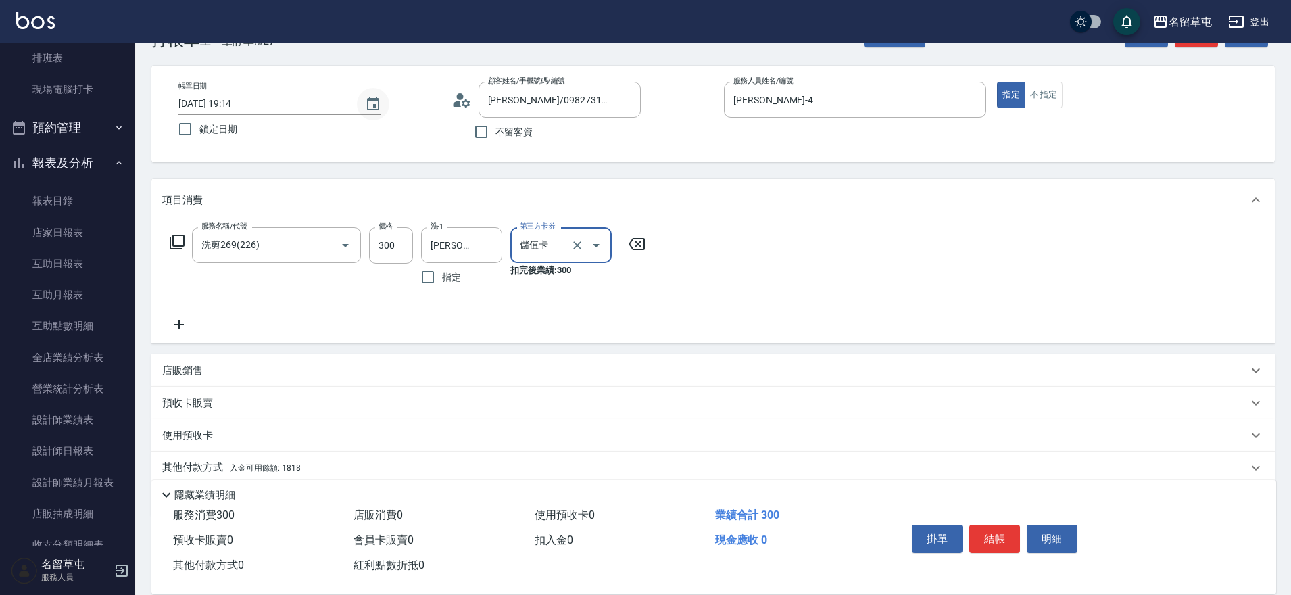
scroll to position [68, 0]
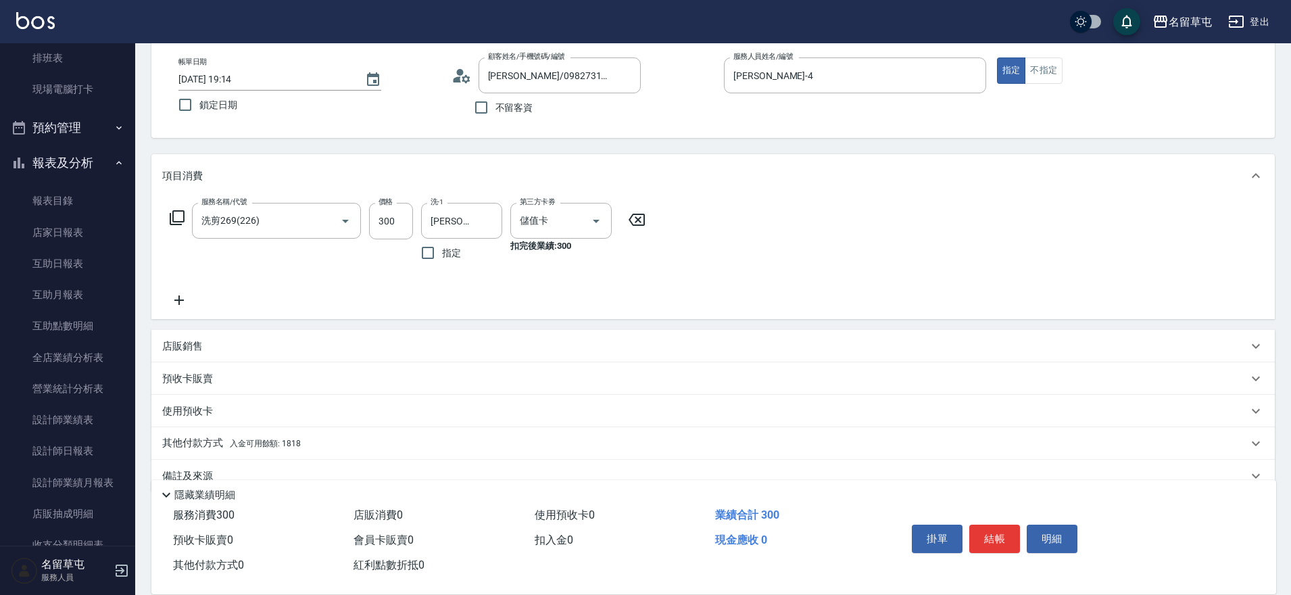
click at [201, 445] on p "其他付款方式 入金可用餘額: 1818" at bounding box center [231, 443] width 139 height 15
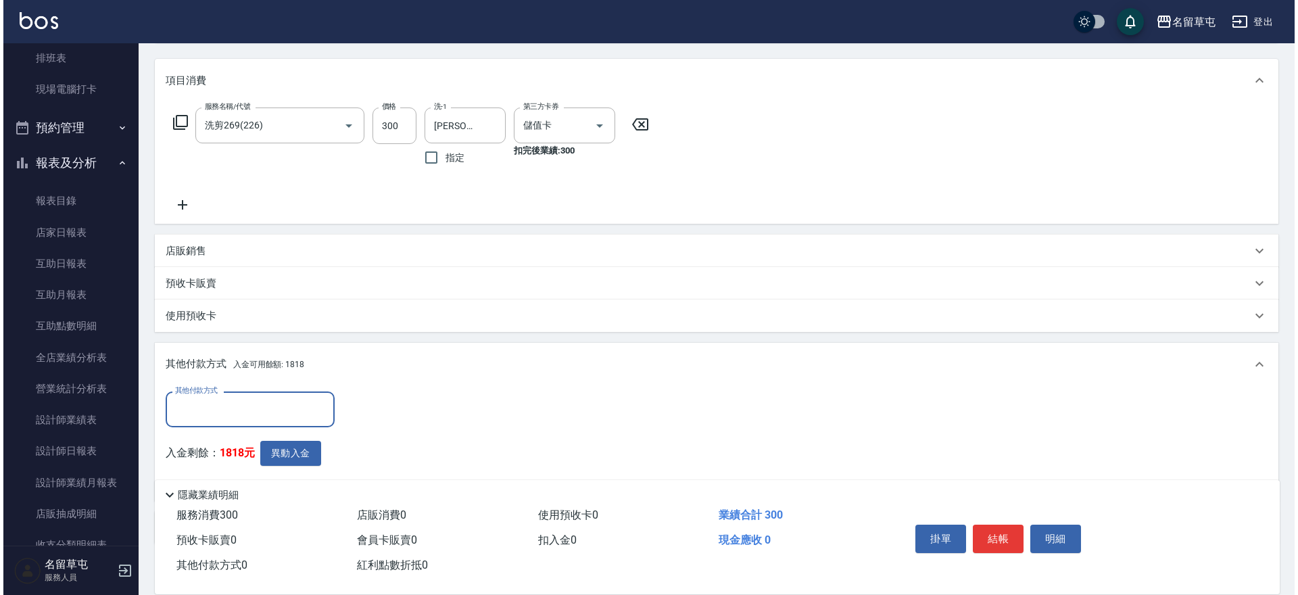
scroll to position [203, 0]
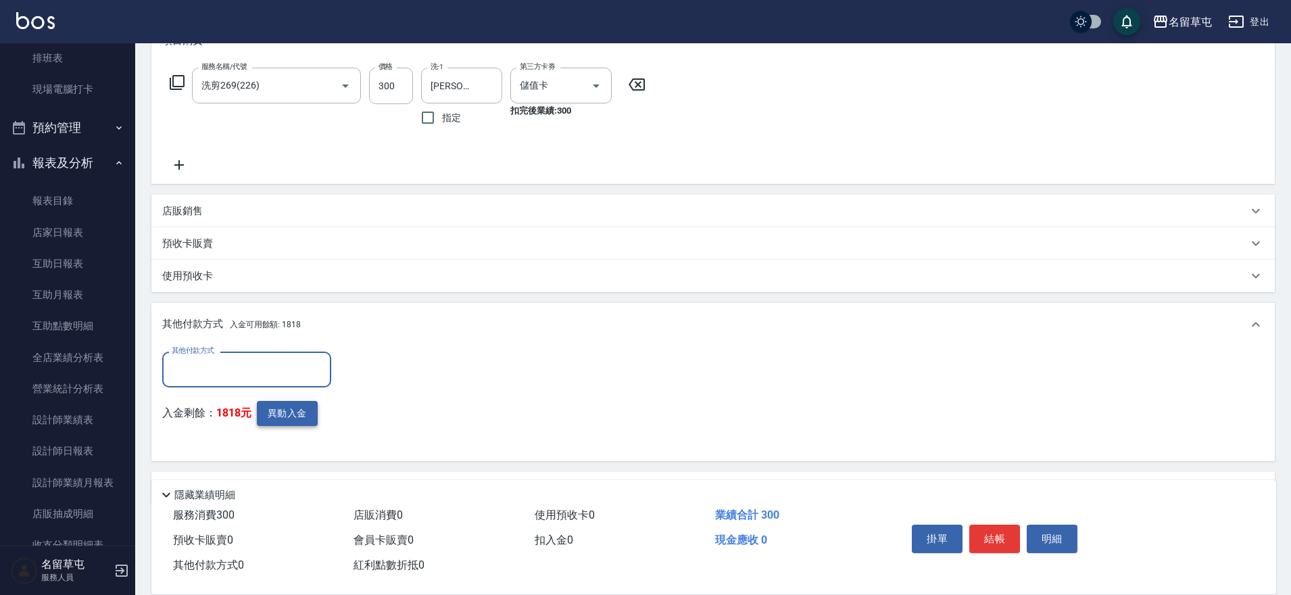
click at [298, 414] on button "異動入金" at bounding box center [287, 413] width 61 height 25
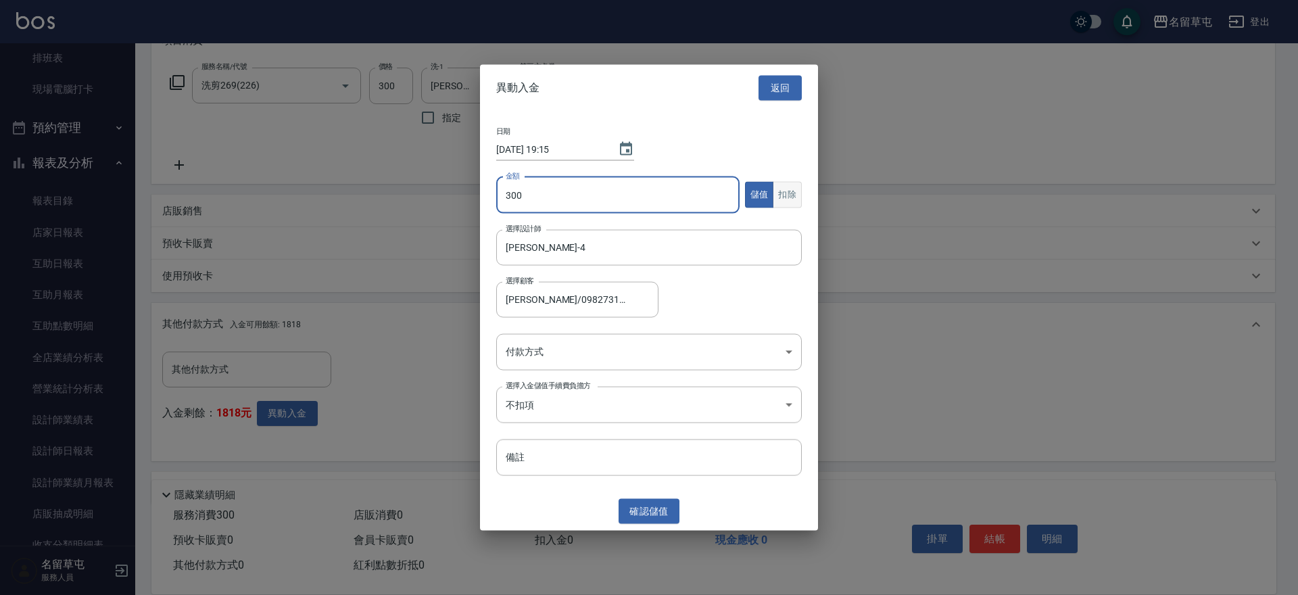
type input "300"
click at [787, 197] on button "扣除" at bounding box center [786, 195] width 29 height 26
click at [603, 351] on body "名留草屯 登出 櫃檯作業 打帳單 帳單列表 現金收支登錄 材料自購登錄 每日結帳 排班表 現場電腦打卡 預約管理 預約管理 單日預約紀錄 單週預約紀錄 報表及…" at bounding box center [649, 215] width 1298 height 837
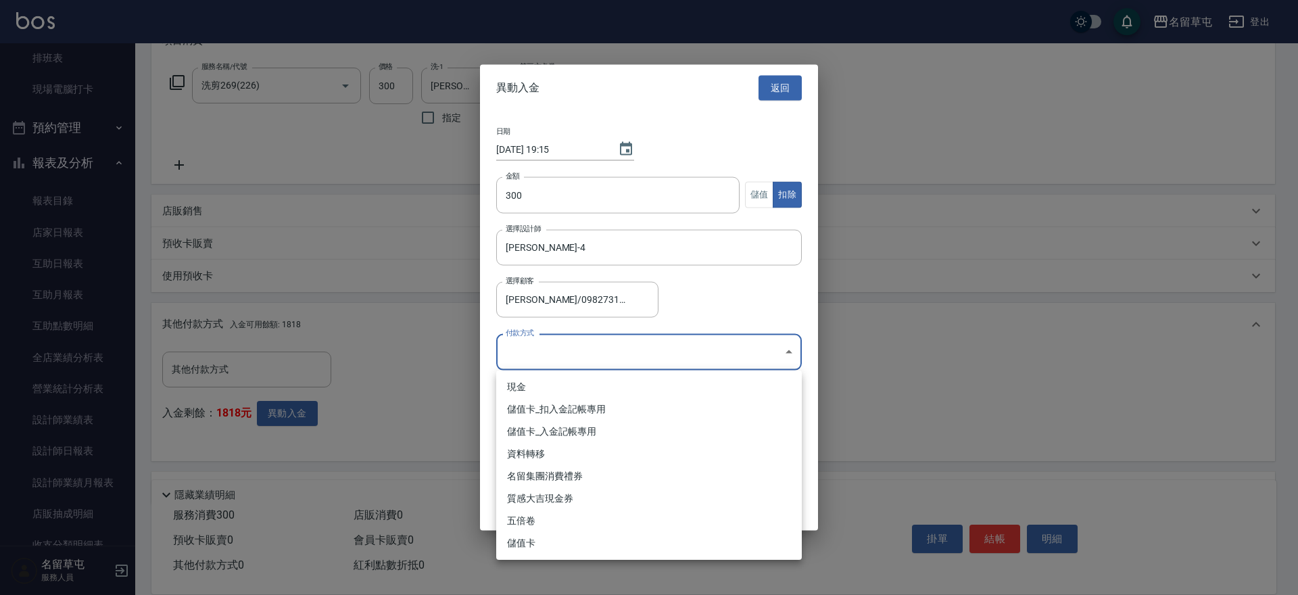
click at [528, 408] on li "儲值卡_扣入金記帳專用" at bounding box center [648, 409] width 305 height 22
type input "儲值卡_扣入金記帳專用"
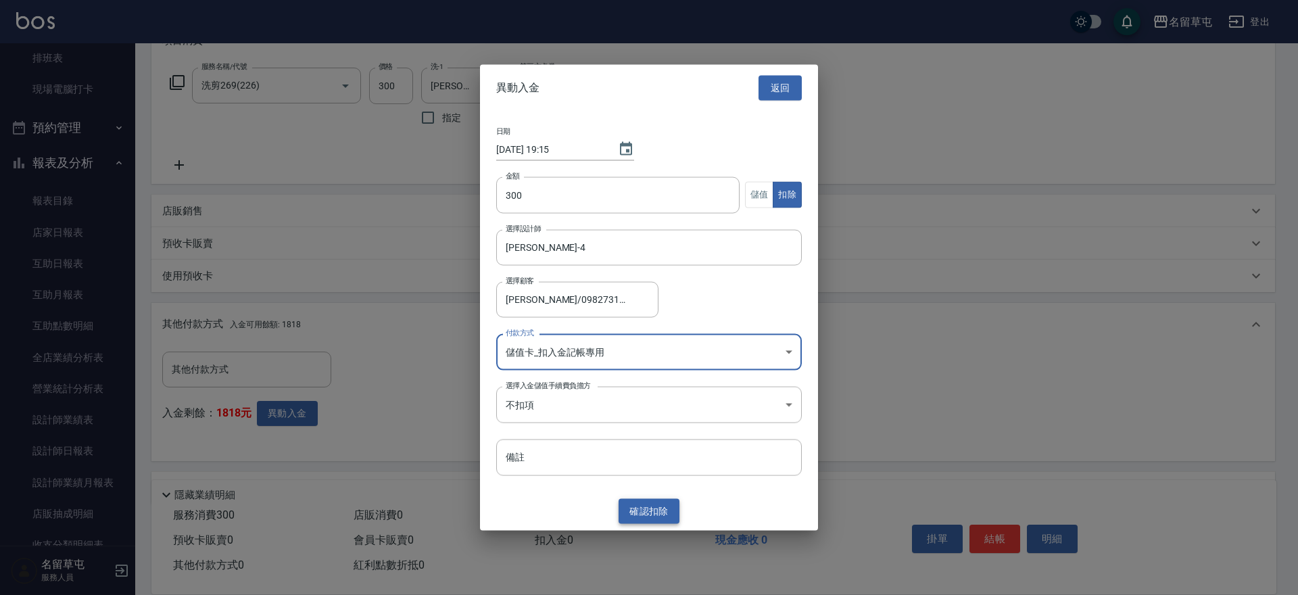
click at [674, 512] on button "確認 扣除" at bounding box center [648, 511] width 61 height 25
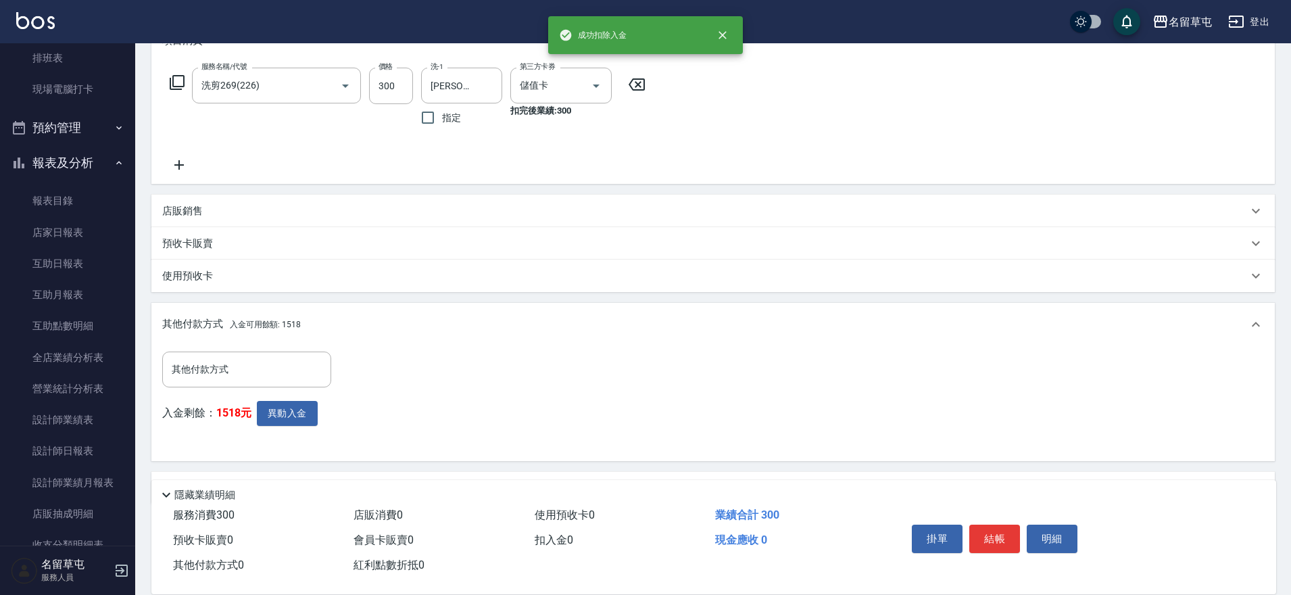
click at [993, 539] on button "結帳" at bounding box center [994, 538] width 51 height 28
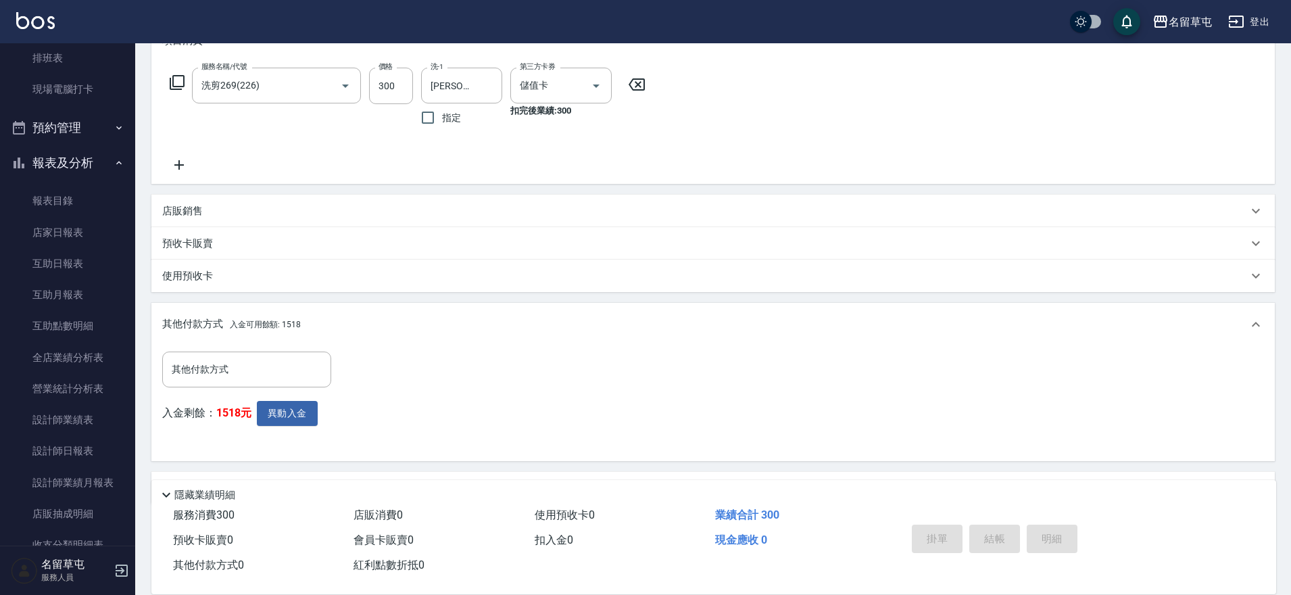
type input "[DATE] 19:15"
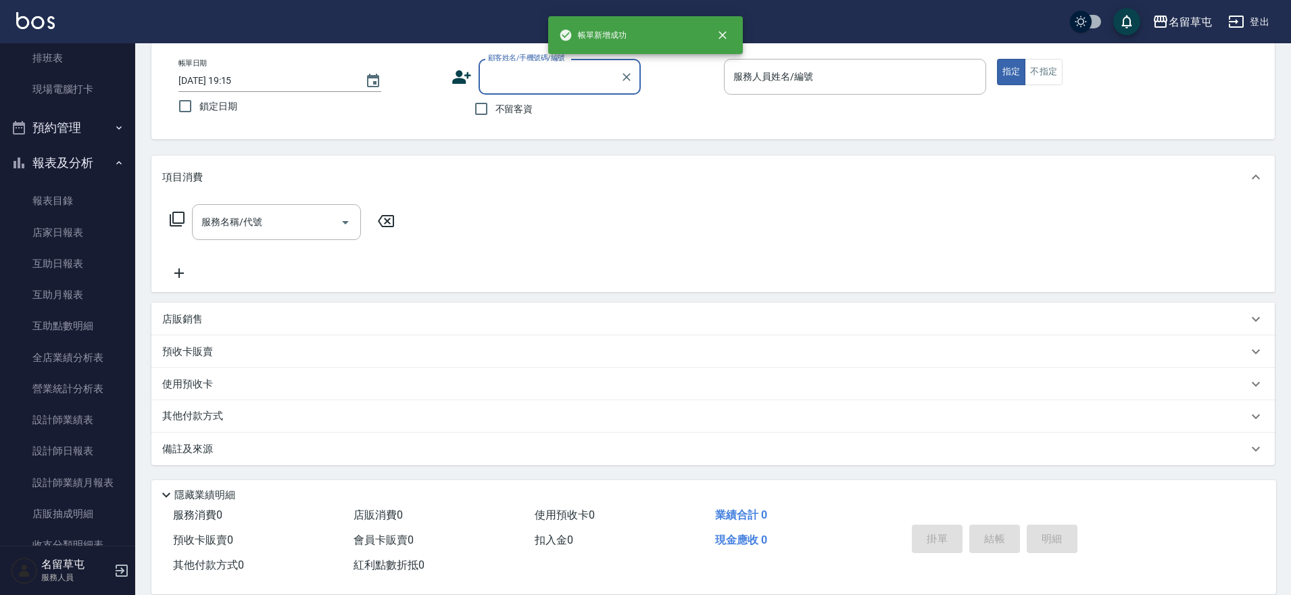
scroll to position [0, 0]
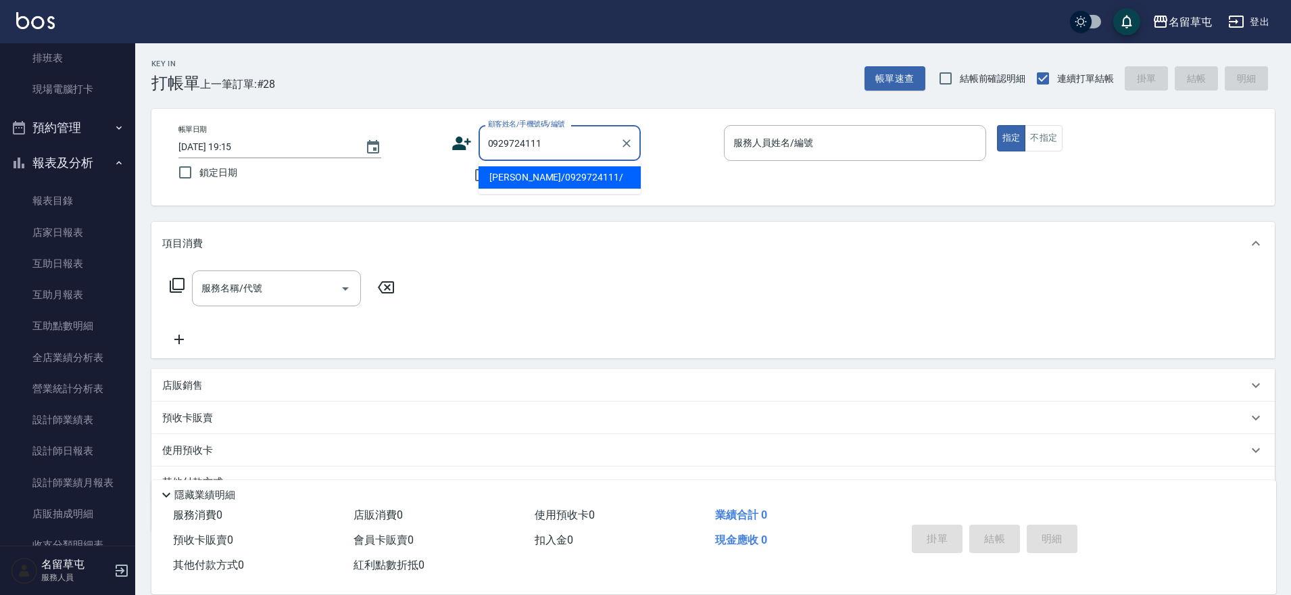
type input "[PERSON_NAME]/0929724111/"
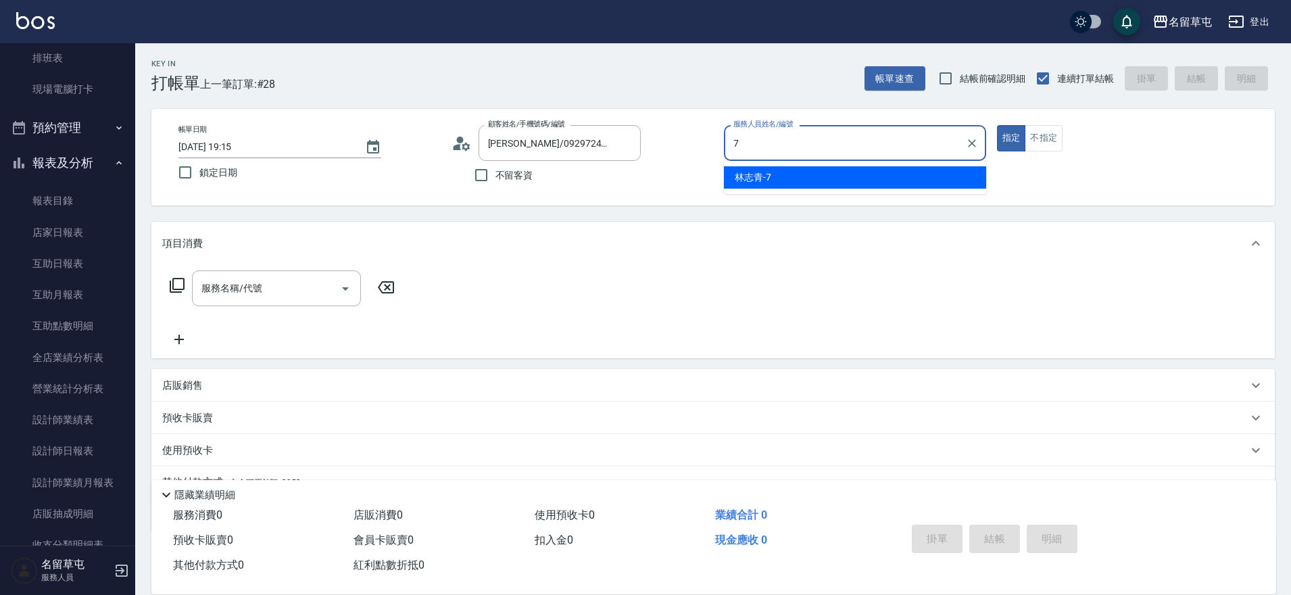
type input "[PERSON_NAME]-7"
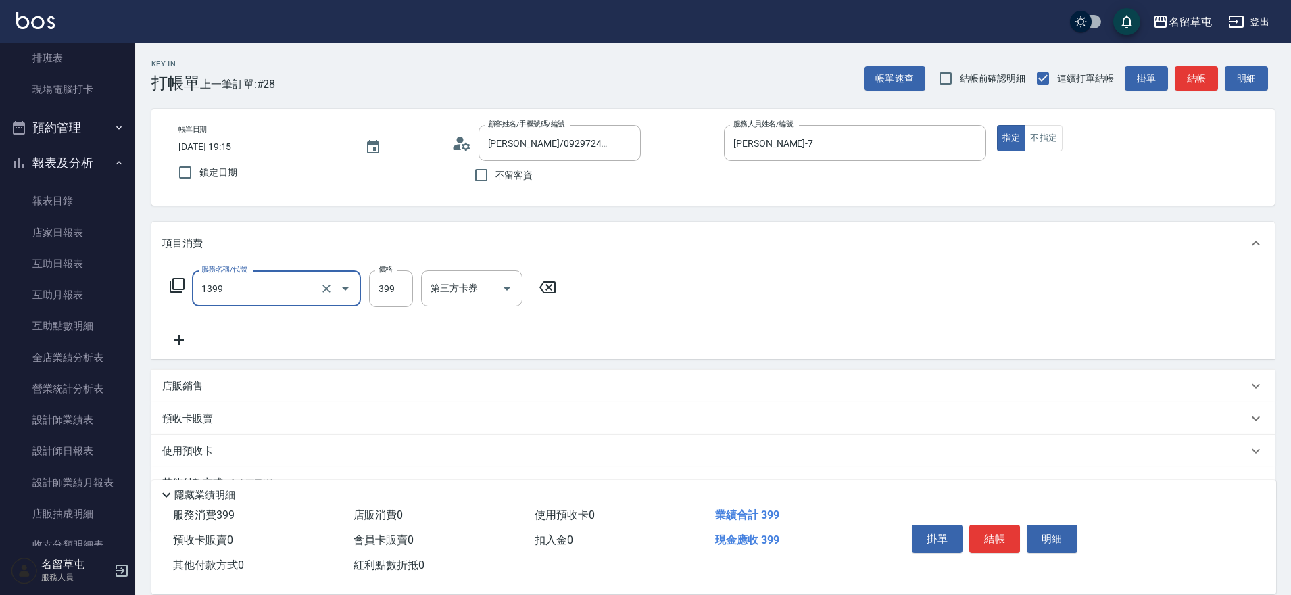
type input "海鹽洗髮399(1399)"
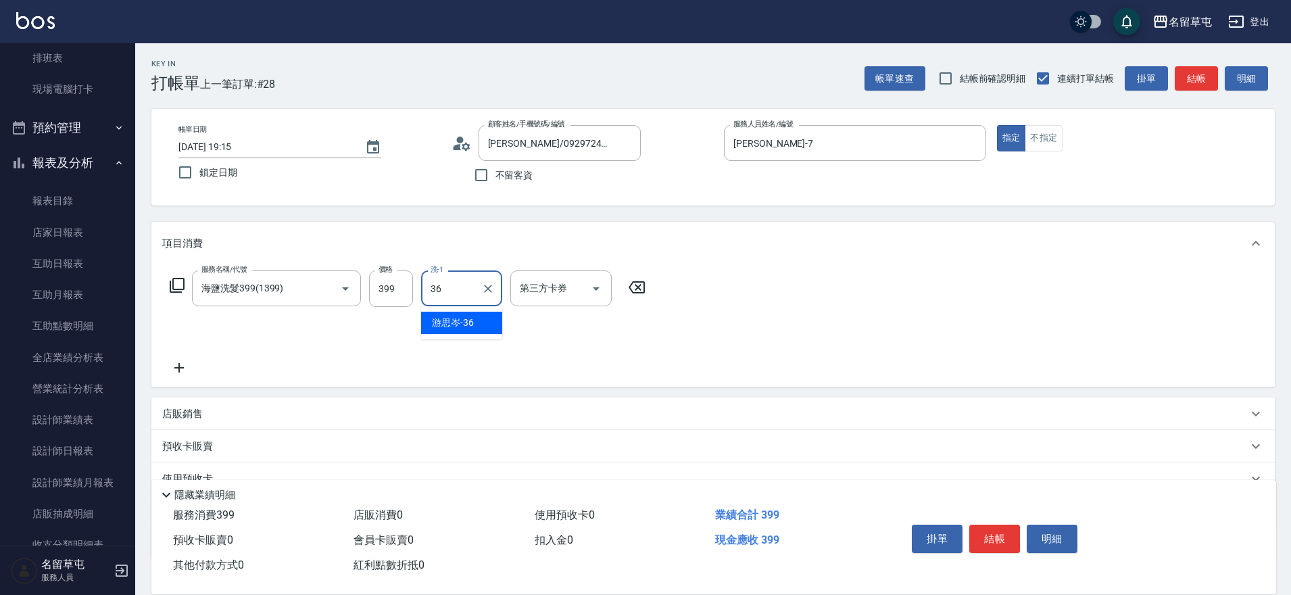
type input "[PERSON_NAME]-36"
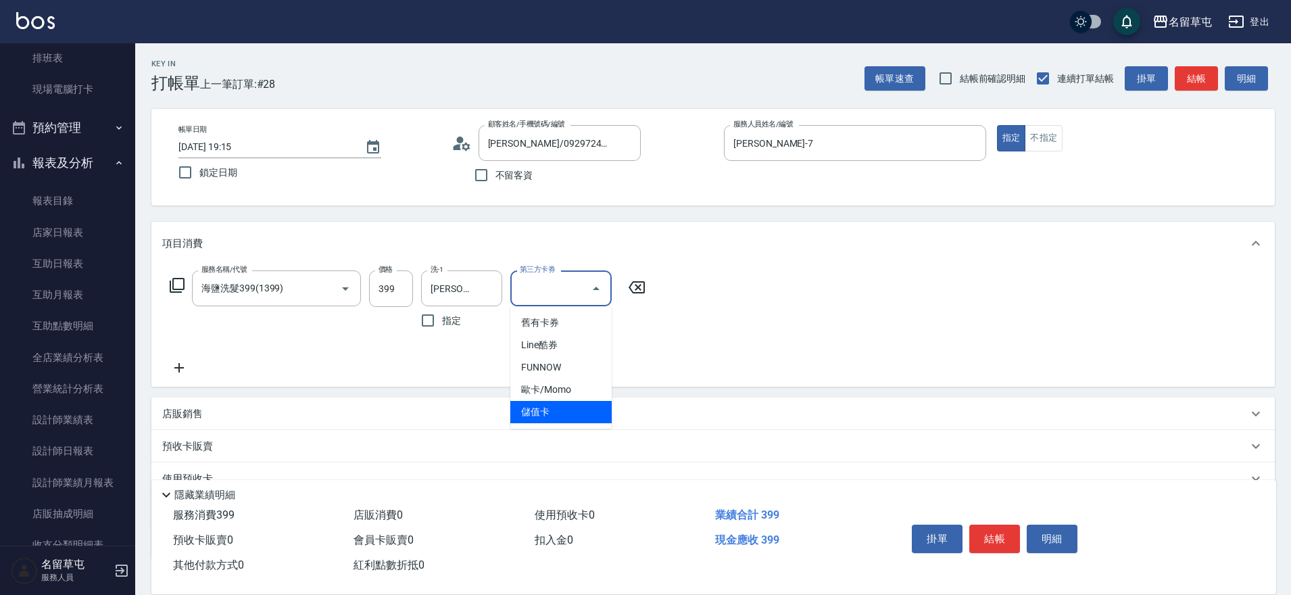
type input "儲值卡"
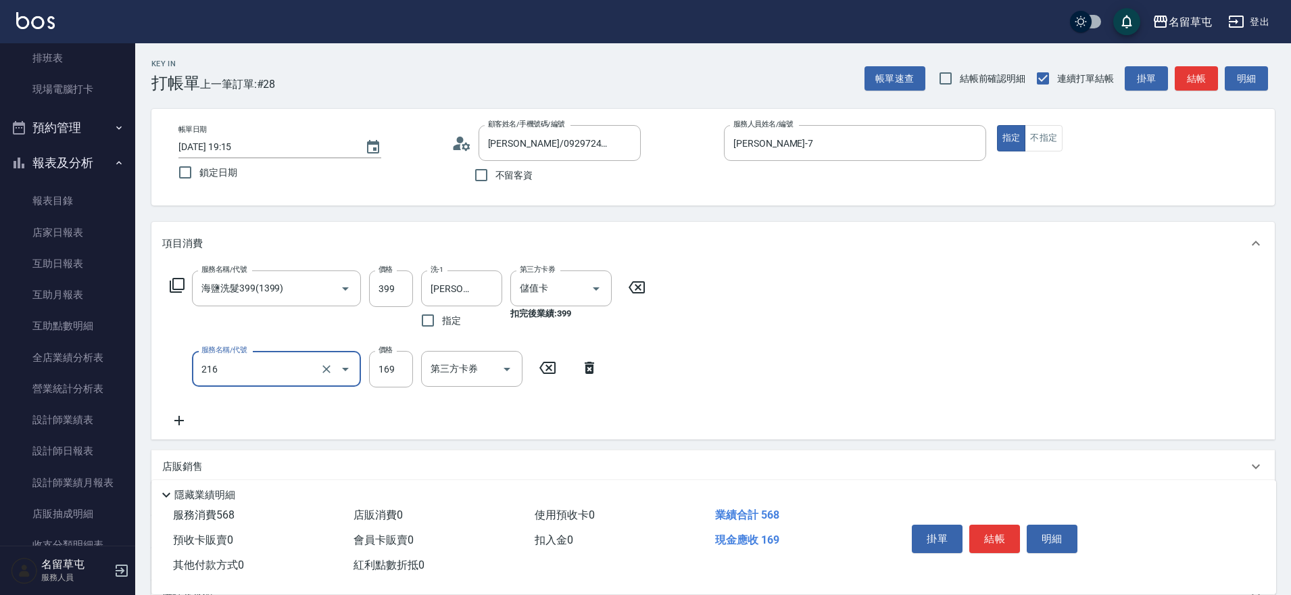
type input "剪髮169(216)"
type input "250"
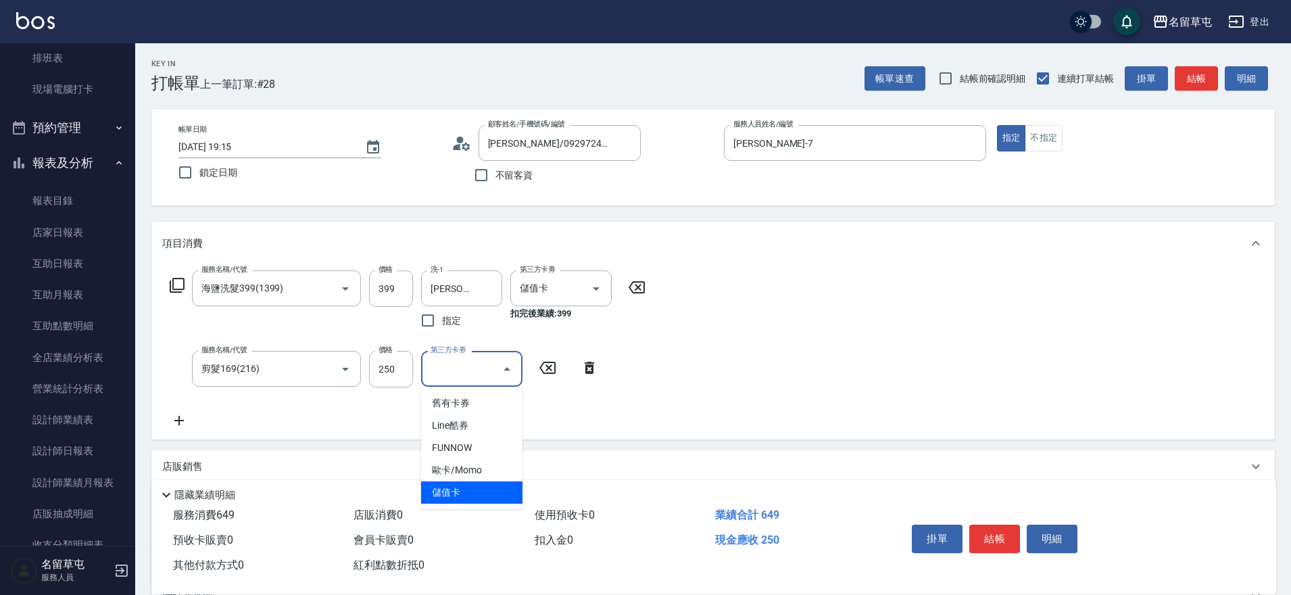
type input "儲值卡"
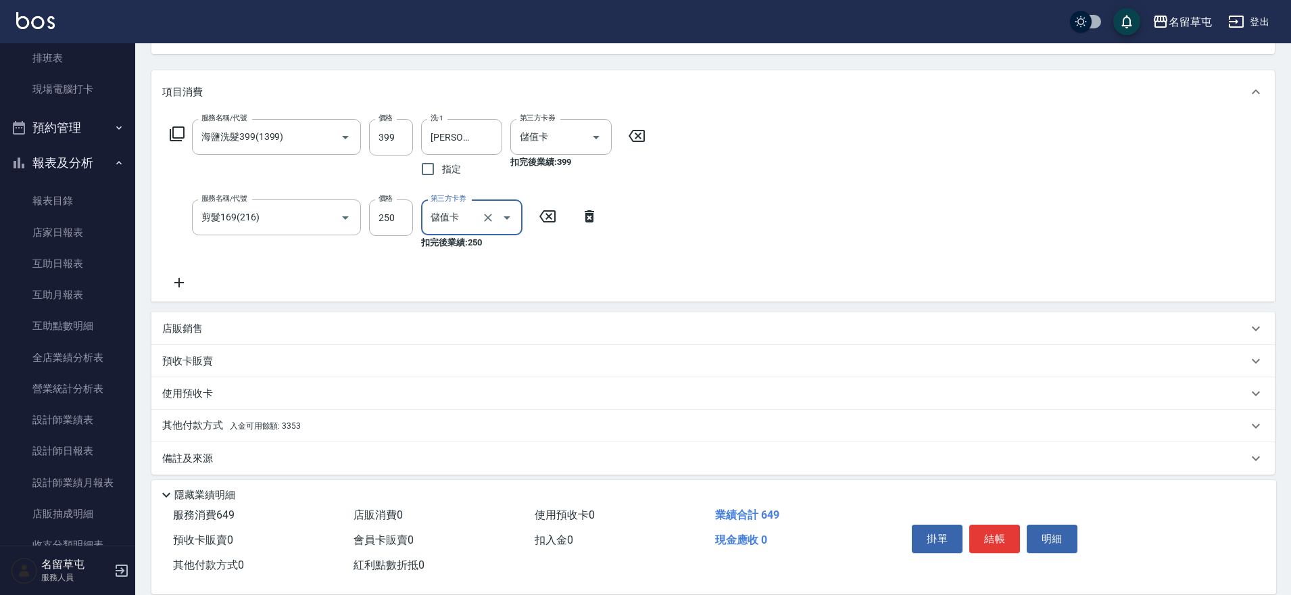
scroll to position [161, 0]
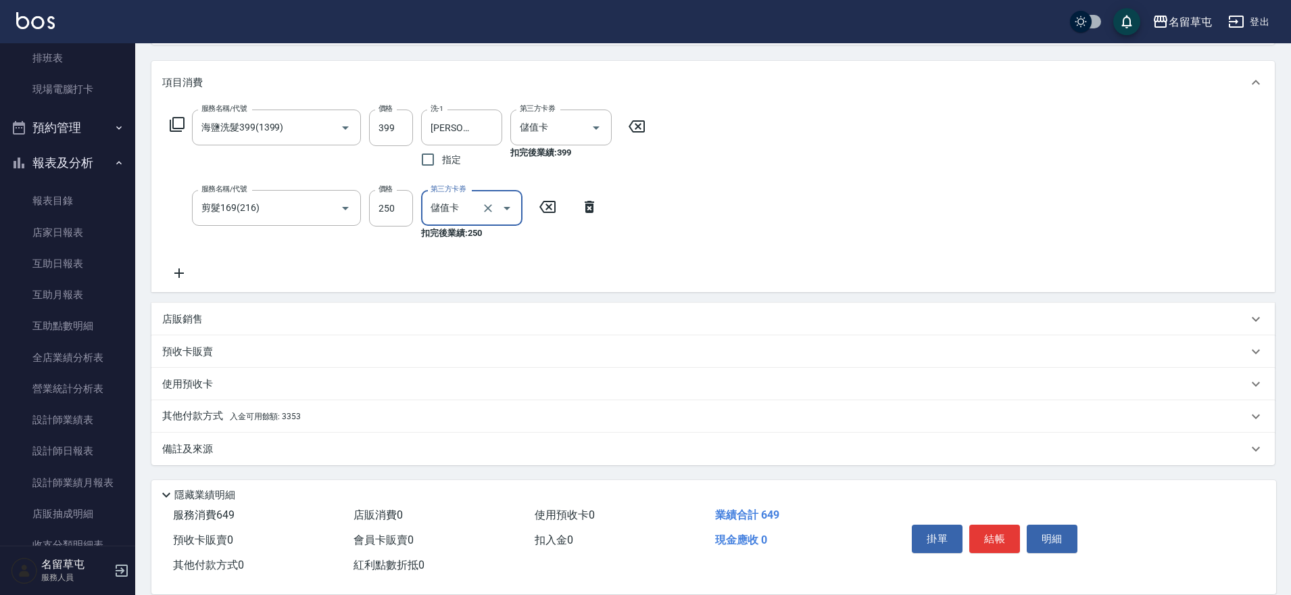
click at [186, 420] on p "其他付款方式 入金可用餘額: 3353" at bounding box center [231, 416] width 139 height 15
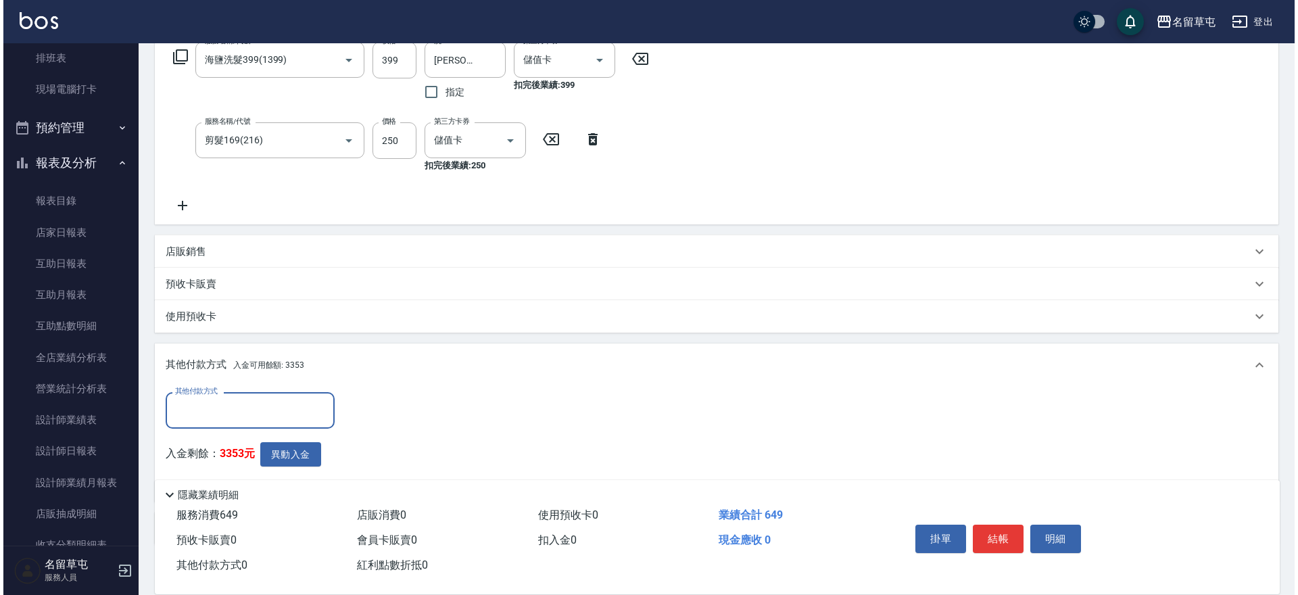
scroll to position [296, 0]
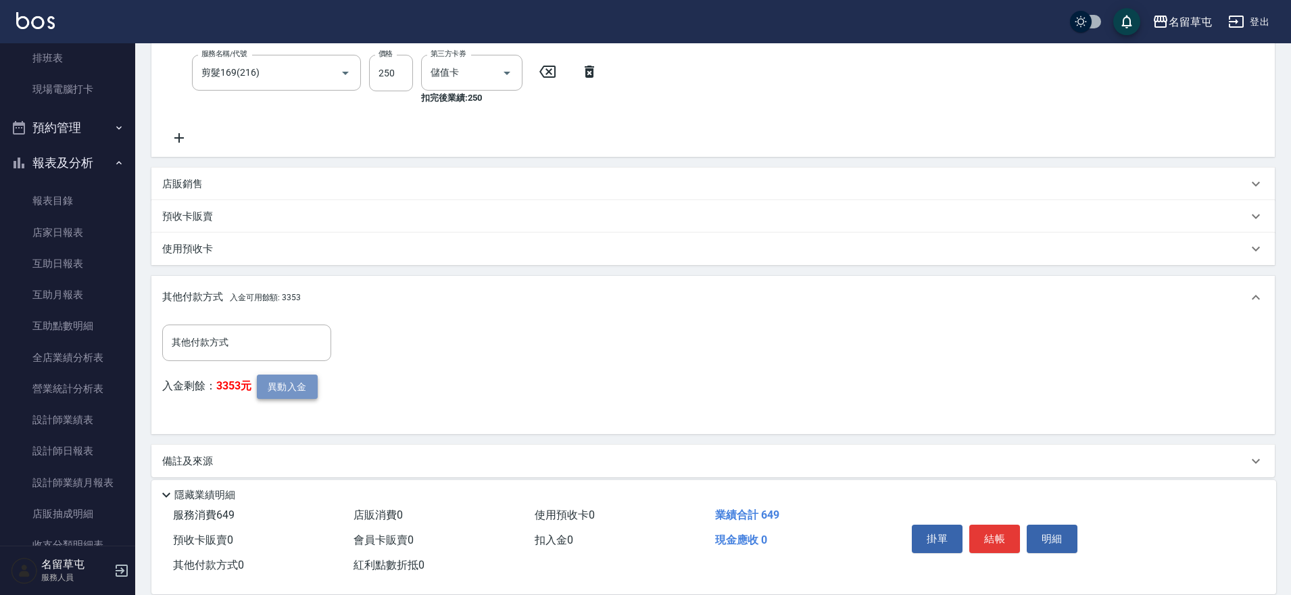
click at [287, 392] on button "異動入金" at bounding box center [287, 386] width 61 height 25
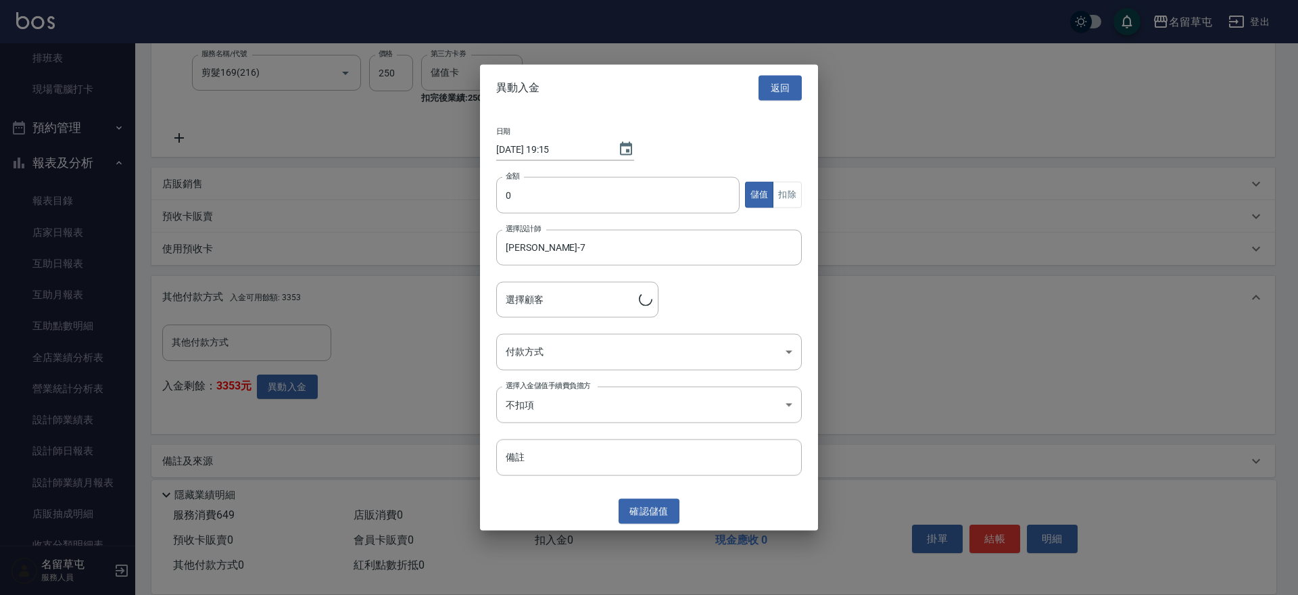
type input "[PERSON_NAME]/0929724111/"
click at [568, 195] on input "0" at bounding box center [617, 194] width 243 height 36
type input "649"
click at [785, 197] on button "扣除" at bounding box center [786, 195] width 29 height 26
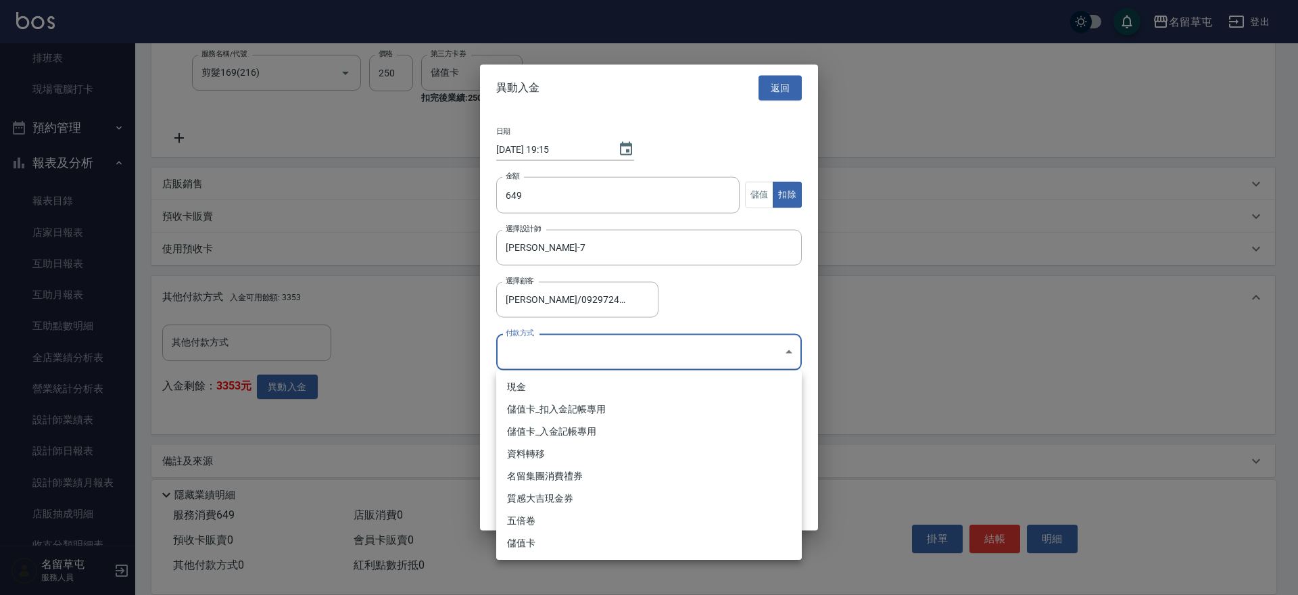
click at [579, 350] on body "名留草屯 登出 櫃檯作業 打帳單 帳單列表 現金收支登錄 材料自購登錄 每日結帳 排班表 現場電腦打卡 預約管理 預約管理 單日預約紀錄 單週預約紀錄 報表及…" at bounding box center [649, 155] width 1298 height 903
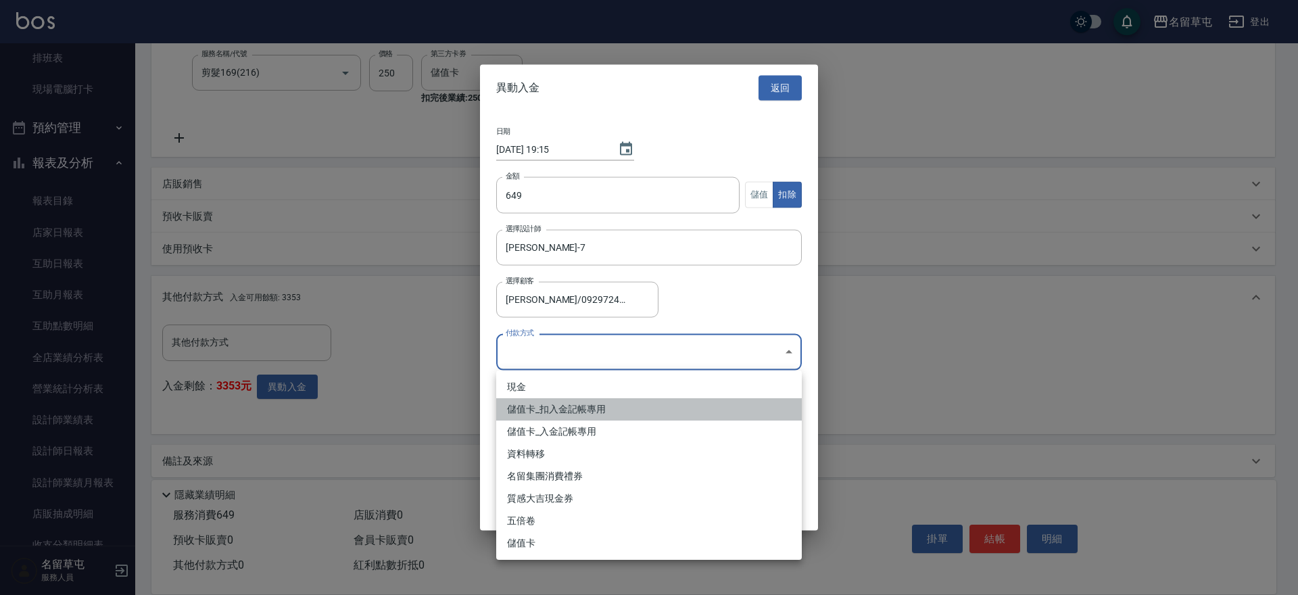
click at [568, 405] on li "儲值卡_扣入金記帳專用" at bounding box center [648, 409] width 305 height 22
type input "儲值卡_扣入金記帳專用"
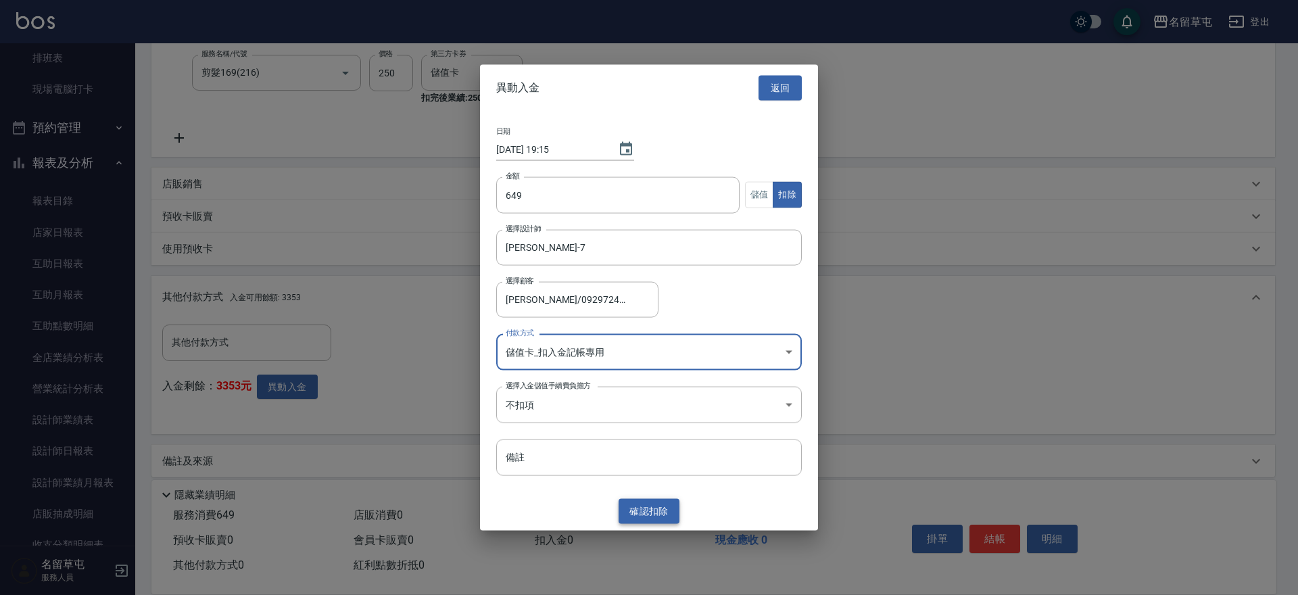
click at [642, 516] on button "確認 扣除" at bounding box center [648, 511] width 61 height 25
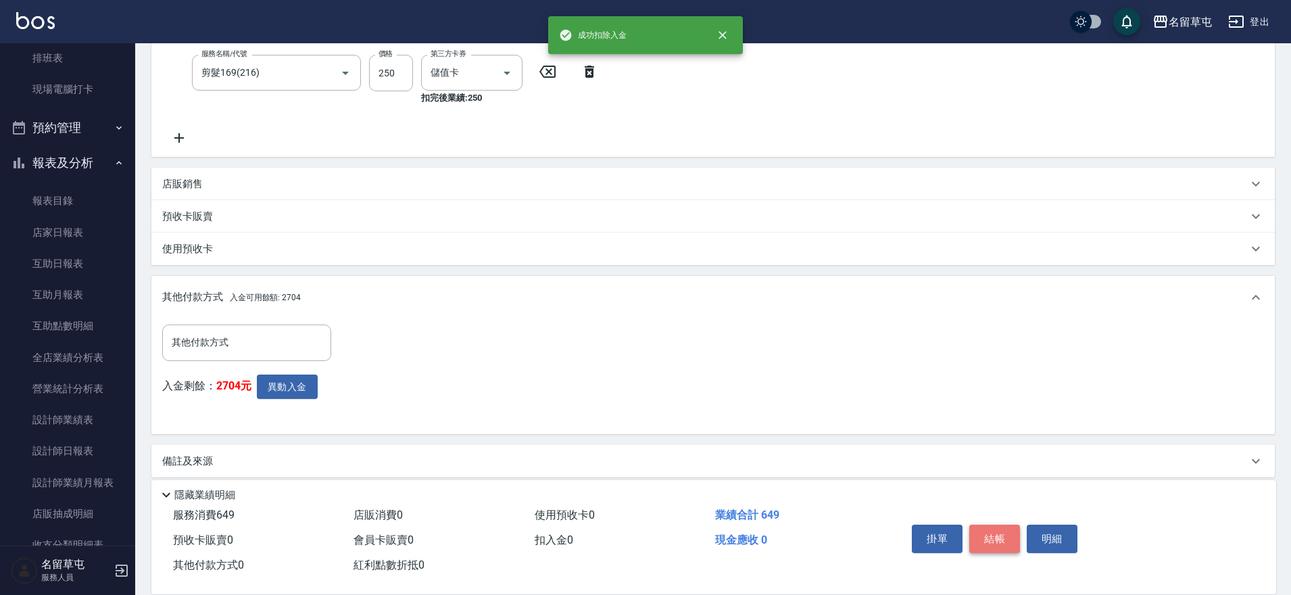
click at [985, 537] on button "結帳" at bounding box center [994, 538] width 51 height 28
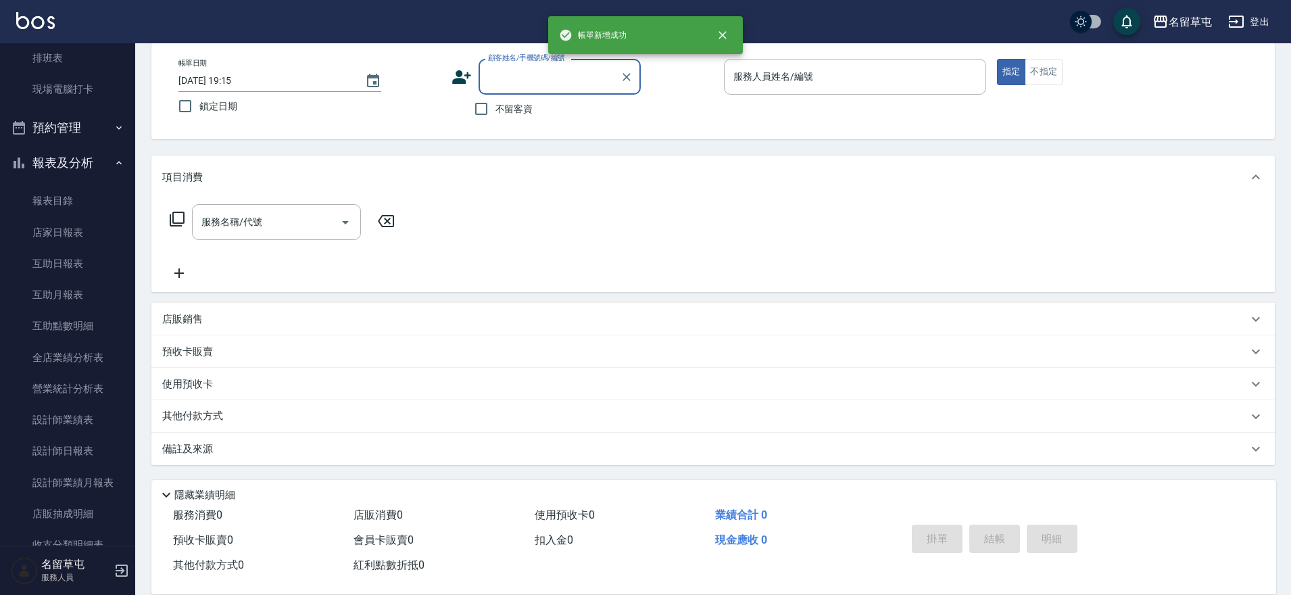
scroll to position [0, 0]
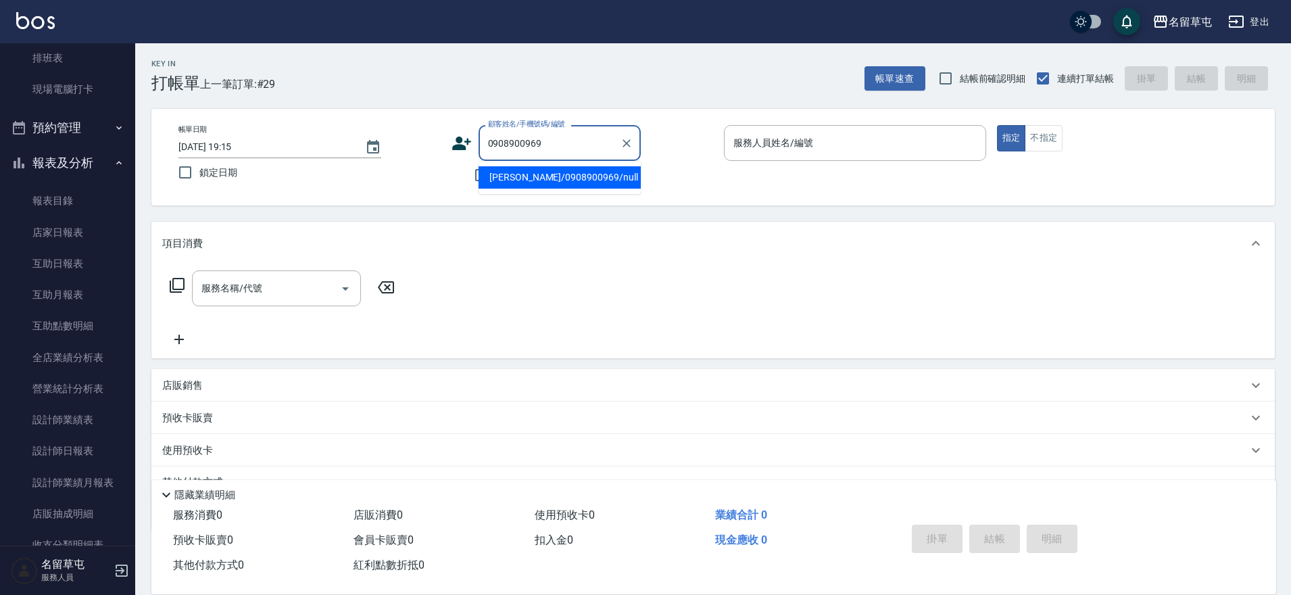
type input "[PERSON_NAME]/0908900969/null"
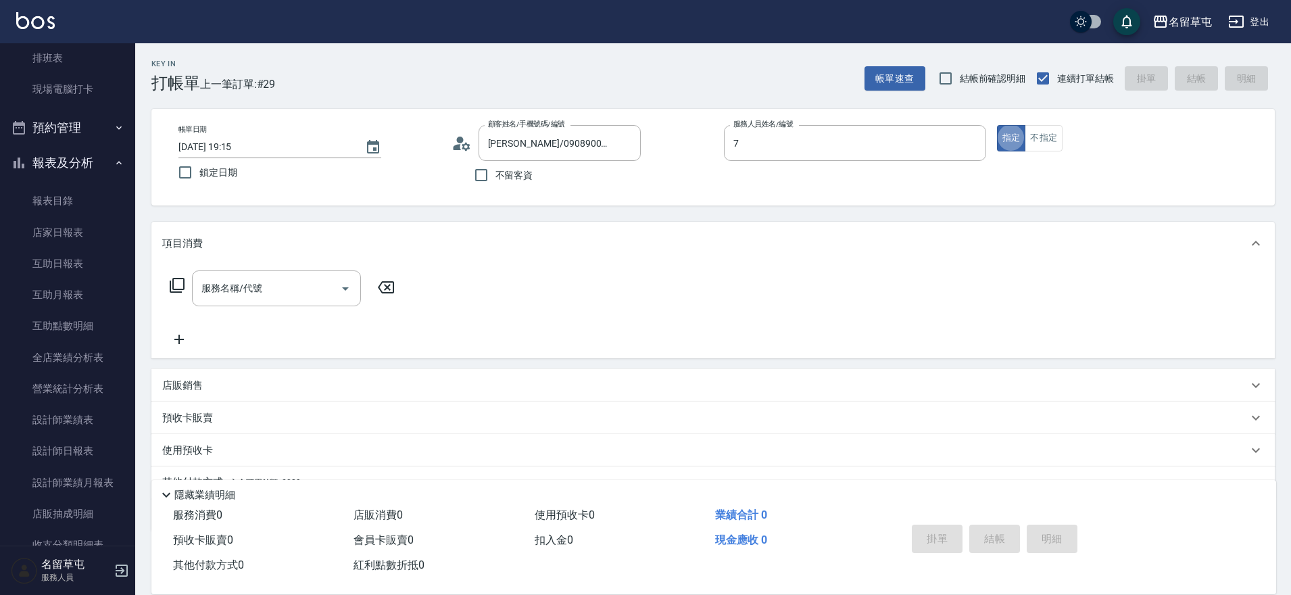
type input "[PERSON_NAME]-7"
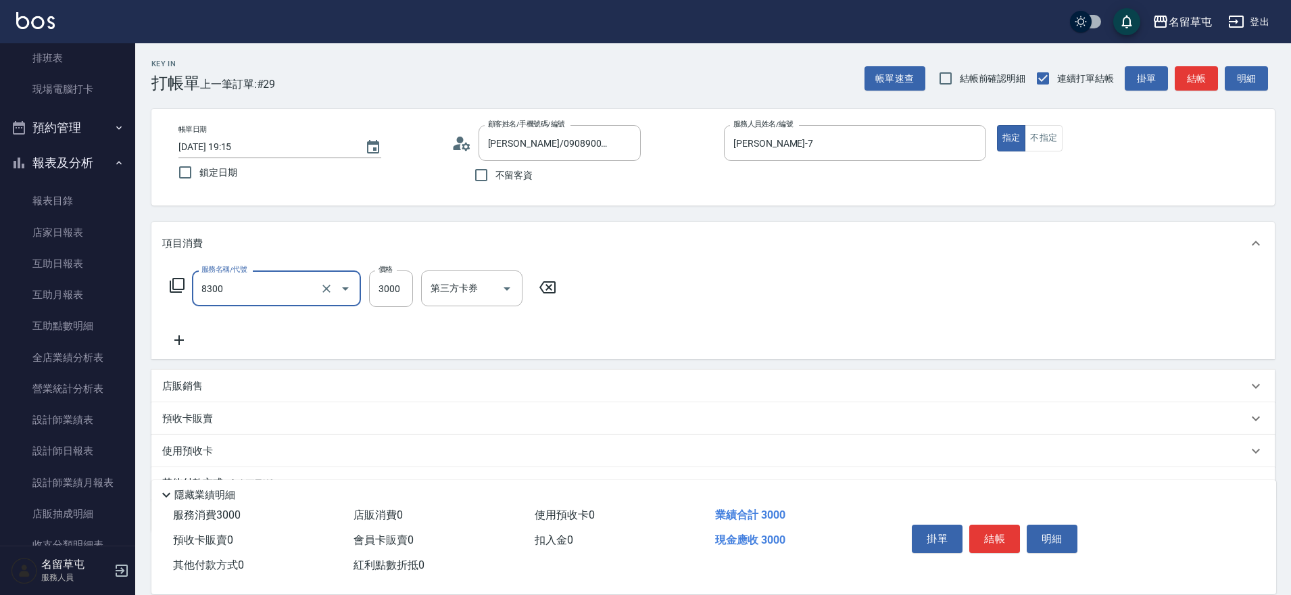
type input "儲3000(8300)"
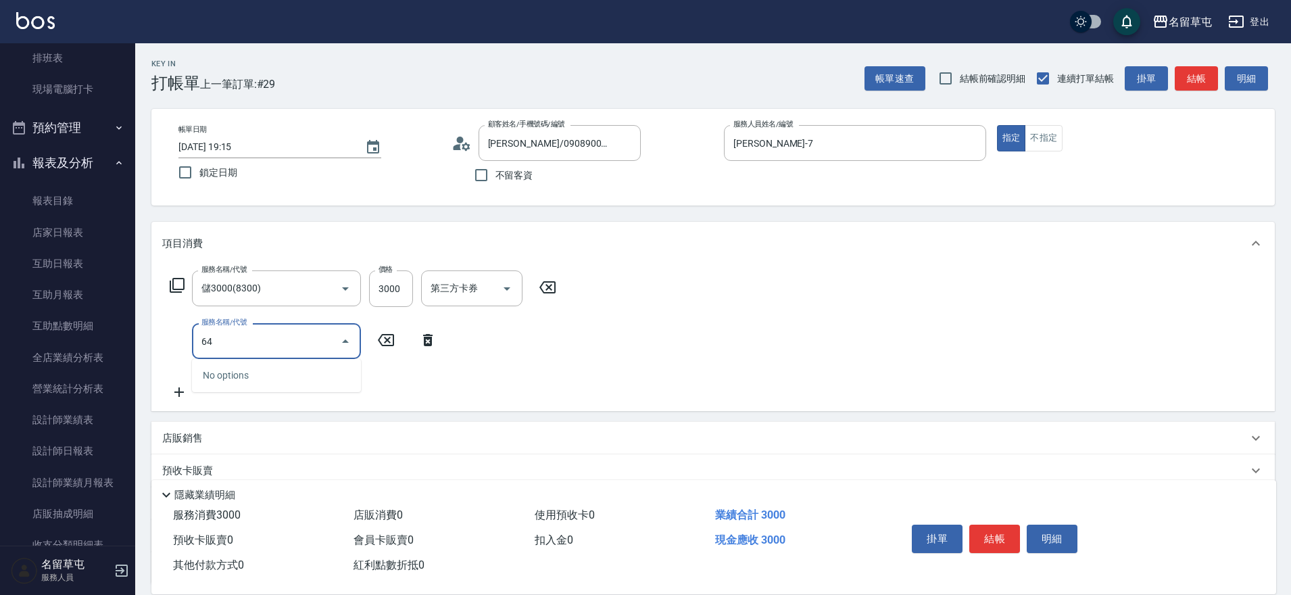
type input "6"
type input "染B2599(42)"
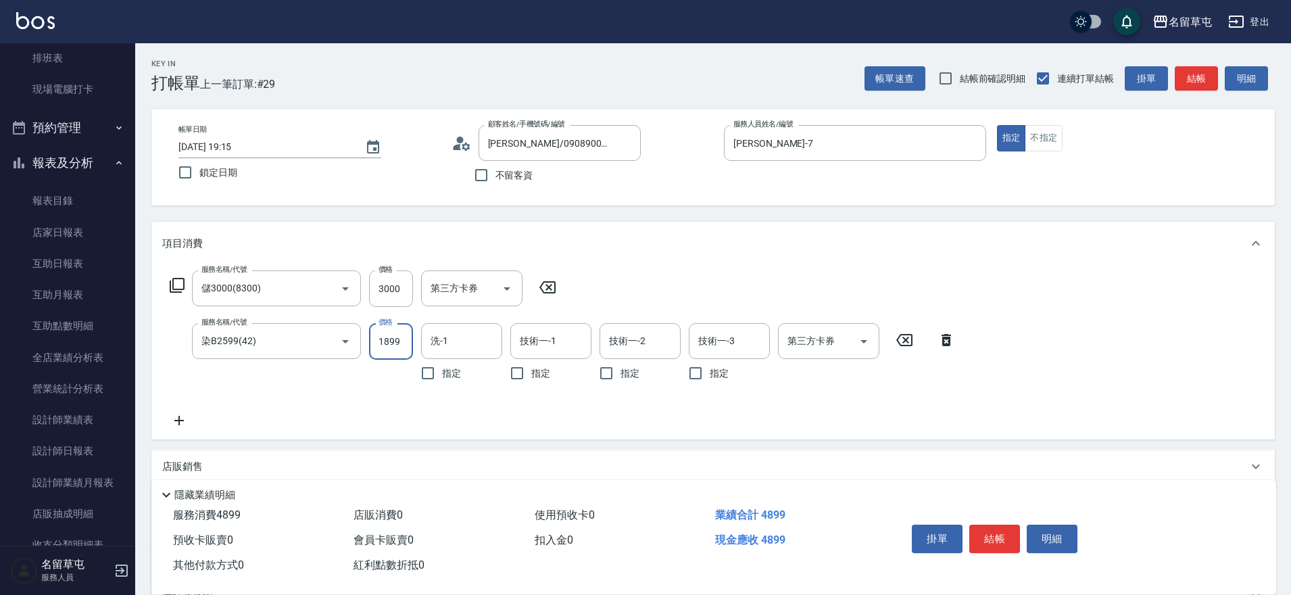
type input "1899"
type input "[PERSON_NAME]-36"
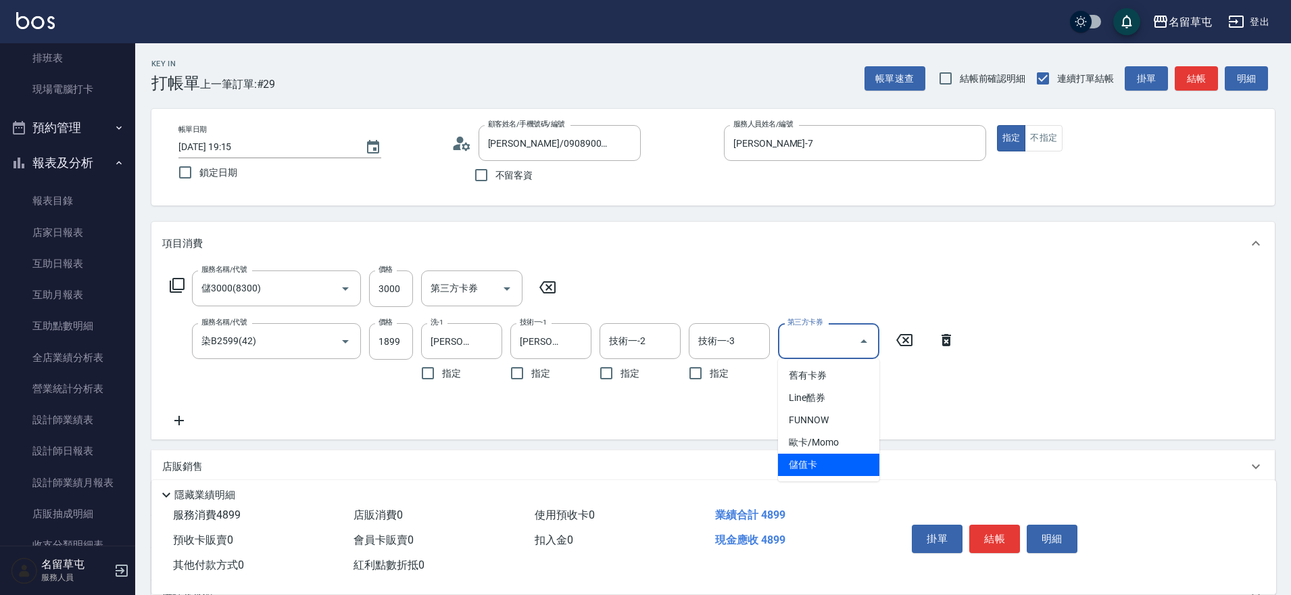
type input "儲值卡"
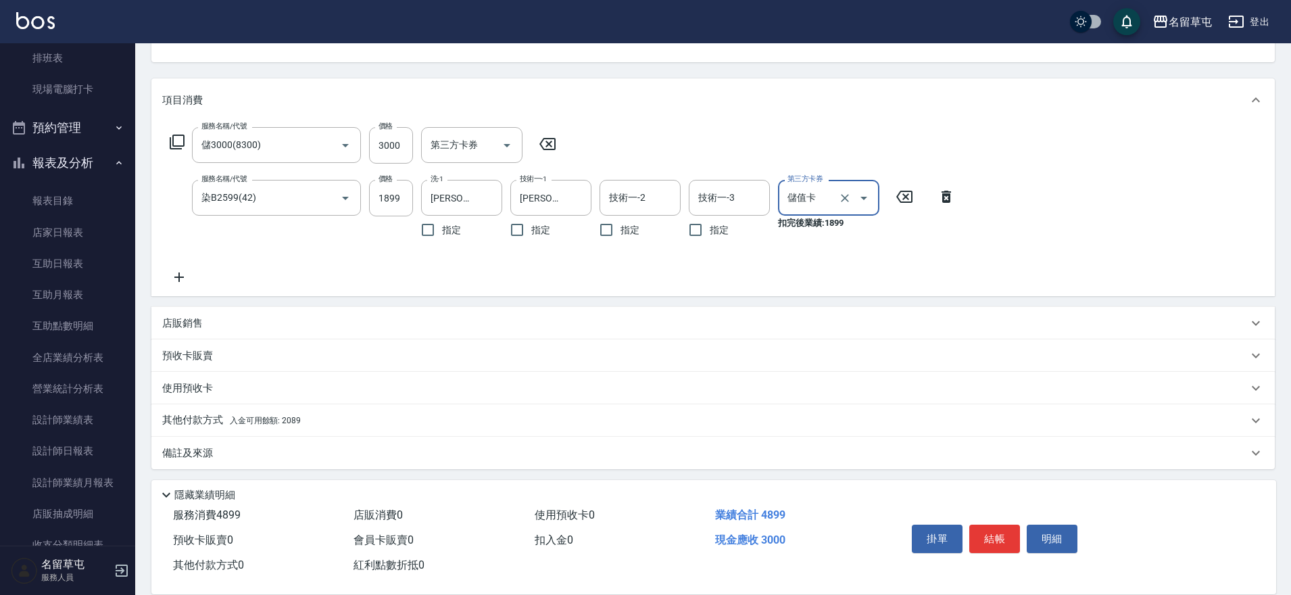
scroll to position [147, 0]
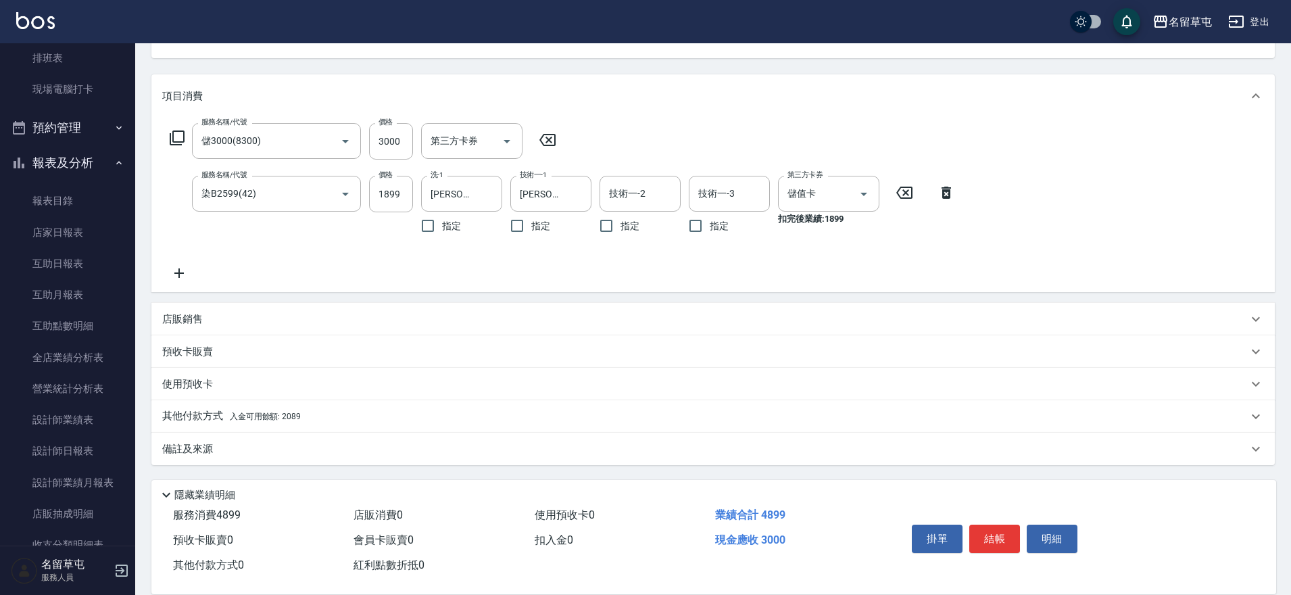
click at [195, 417] on p "其他付款方式 入金可用餘額: 2089" at bounding box center [231, 416] width 139 height 15
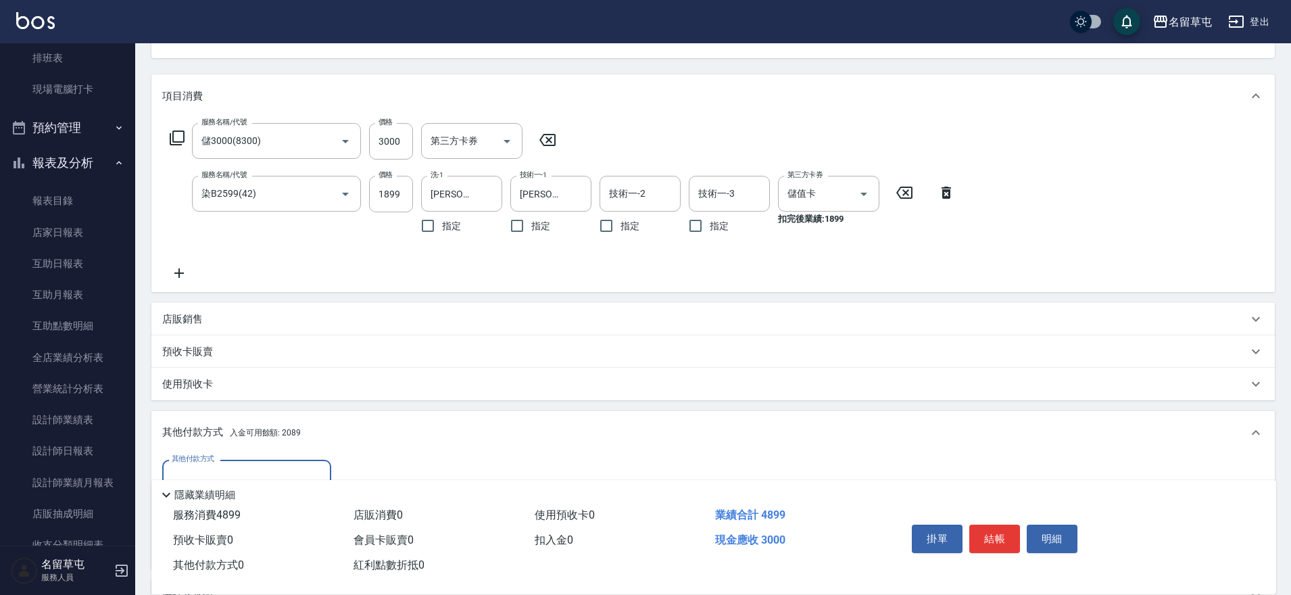
scroll to position [215, 0]
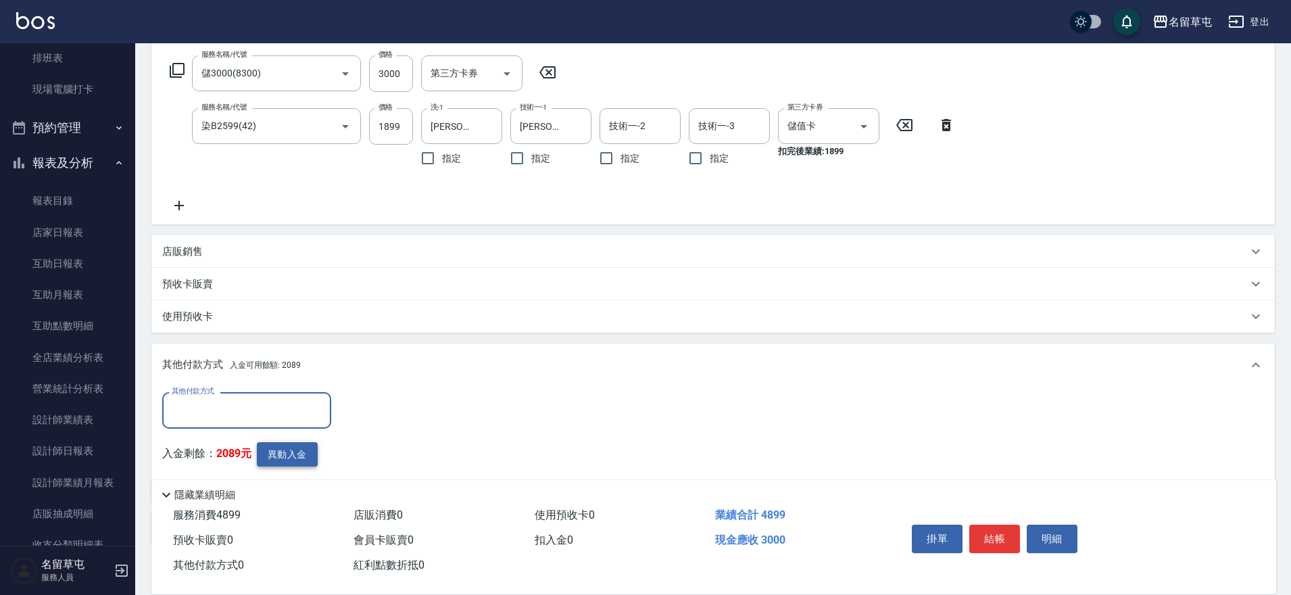
click at [297, 456] on button "異動入金" at bounding box center [287, 454] width 61 height 25
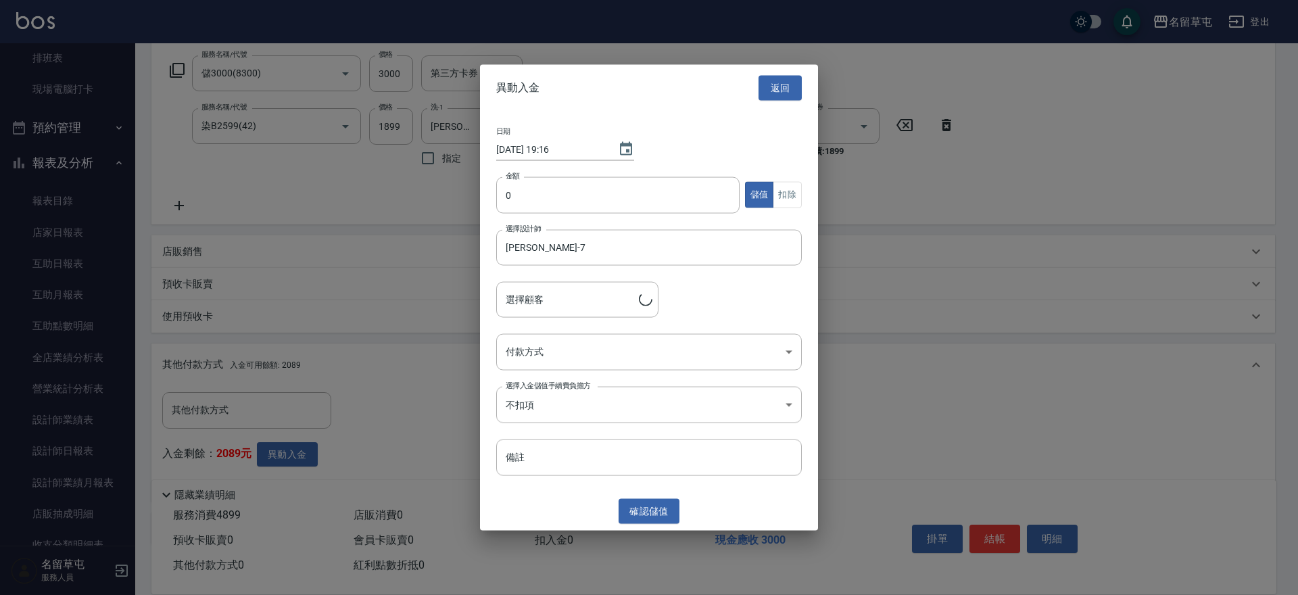
type input "[PERSON_NAME]/0908900969"
drag, startPoint x: 568, startPoint y: 151, endPoint x: 570, endPoint y: 164, distance: 12.5
click at [568, 152] on input "[DATE] 19:16" at bounding box center [550, 149] width 108 height 22
click at [563, 196] on input "0" at bounding box center [617, 194] width 243 height 36
type input "3000"
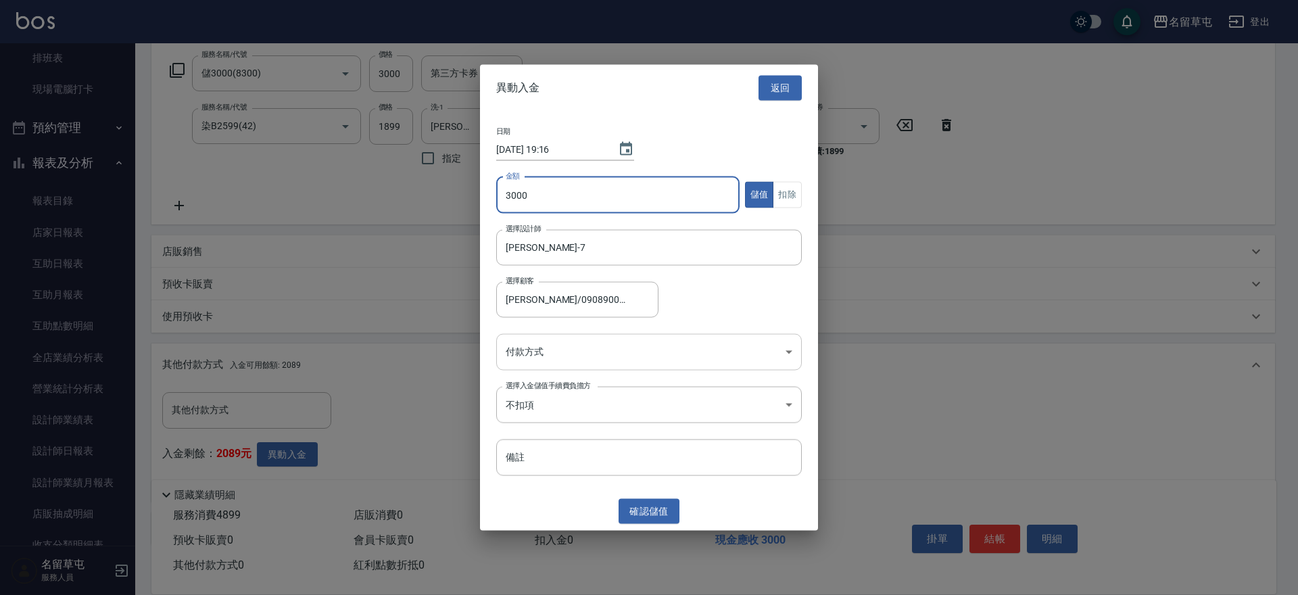
click at [585, 357] on body "名留草屯 登出 櫃檯作業 打帳單 帳單列表 現金收支登錄 材料自購登錄 每日結帳 排班表 現場電腦打卡 預約管理 預約管理 單日預約紀錄 單週預約紀錄 報表及…" at bounding box center [649, 229] width 1298 height 889
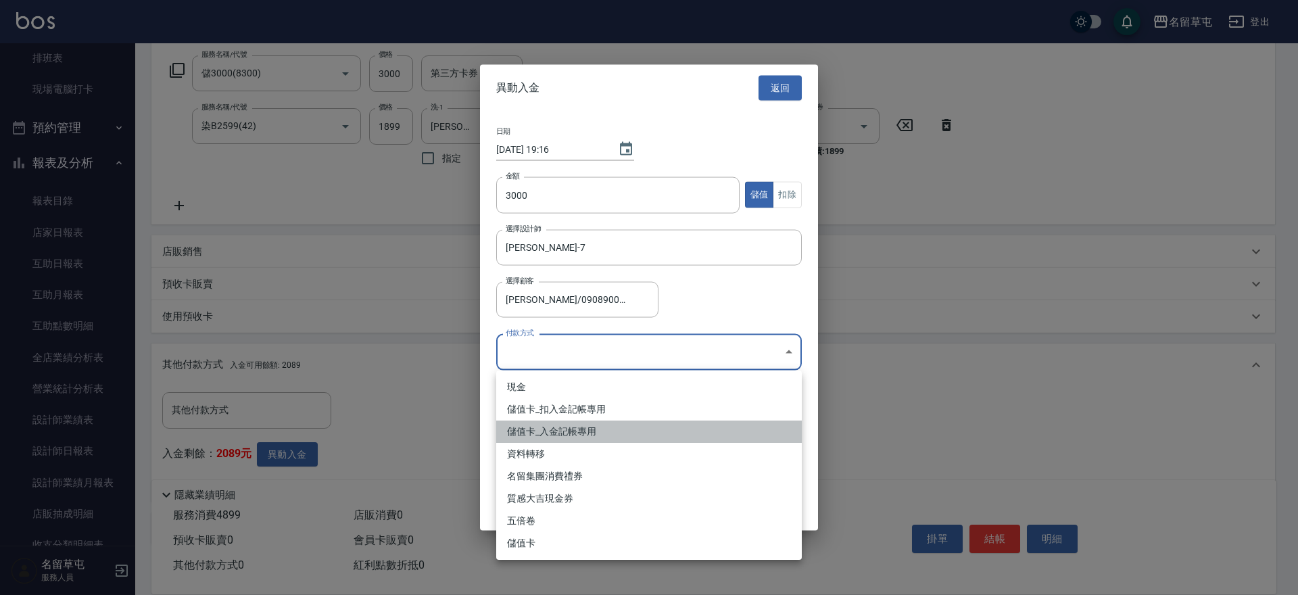
click at [553, 436] on li "儲值卡_入金記帳專用" at bounding box center [648, 431] width 305 height 22
type input "儲值卡_入金記帳專用"
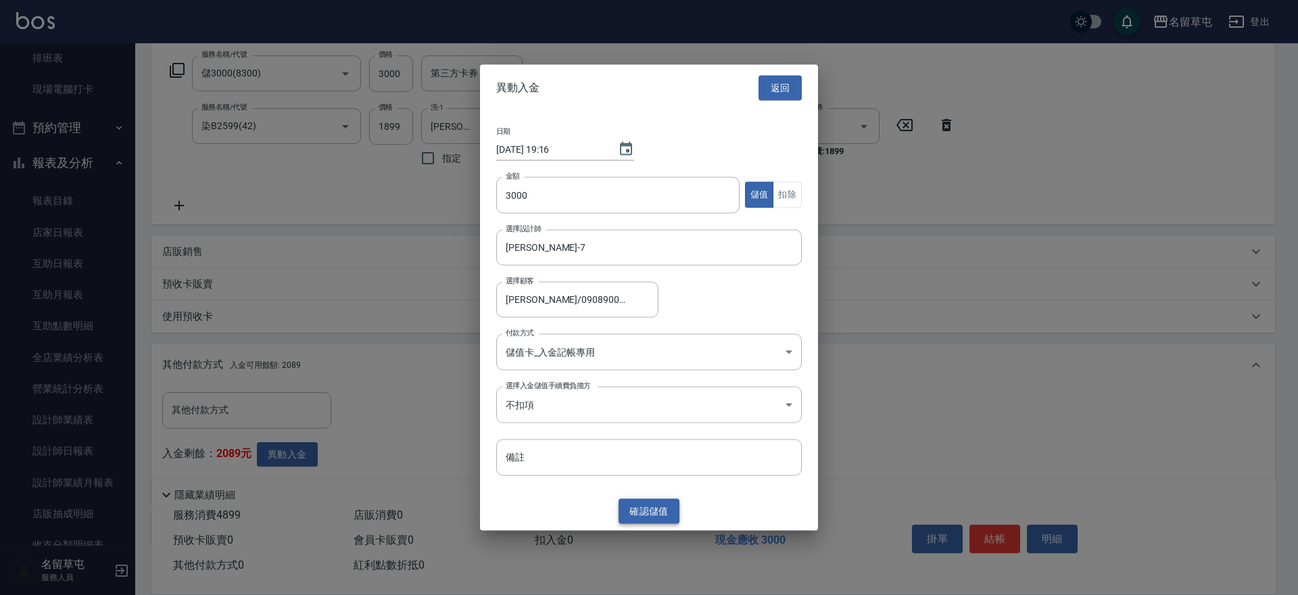
drag, startPoint x: 666, startPoint y: 494, endPoint x: 661, endPoint y: 514, distance: 20.8
click at [665, 505] on div "異動入金 返回 日期 [DATE] 19:16 金額 3000 金額 儲值 扣除 選擇設計師 [PERSON_NAME]-7 選擇設計師 選擇顧客 [PERS…" at bounding box center [649, 298] width 338 height 466
click at [661, 514] on button "確認 儲值" at bounding box center [648, 511] width 61 height 25
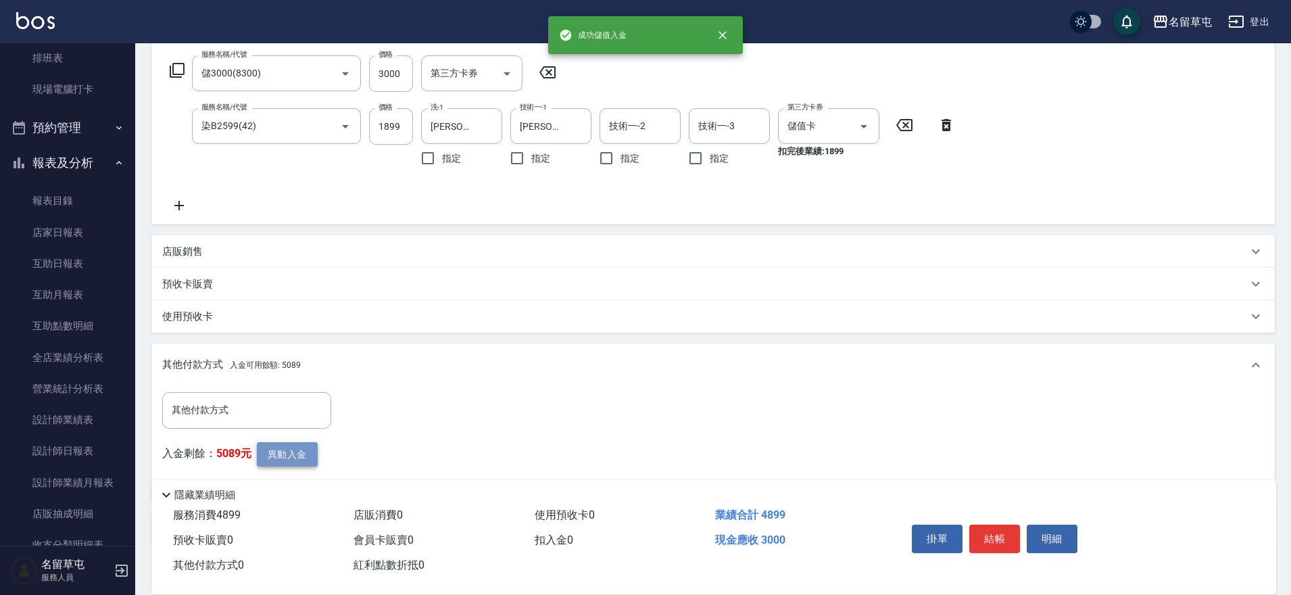
click at [278, 460] on button "異動入金" at bounding box center [287, 454] width 61 height 25
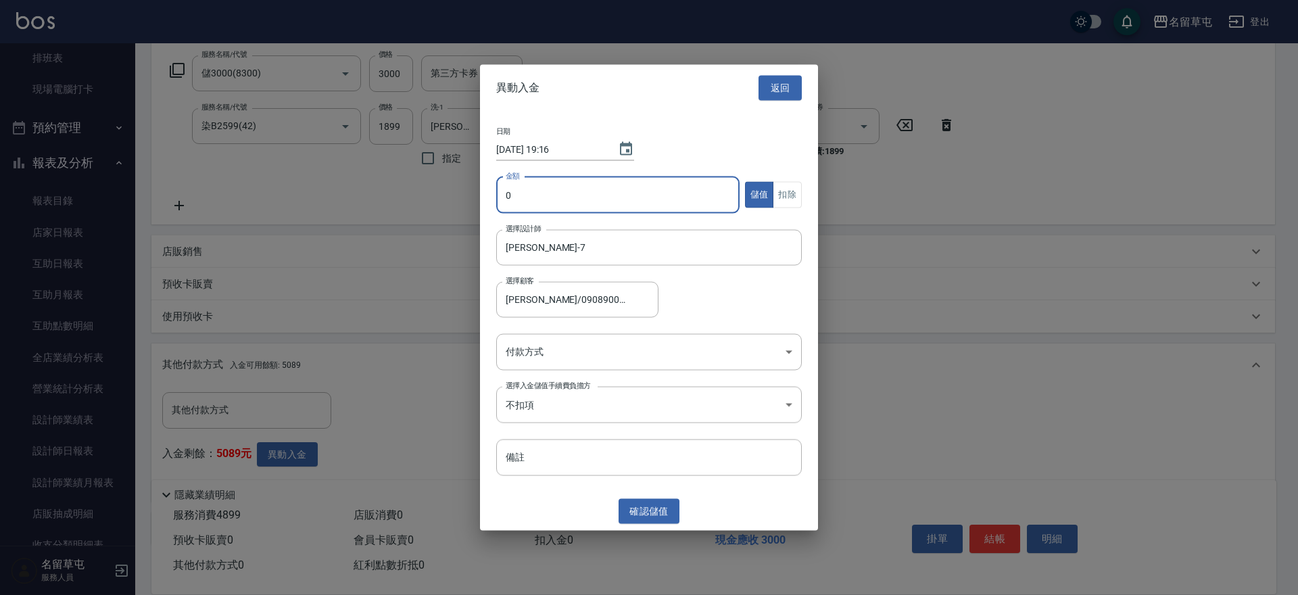
click at [551, 200] on input "0" at bounding box center [617, 194] width 243 height 36
type input "1899"
click at [783, 193] on button "扣除" at bounding box center [786, 195] width 29 height 26
click at [573, 356] on body "名留草屯 登出 櫃檯作業 打帳單 帳單列表 現金收支登錄 材料自購登錄 每日結帳 排班表 現場電腦打卡 預約管理 預約管理 單日預約紀錄 單週預約紀錄 報表及…" at bounding box center [649, 229] width 1298 height 889
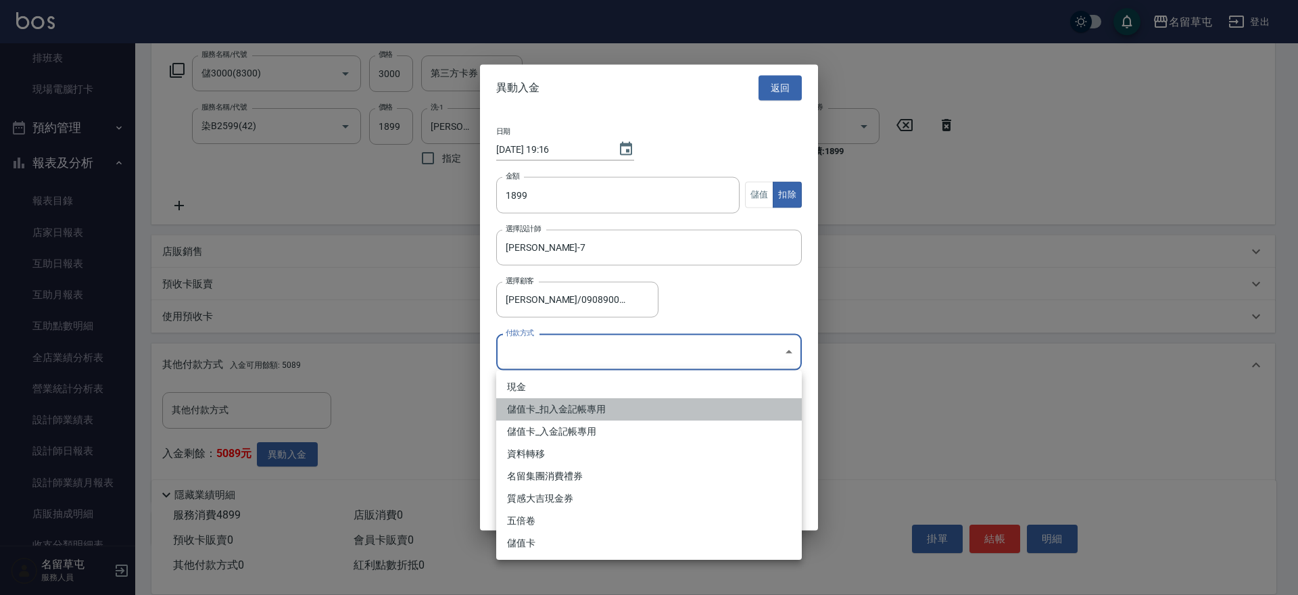
click at [537, 411] on li "儲值卡_扣入金記帳專用" at bounding box center [648, 409] width 305 height 22
type input "儲值卡_扣入金記帳專用"
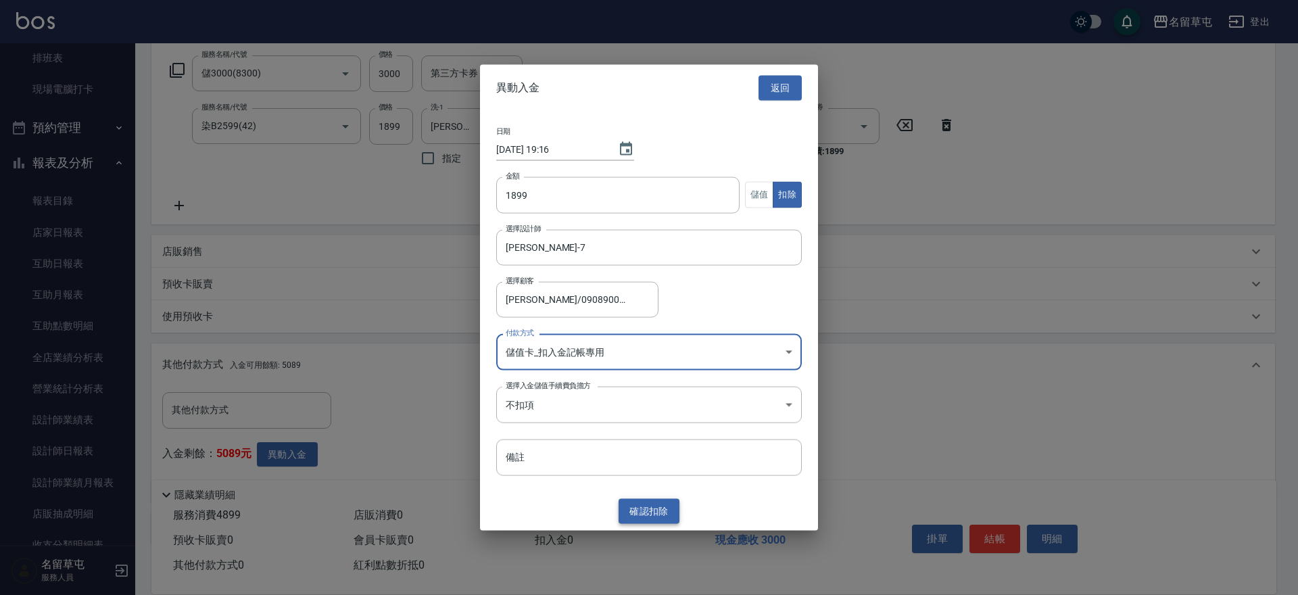
click at [641, 512] on button "確認 扣除" at bounding box center [648, 511] width 61 height 25
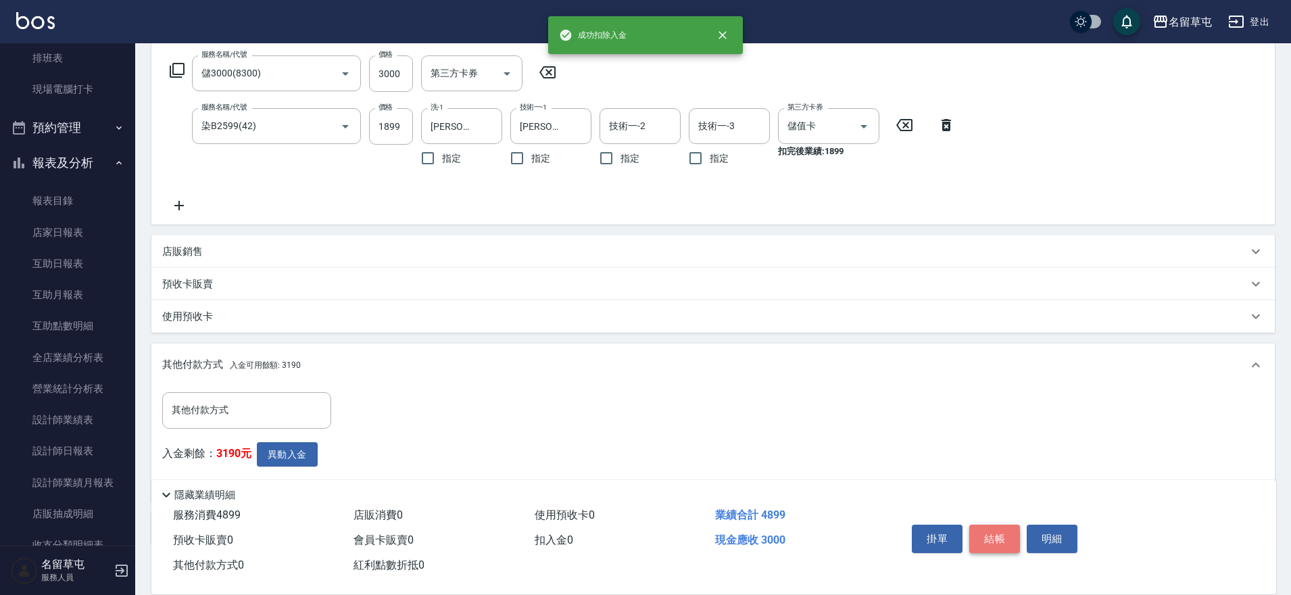
click at [1004, 524] on button "結帳" at bounding box center [994, 538] width 51 height 28
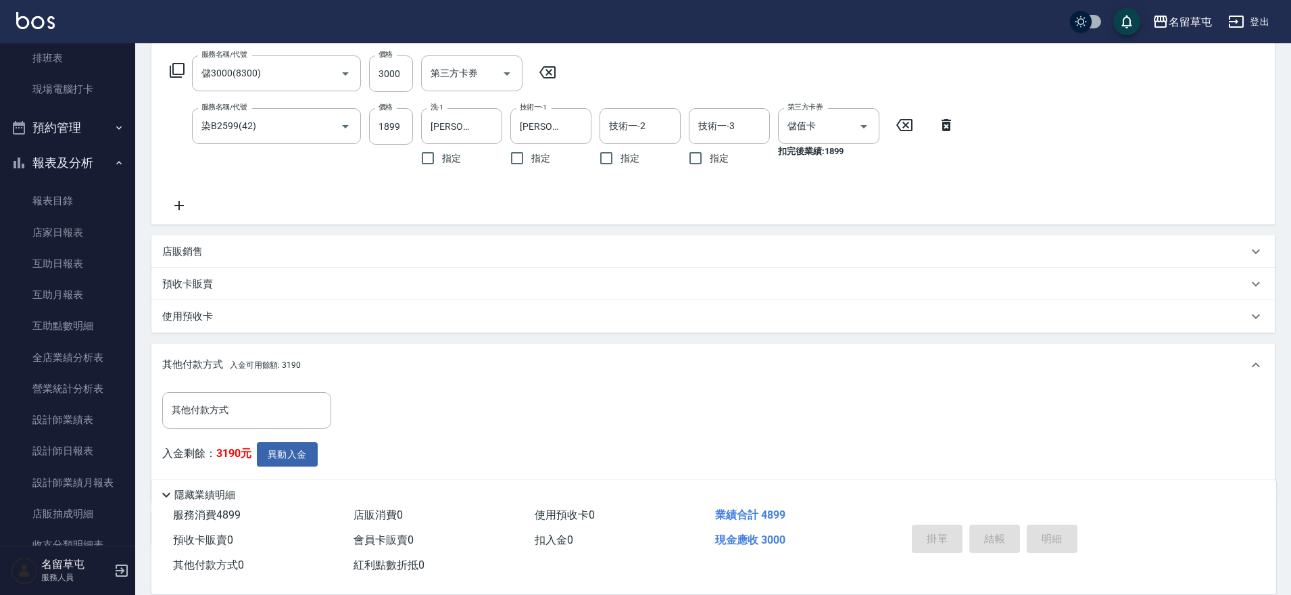
type input "[DATE] 19:16"
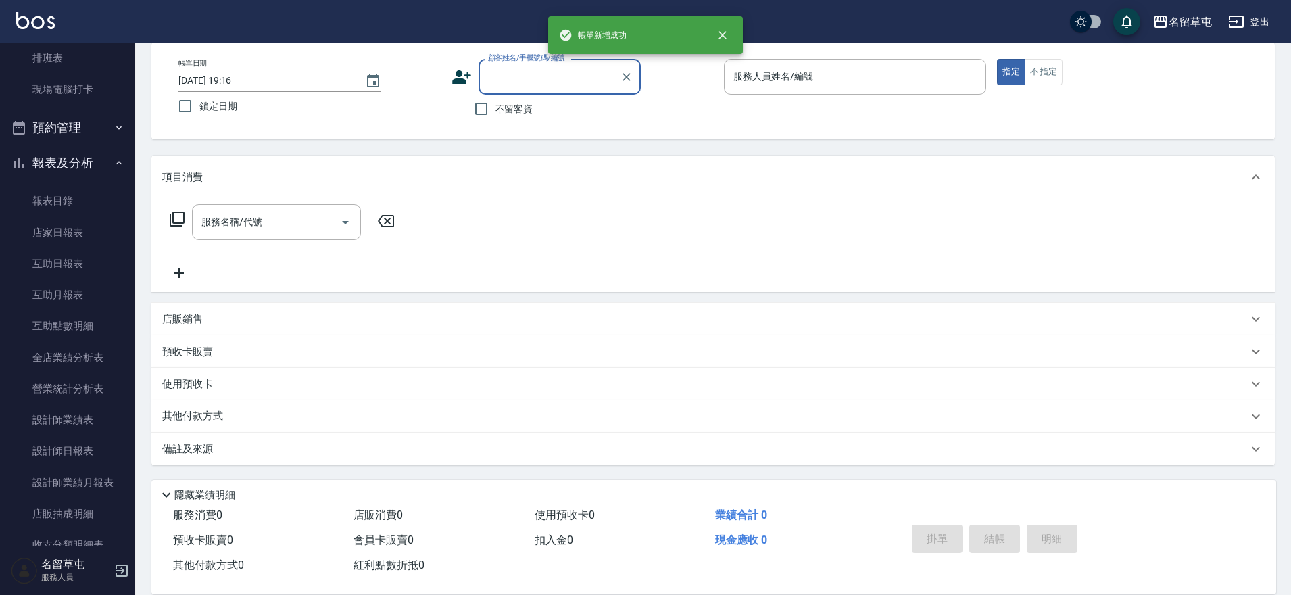
scroll to position [0, 0]
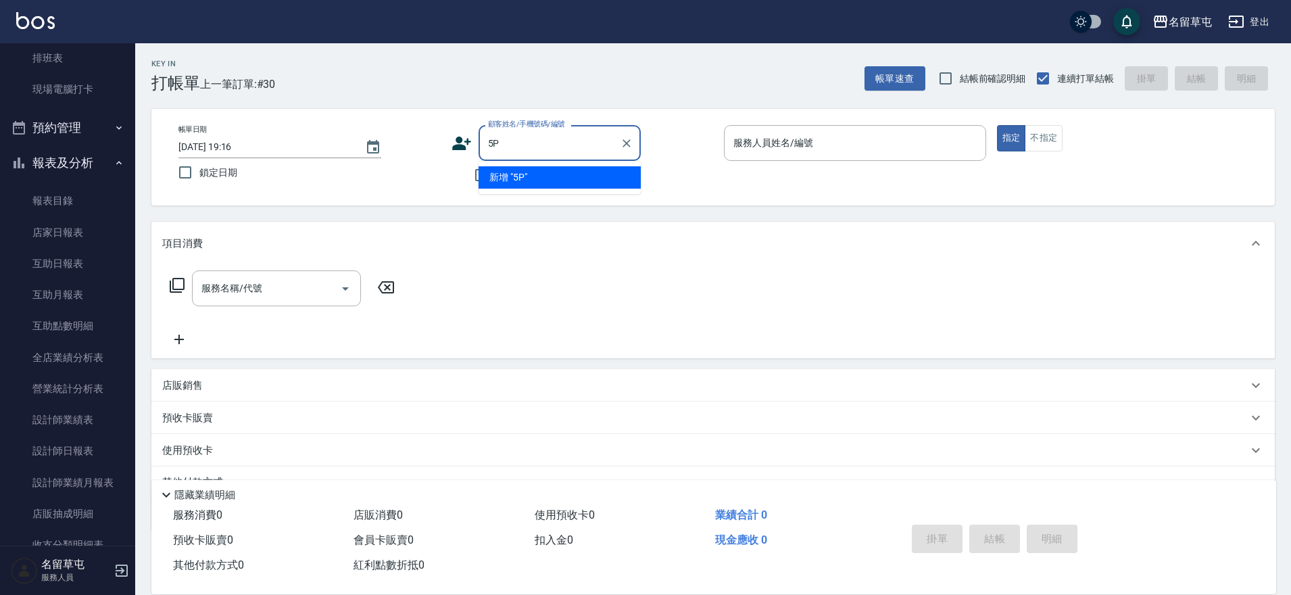
type input "5"
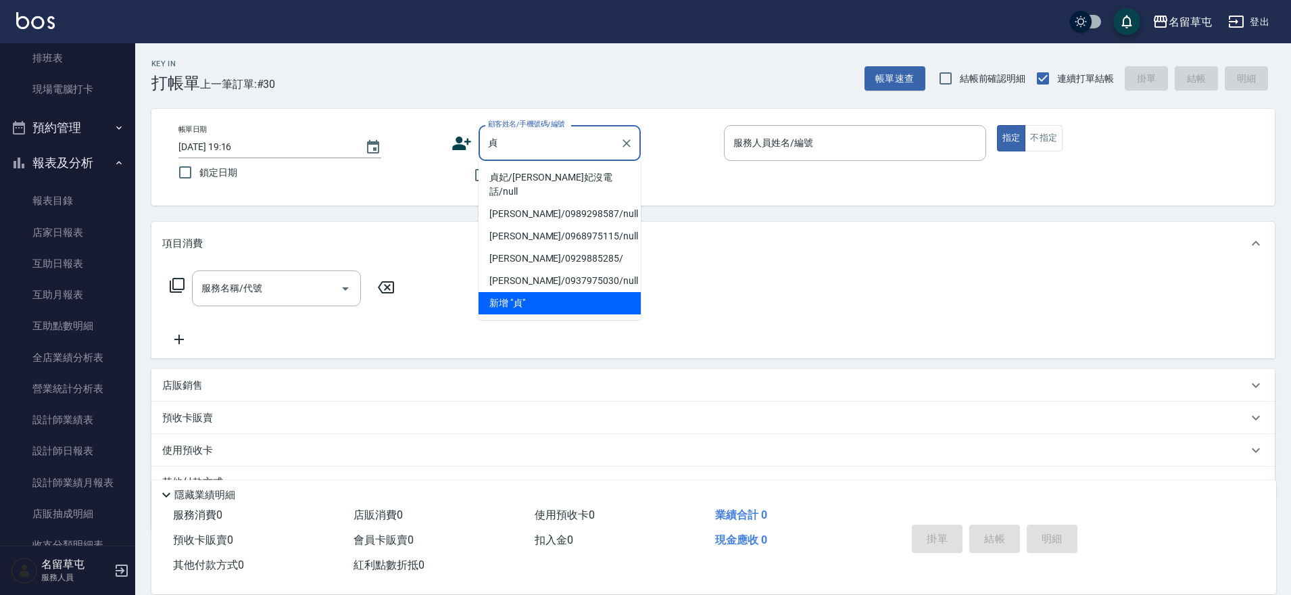
click at [516, 175] on li "貞妃/[PERSON_NAME]妃沒電話/null" at bounding box center [559, 184] width 162 height 36
type input "貞妃/[PERSON_NAME]妃沒電話/null"
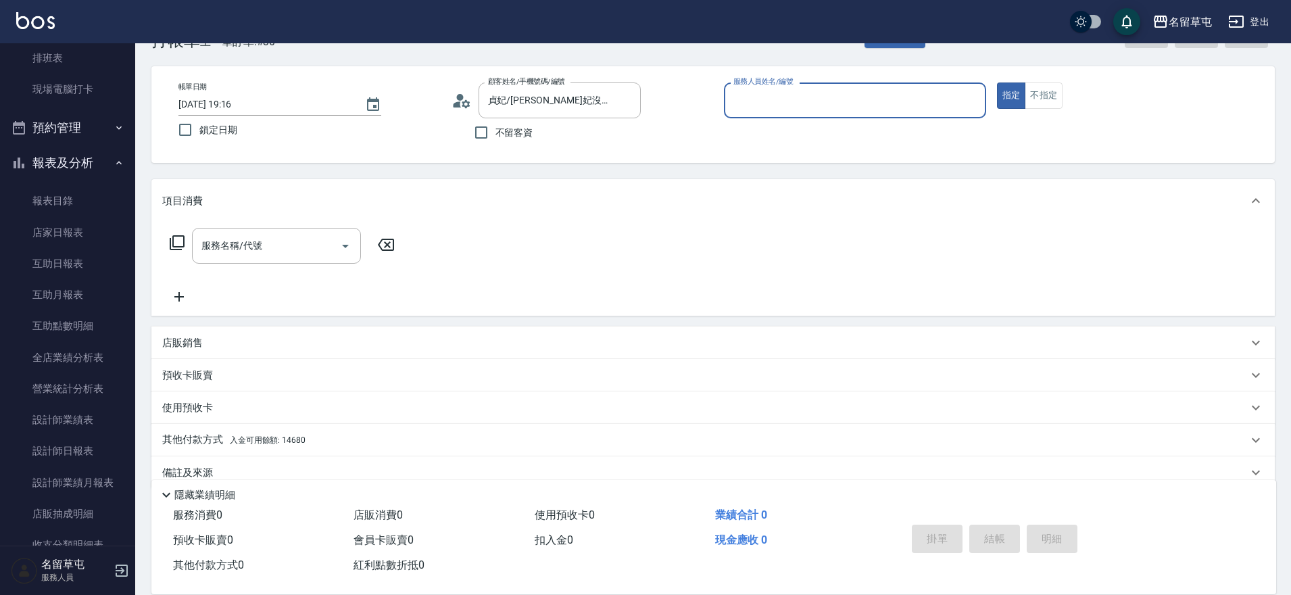
scroll to position [66, 0]
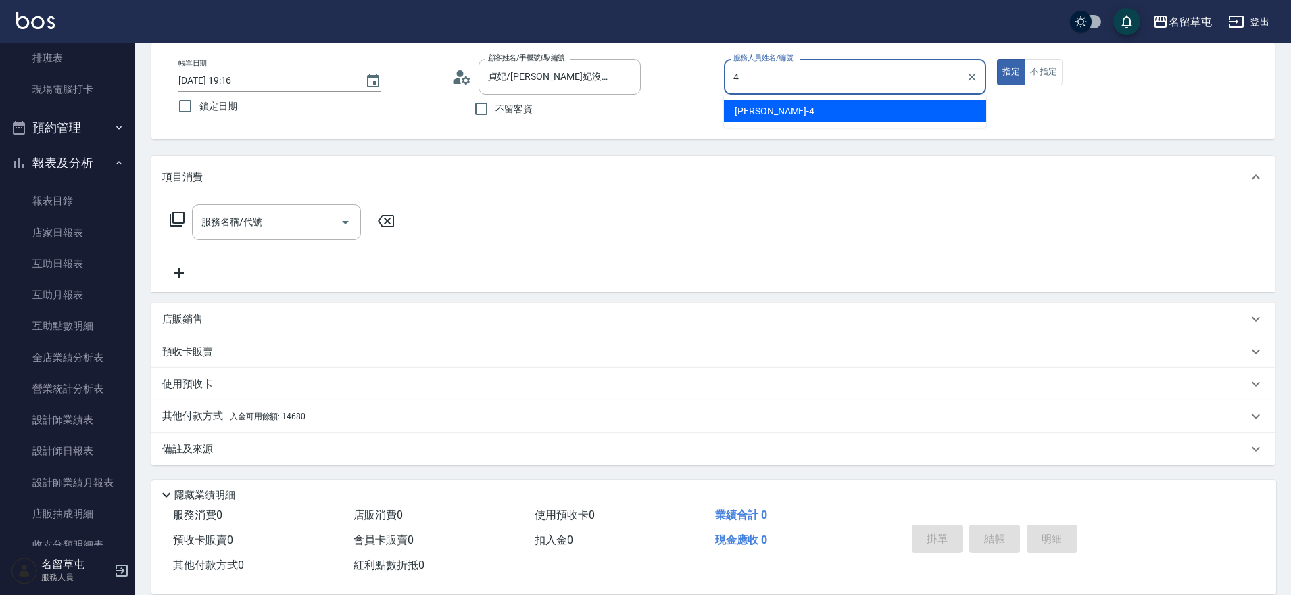
type input "[PERSON_NAME]-4"
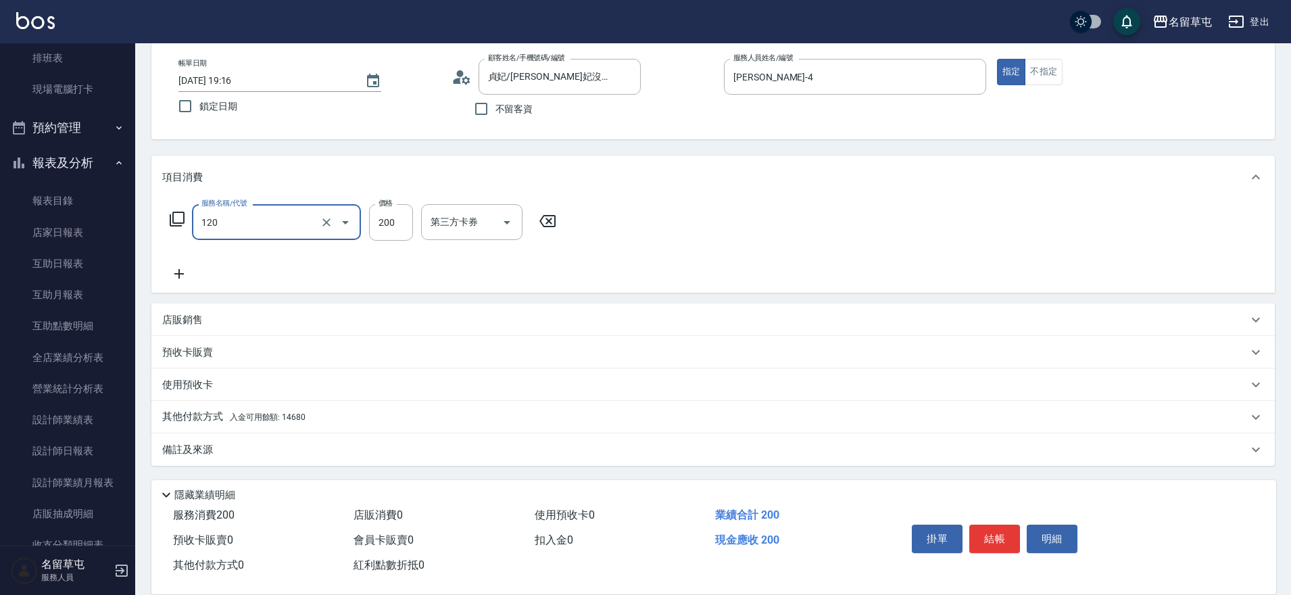
type input "New洗200(120)"
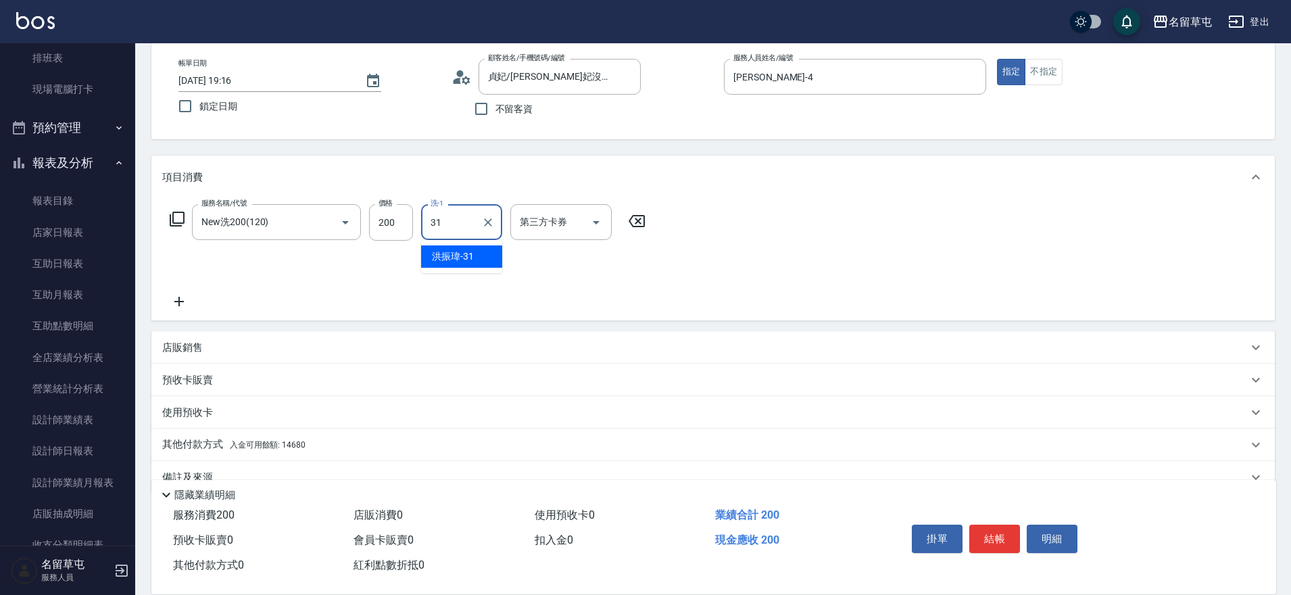
type input "[PERSON_NAME]-31"
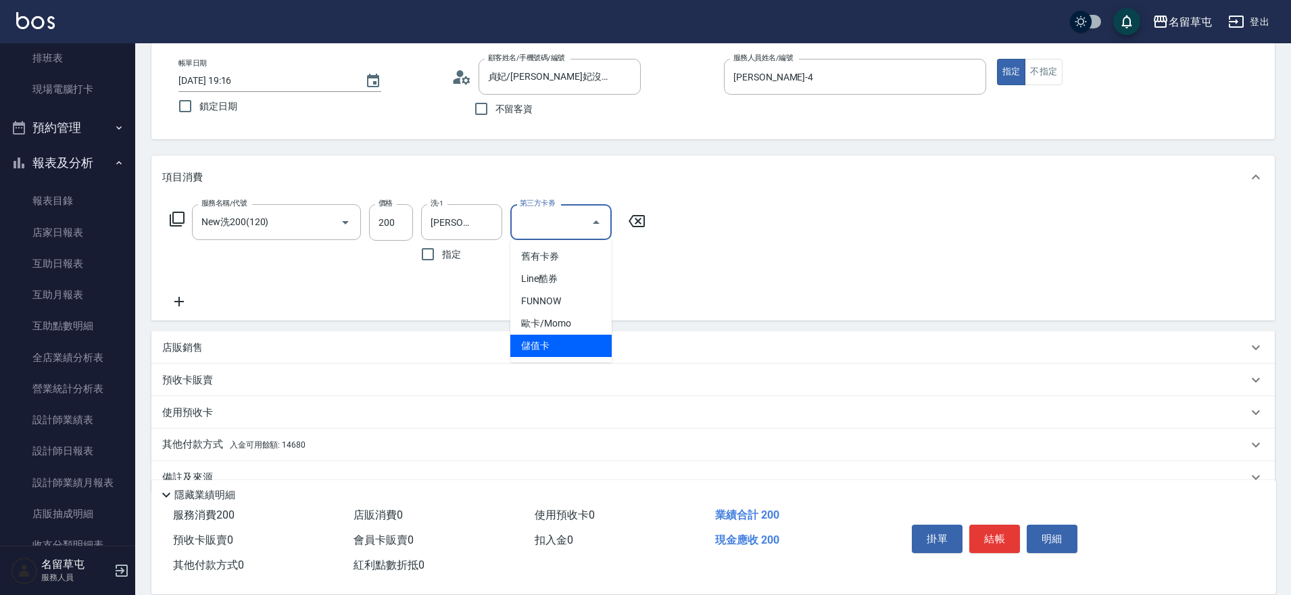
type input "儲值卡"
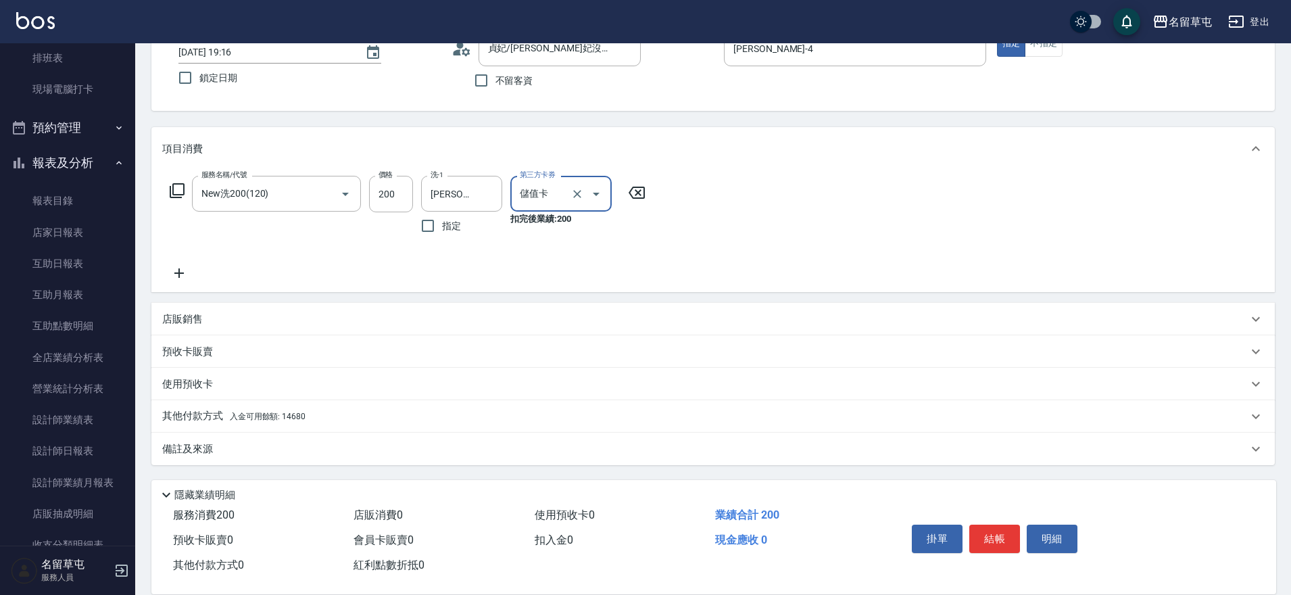
click at [191, 410] on p "其他付款方式 入金可用餘額: 14680" at bounding box center [233, 416] width 143 height 15
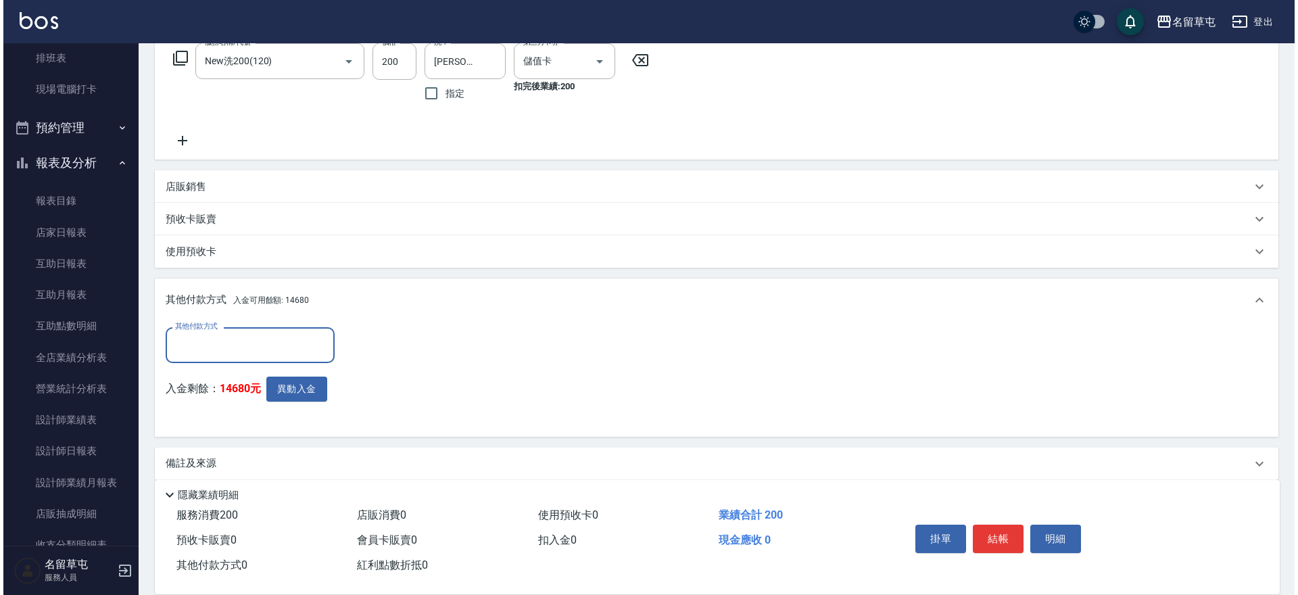
scroll to position [229, 0]
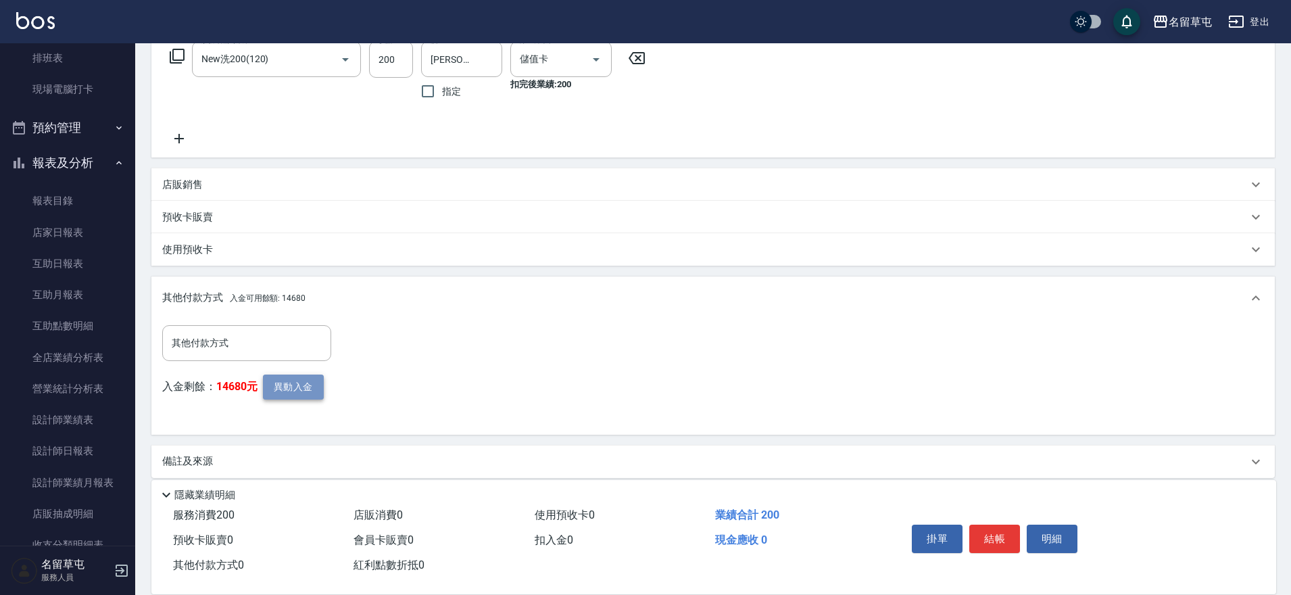
click at [273, 384] on button "異動入金" at bounding box center [293, 386] width 61 height 25
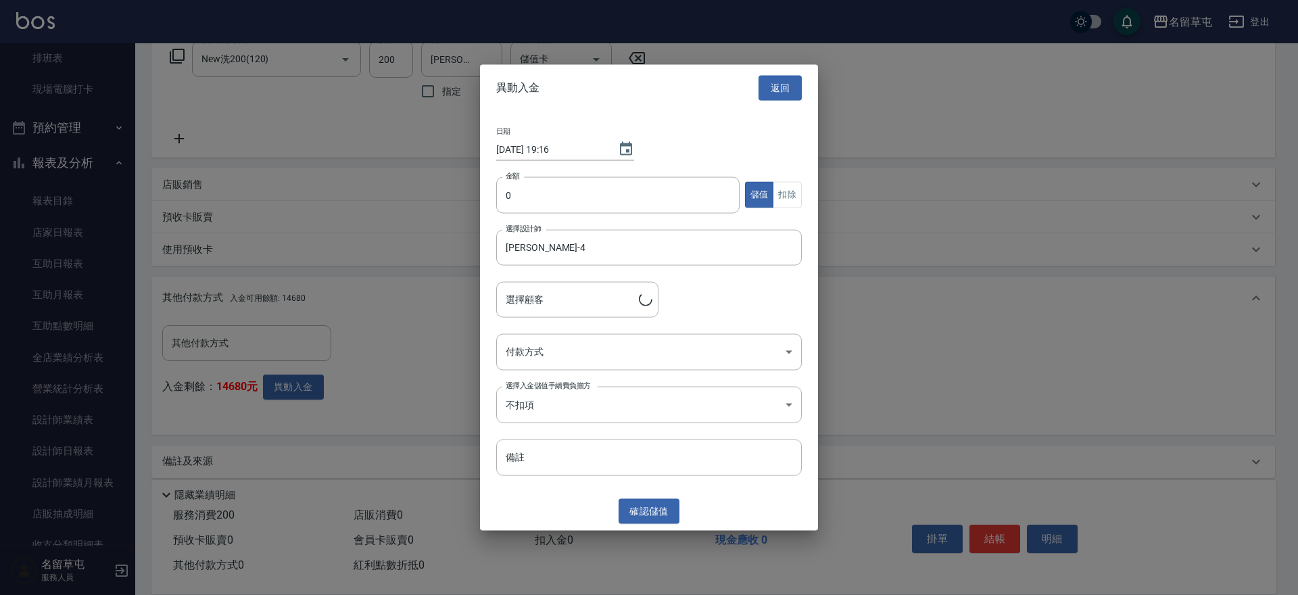
type input "[PERSON_NAME]/[PERSON_NAME]妃沒電話"
click at [549, 187] on input "0" at bounding box center [617, 194] width 243 height 36
type input "200"
click at [779, 193] on button "扣除" at bounding box center [786, 195] width 29 height 26
click at [595, 344] on body "名留草屯 登出 櫃檯作業 打帳單 帳單列表 現金收支登錄 材料自購登錄 每日結帳 排班表 現場電腦打卡 預約管理 預約管理 單日預約紀錄 單週預約紀錄 報表及…" at bounding box center [649, 189] width 1298 height 837
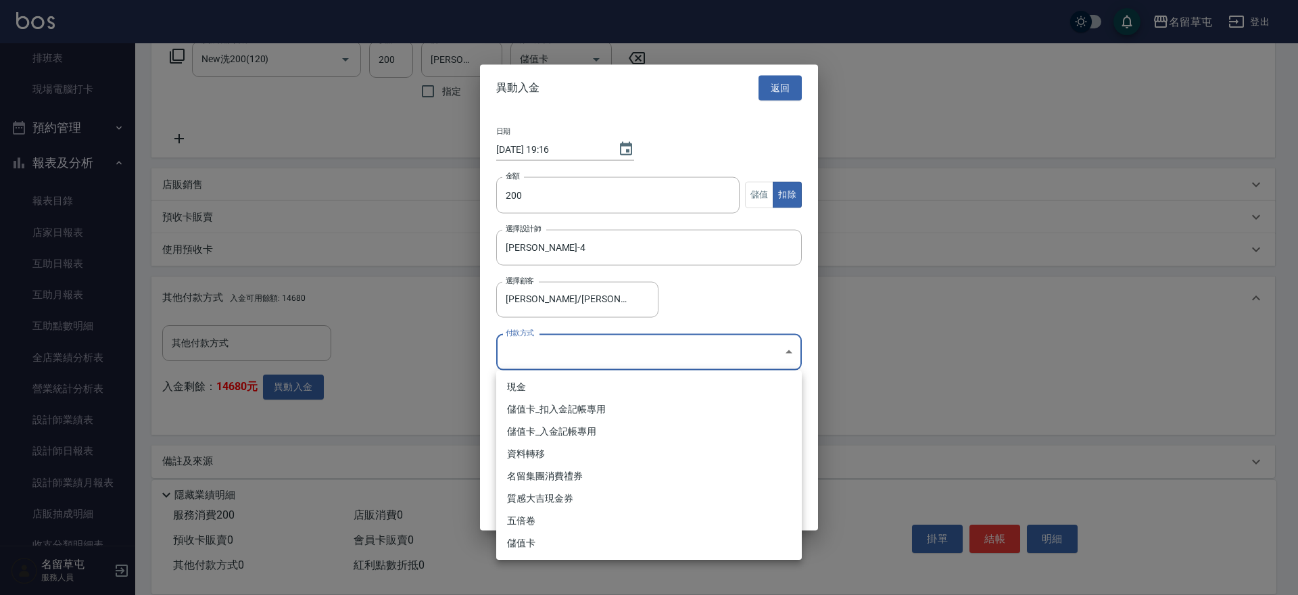
click at [555, 410] on li "儲值卡_扣入金記帳專用" at bounding box center [648, 409] width 305 height 22
type input "儲值卡_扣入金記帳專用"
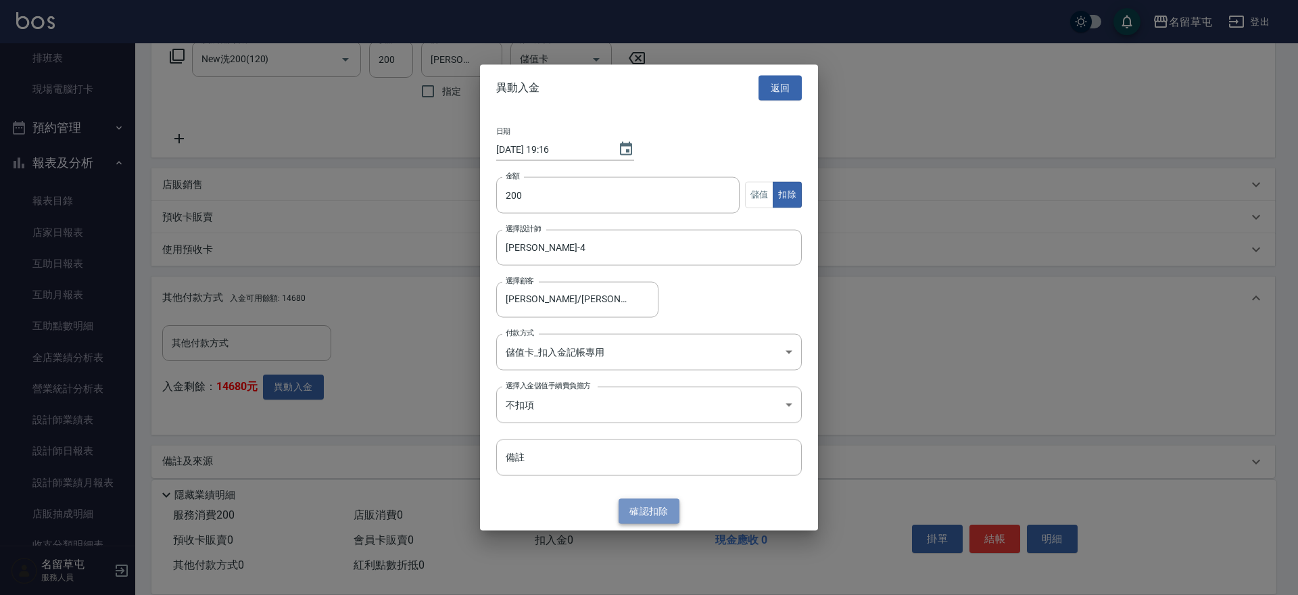
click at [645, 509] on button "確認 扣除" at bounding box center [648, 511] width 61 height 25
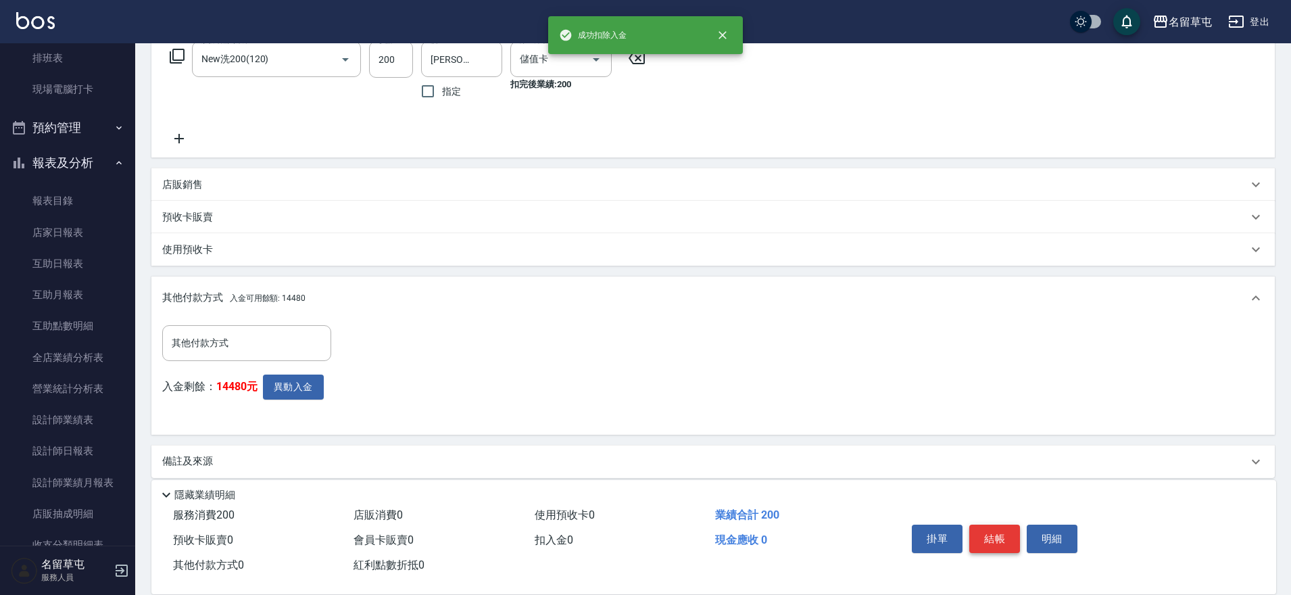
click at [1009, 535] on button "結帳" at bounding box center [994, 538] width 51 height 28
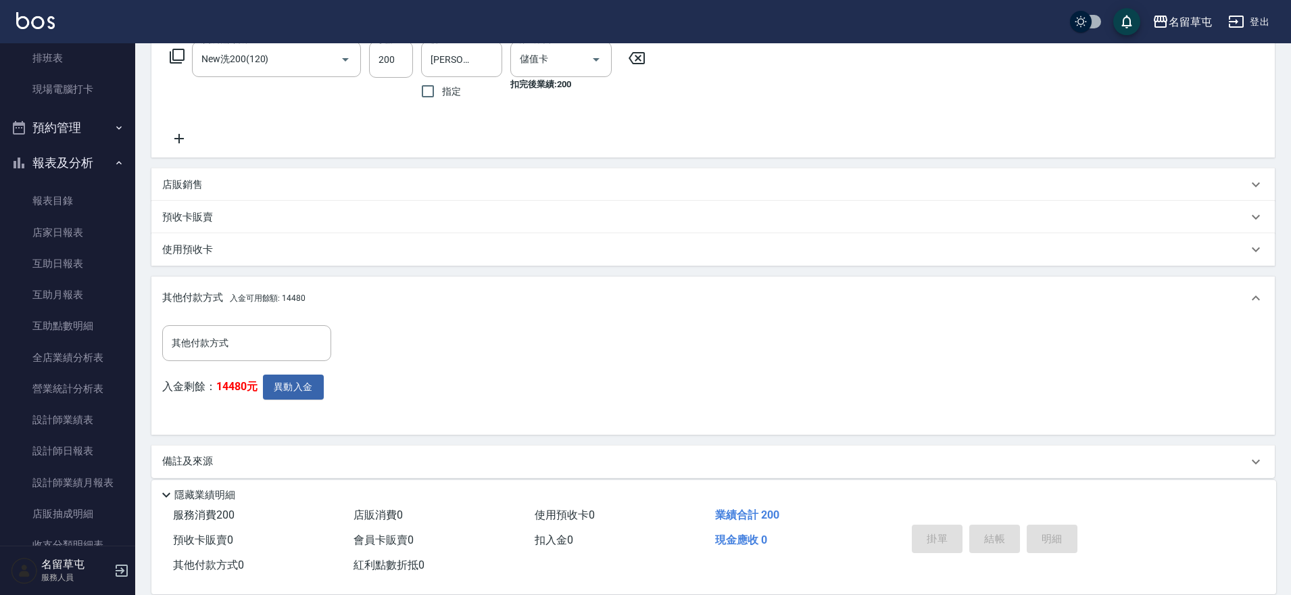
type input "[DATE] 19:17"
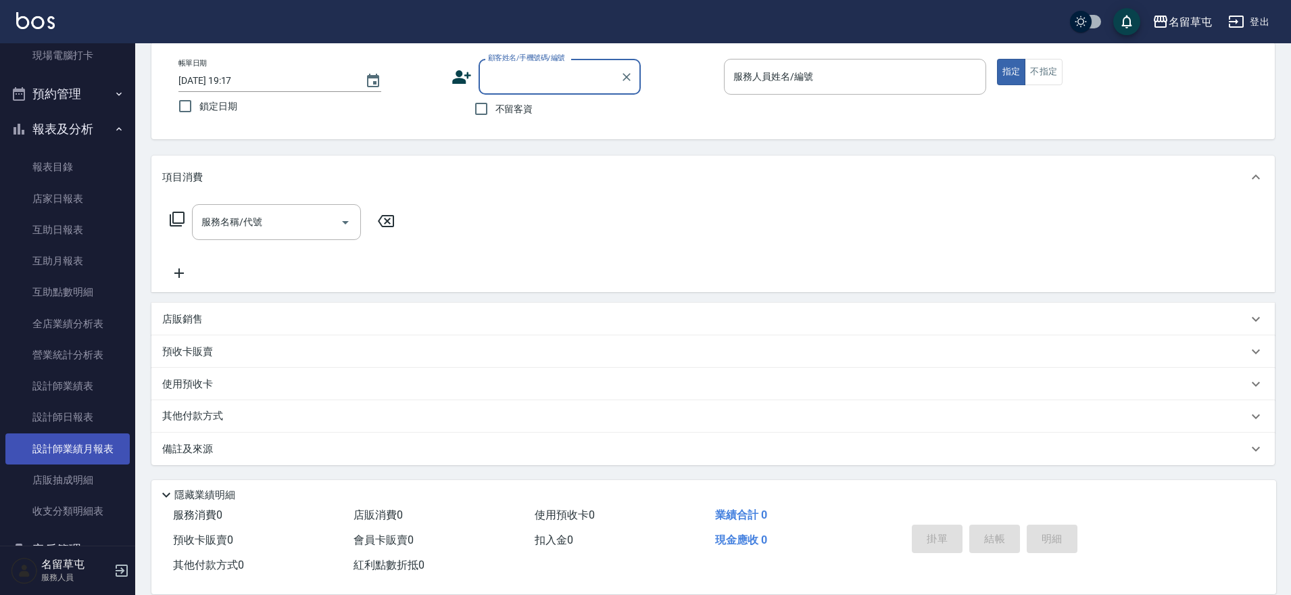
scroll to position [270, 0]
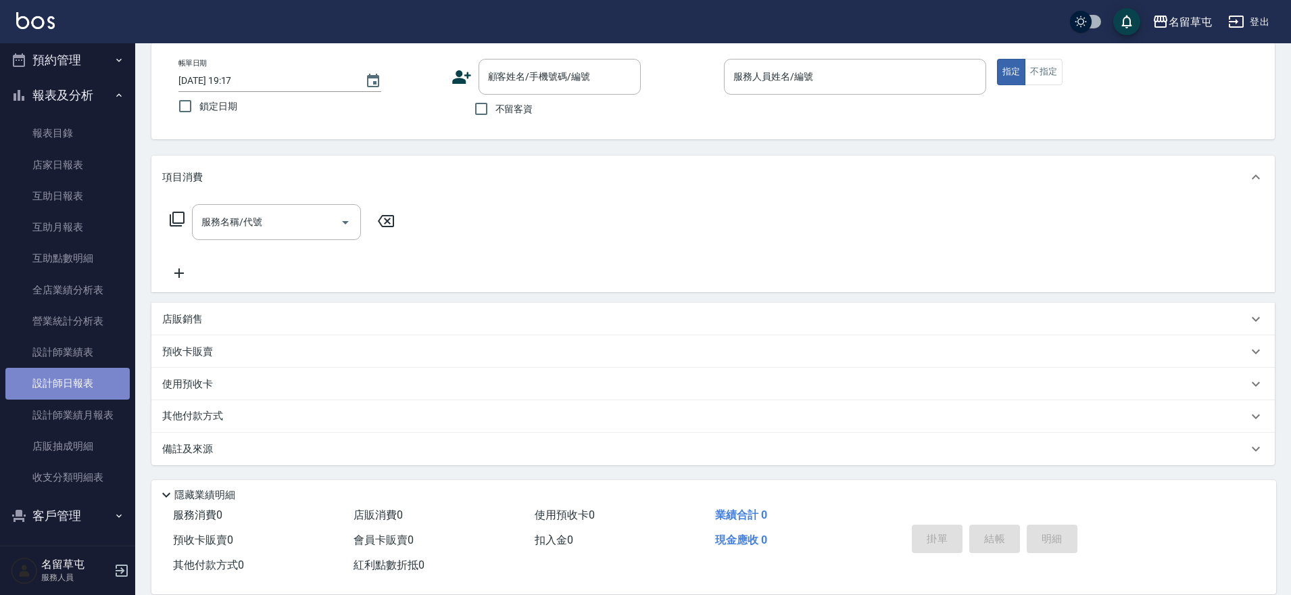
click at [76, 391] on link "設計師日報表" at bounding box center [67, 383] width 124 height 31
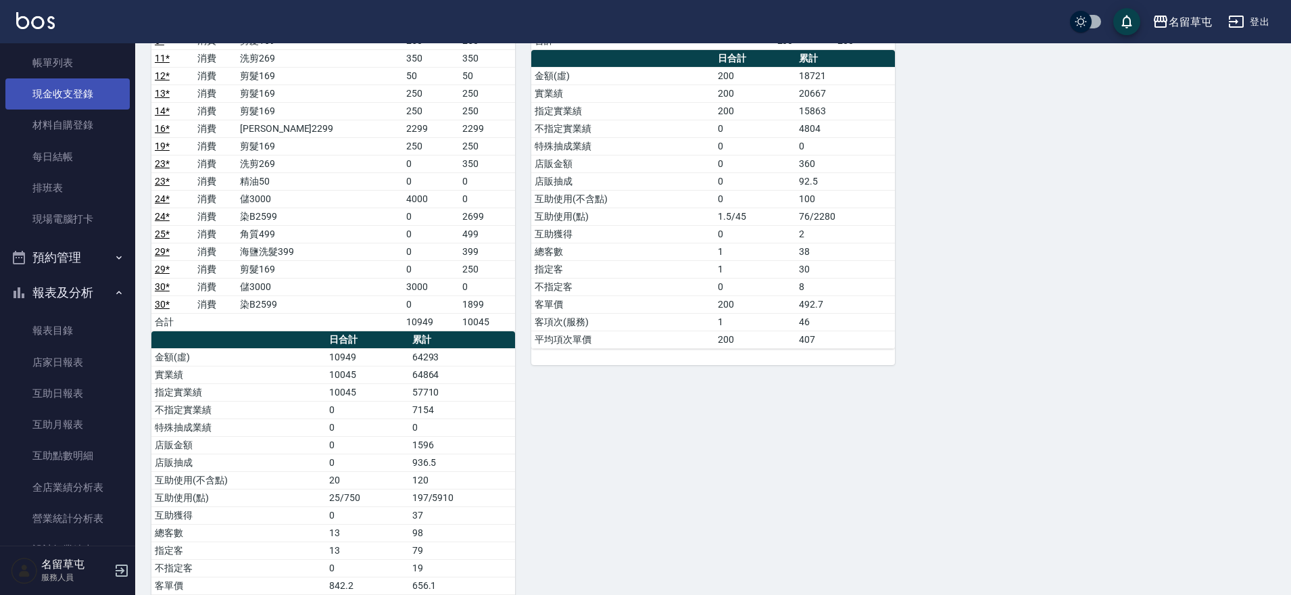
scroll to position [68, 0]
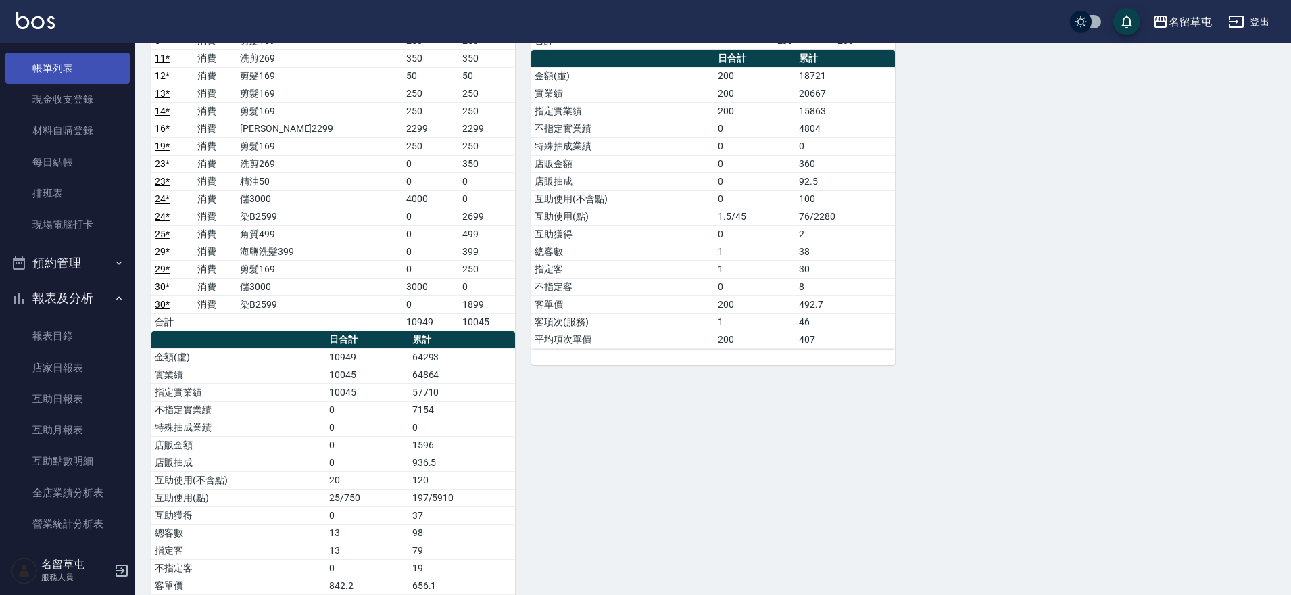
click at [80, 71] on link "帳單列表" at bounding box center [67, 68] width 124 height 31
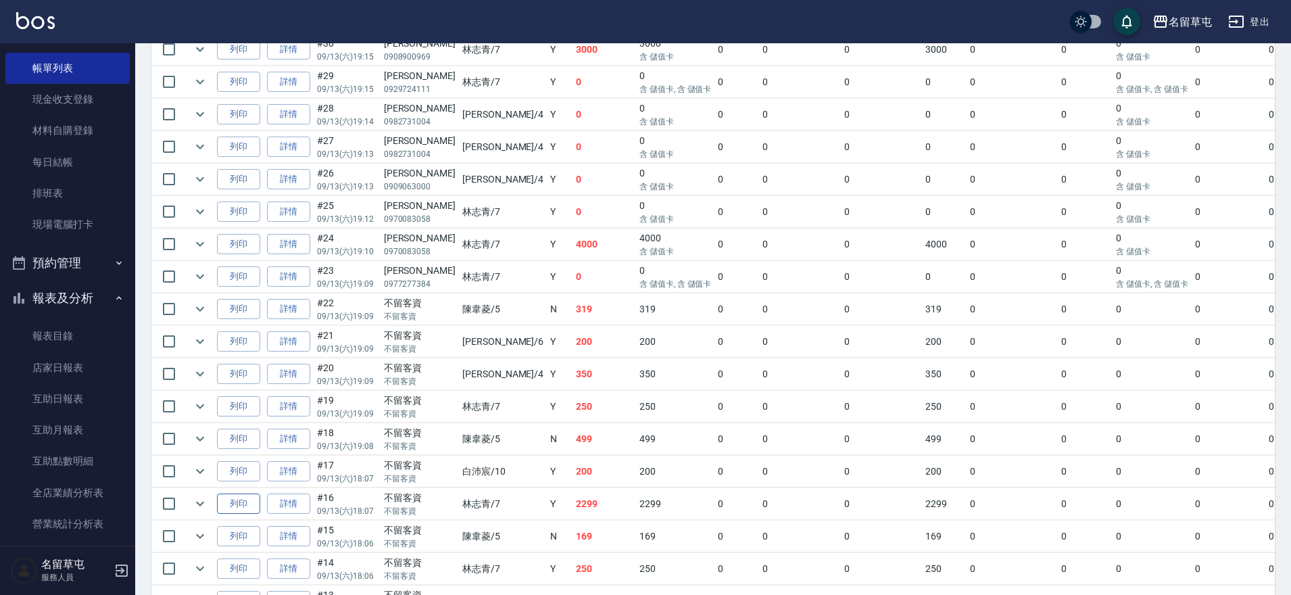
scroll to position [473, 0]
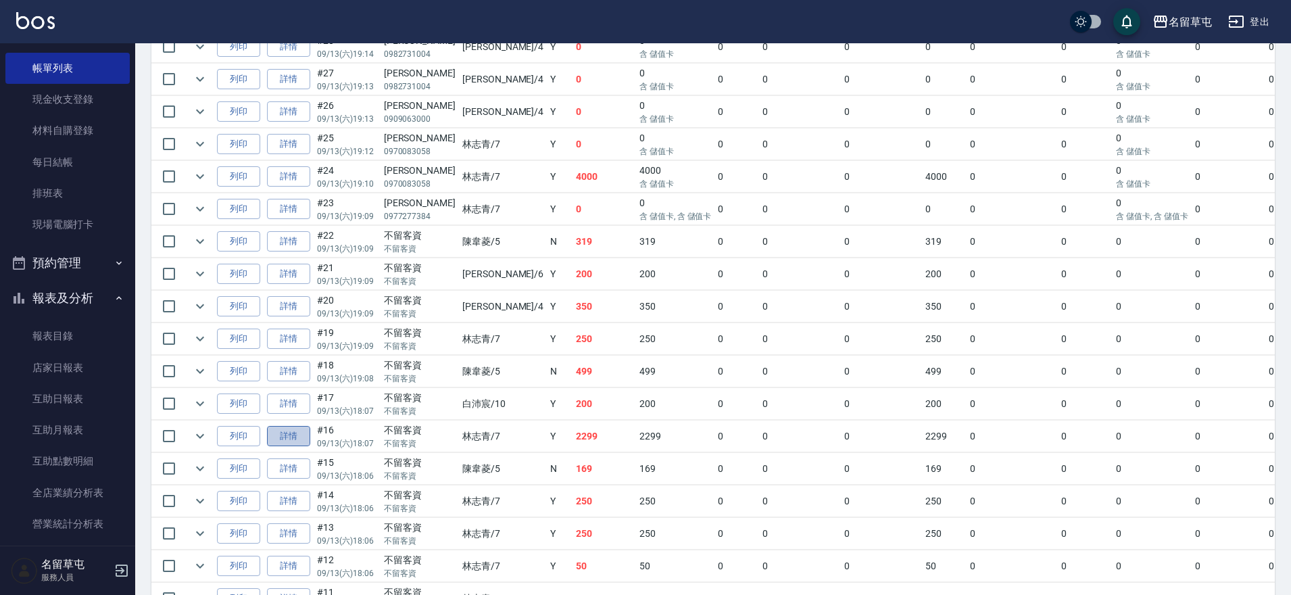
click at [295, 439] on link "詳情" at bounding box center [288, 436] width 43 height 21
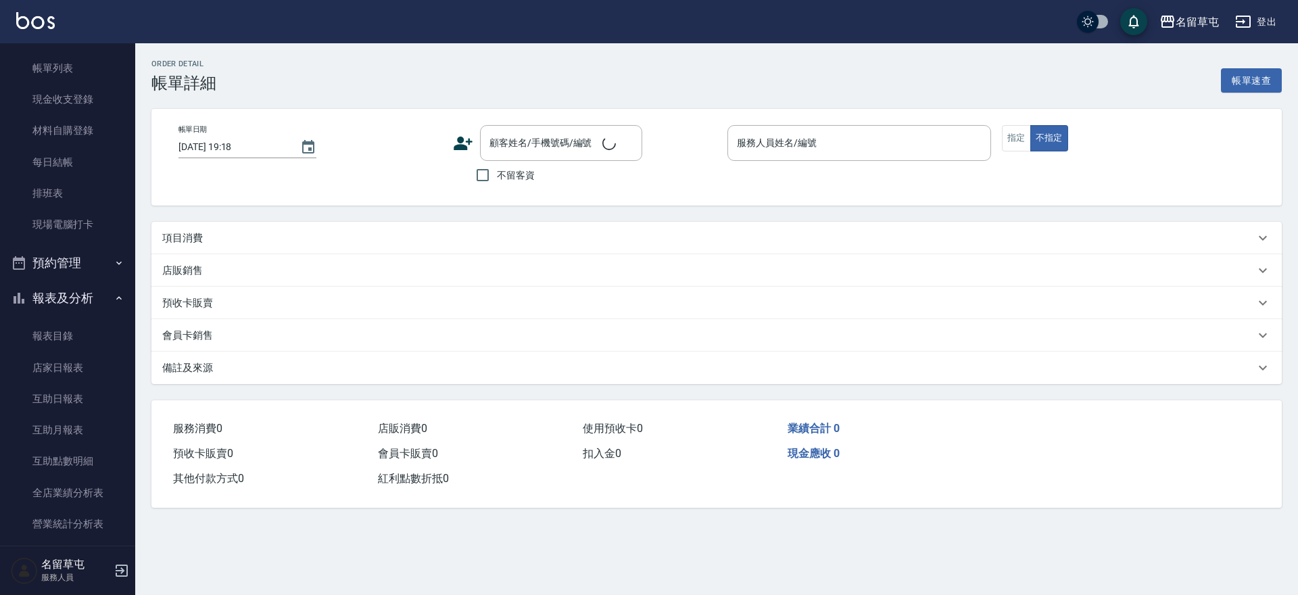
type input "[DATE] 18:07"
checkbox input "true"
type input "[PERSON_NAME]-7"
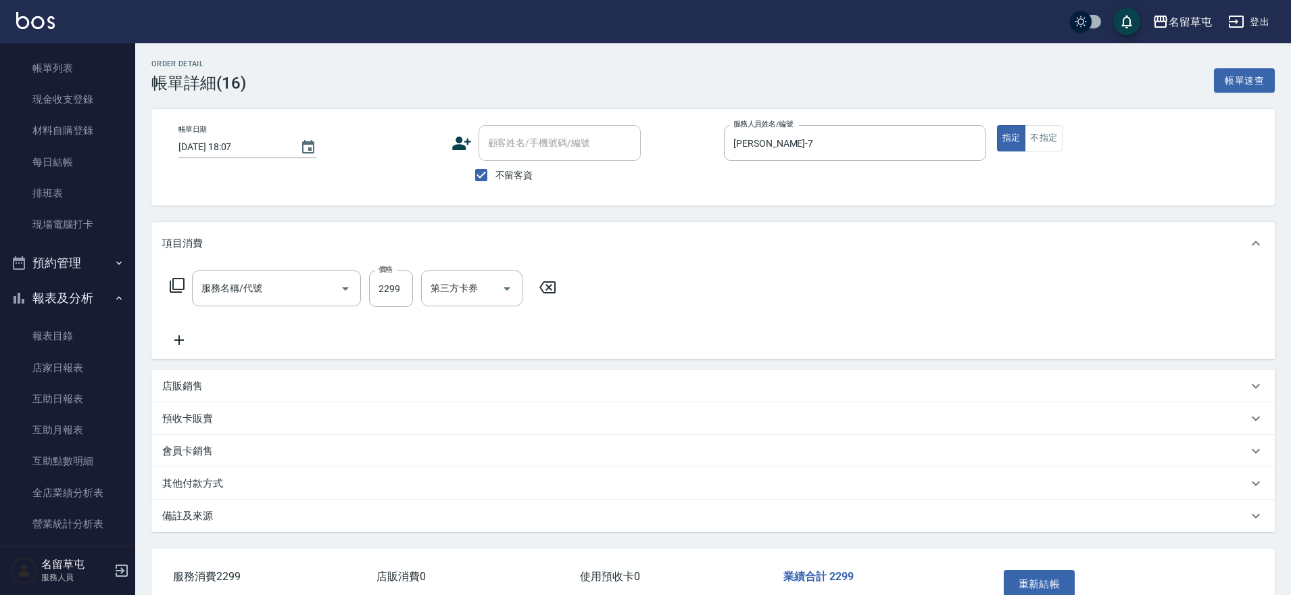
type input "[PERSON_NAME]2299(3229)"
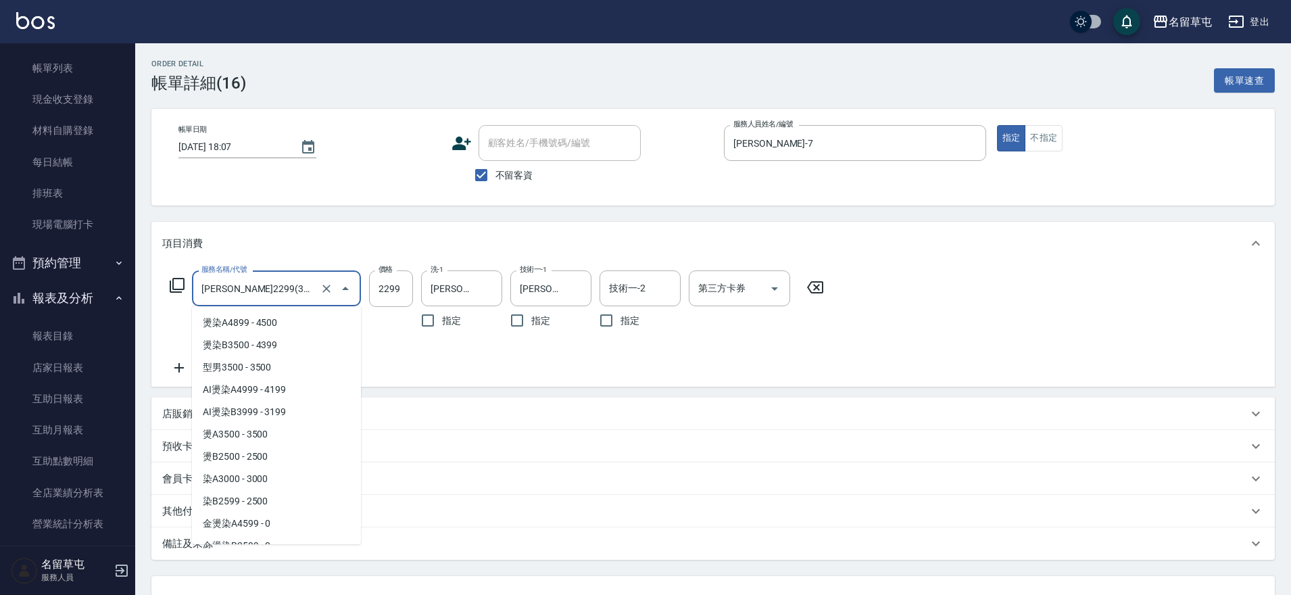
click at [312, 287] on input "[PERSON_NAME]2299(3229)" at bounding box center [257, 288] width 119 height 24
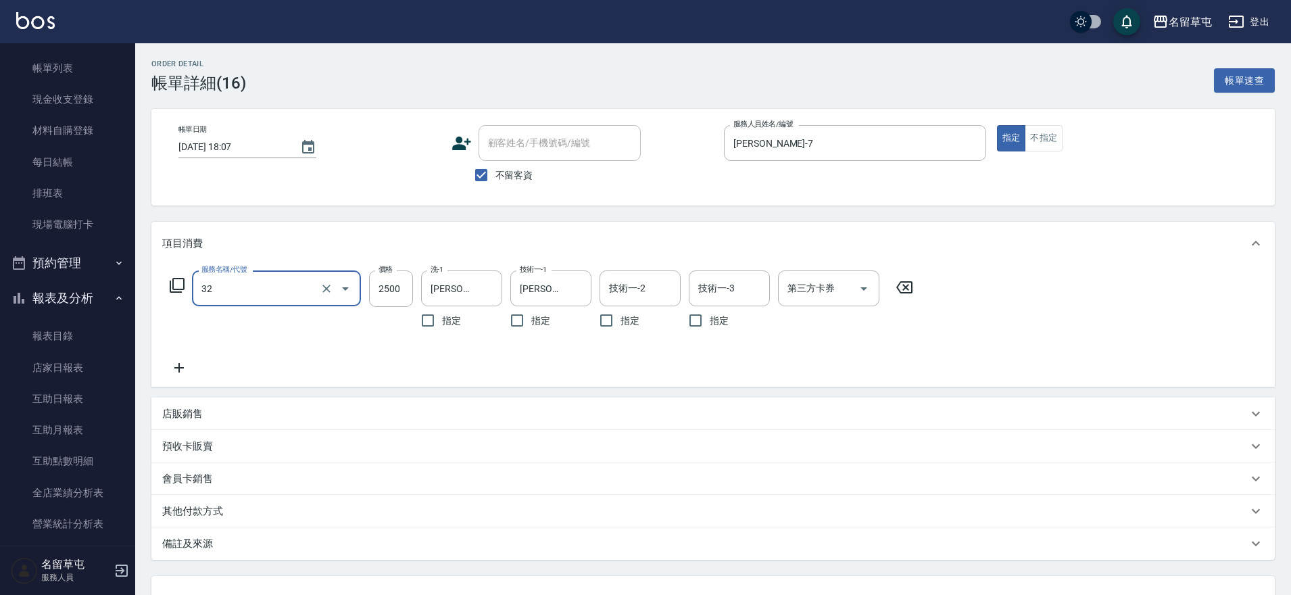
type input "燙B2500(32)"
type input "2299"
click at [480, 284] on button "Clear" at bounding box center [487, 288] width 19 height 19
click at [575, 292] on icon "Clear" at bounding box center [577, 289] width 14 height 14
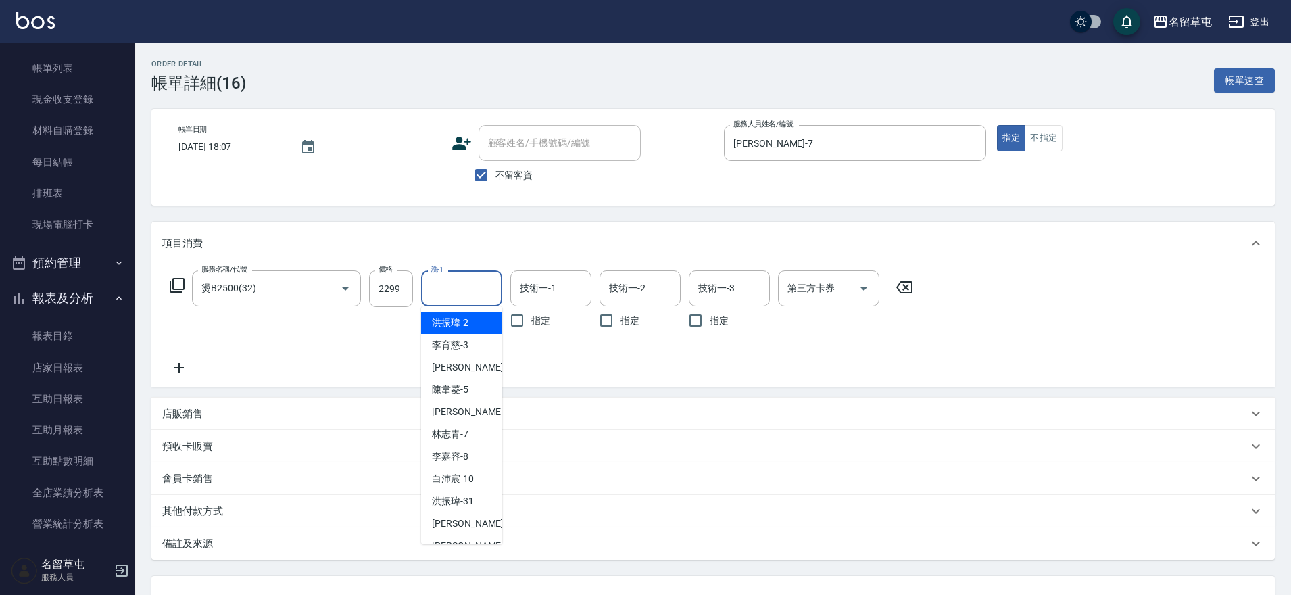
click at [435, 287] on input "洗-1" at bounding box center [461, 288] width 69 height 24
type input "[PERSON_NAME]-31"
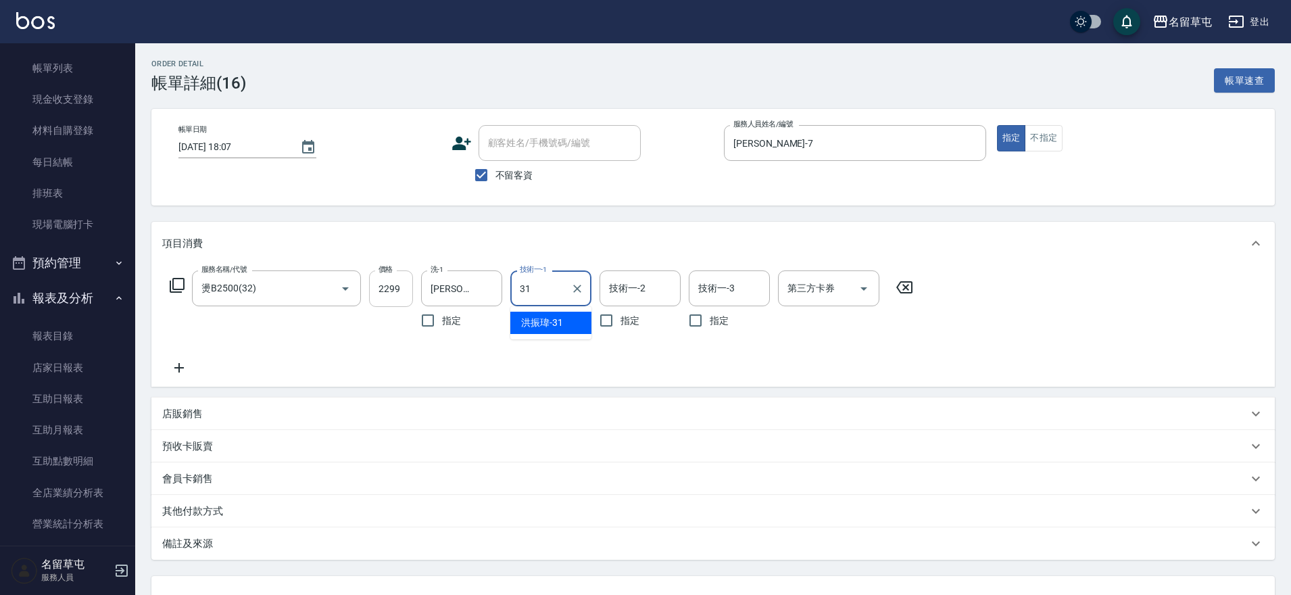
type input "[PERSON_NAME]-31"
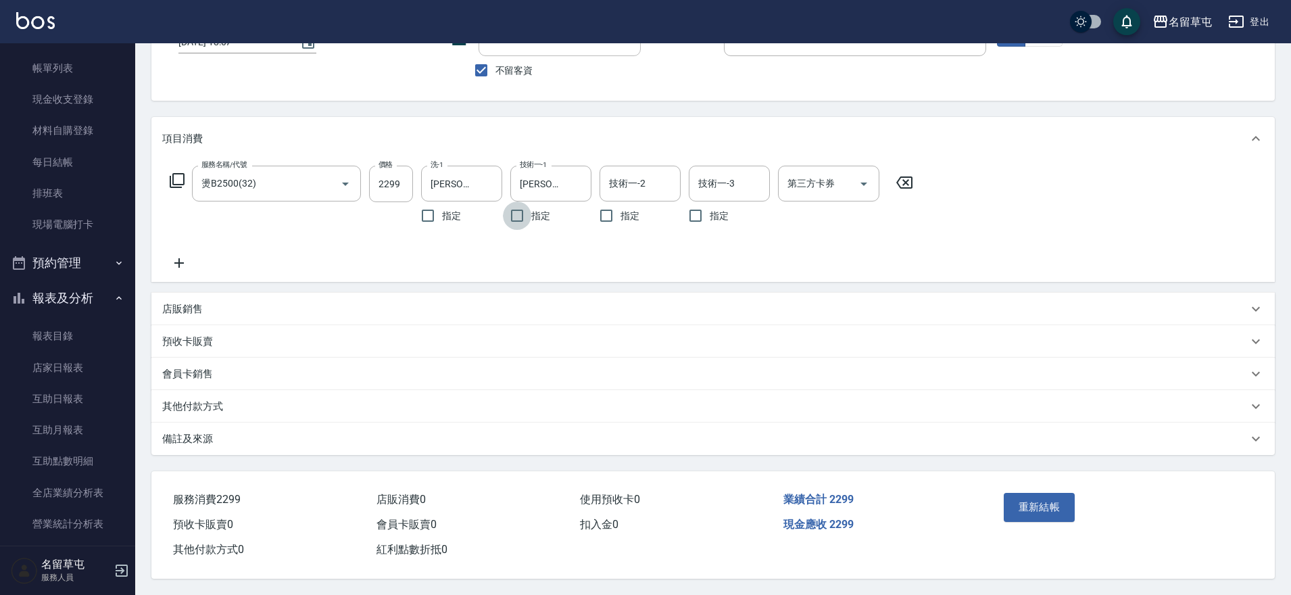
scroll to position [111, 0]
click at [1062, 501] on button "重新結帳" at bounding box center [1040, 507] width 72 height 28
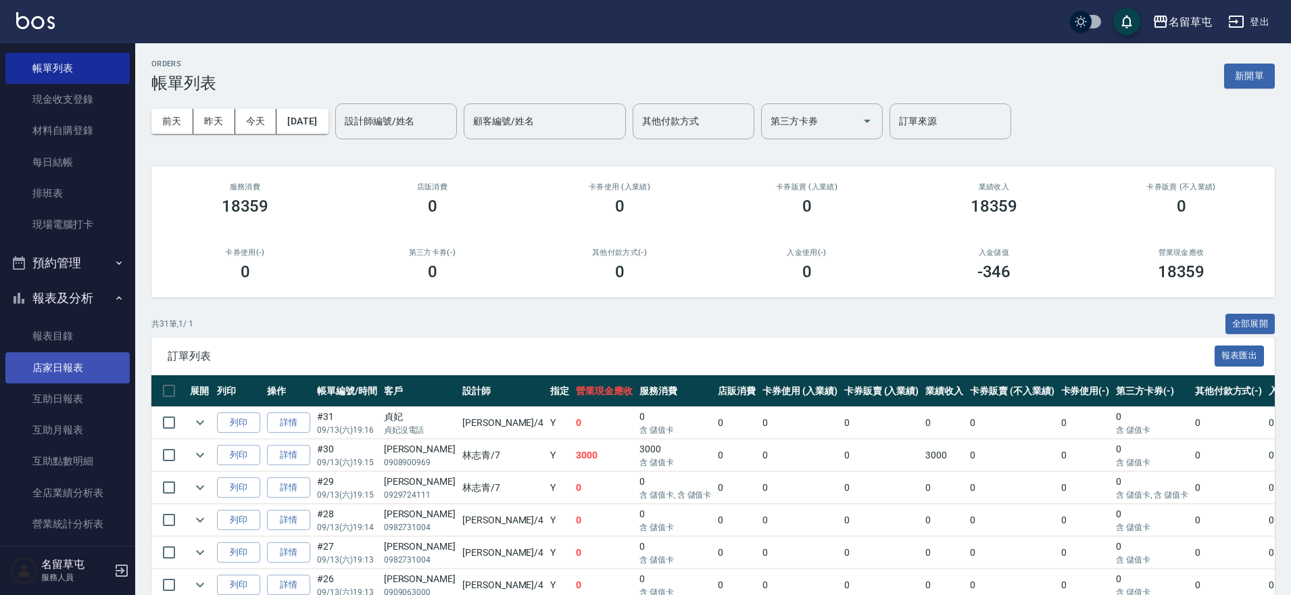
click at [57, 368] on link "店家日報表" at bounding box center [67, 367] width 124 height 31
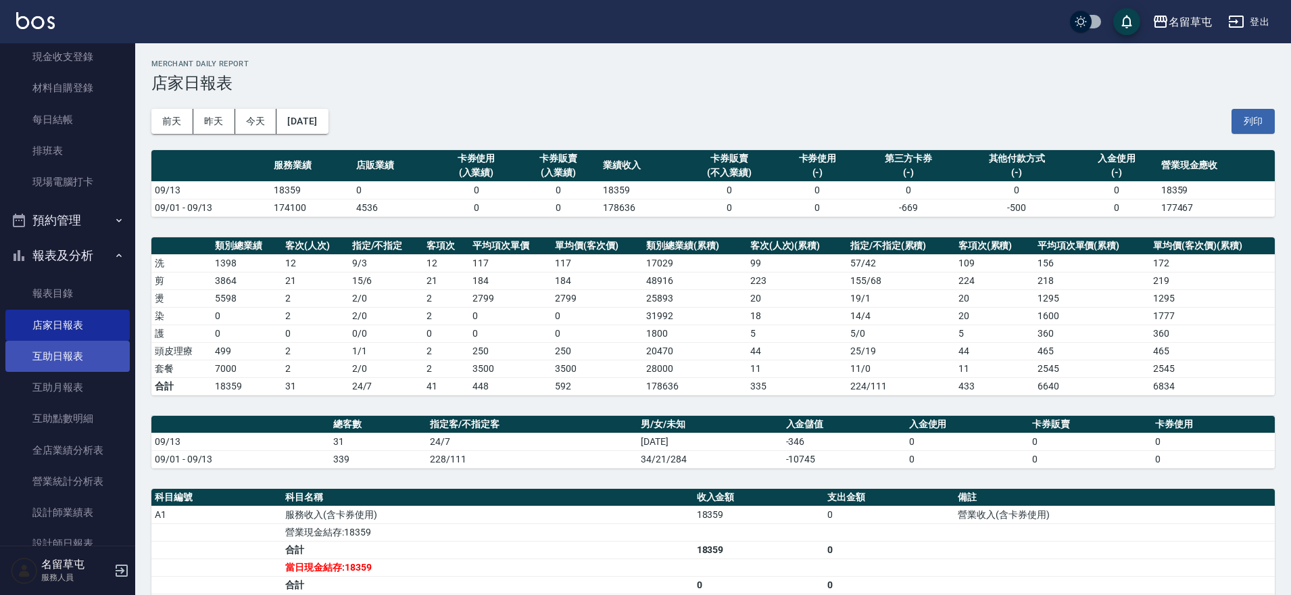
scroll to position [203, 0]
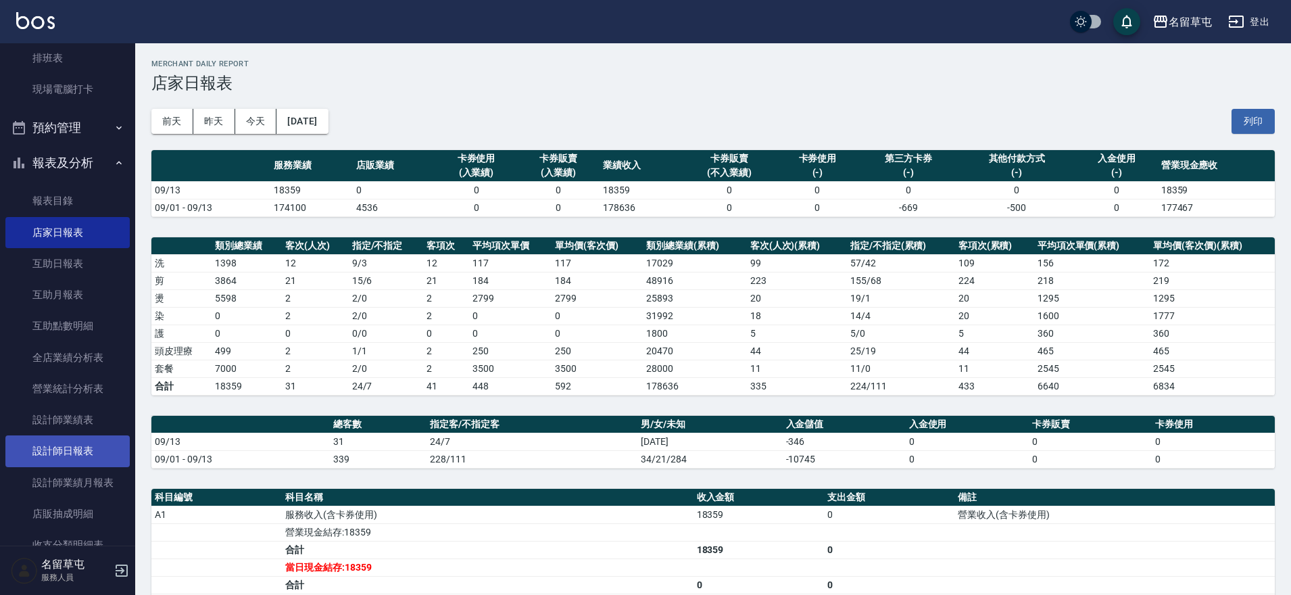
click at [83, 452] on link "設計師日報表" at bounding box center [67, 450] width 124 height 31
